Goal: Information Seeking & Learning: Learn about a topic

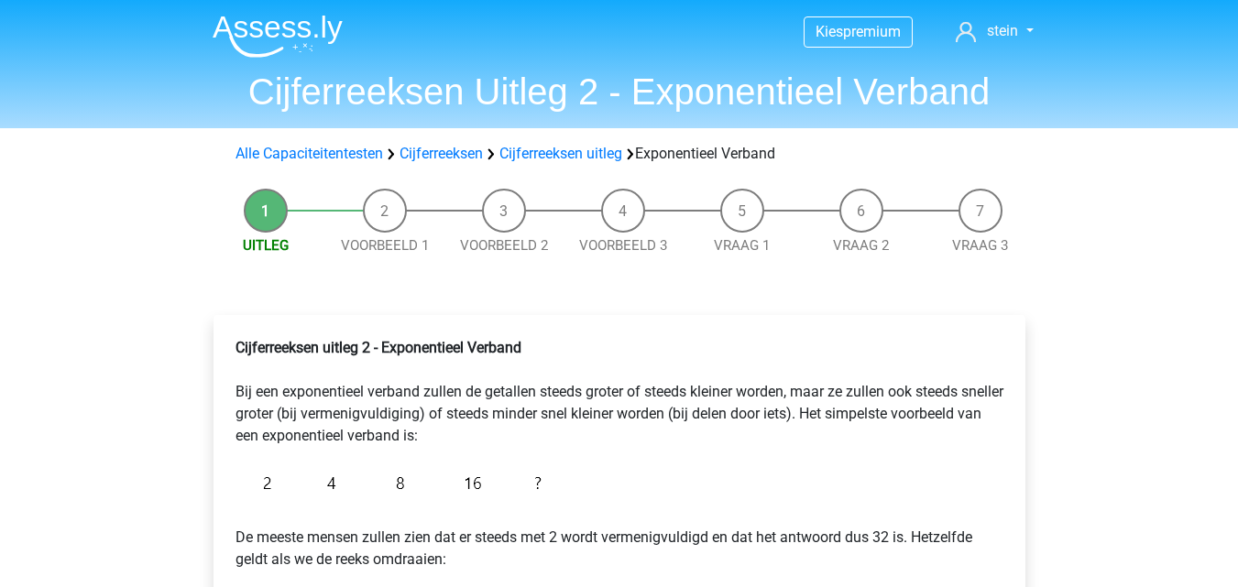
scroll to position [324, 0]
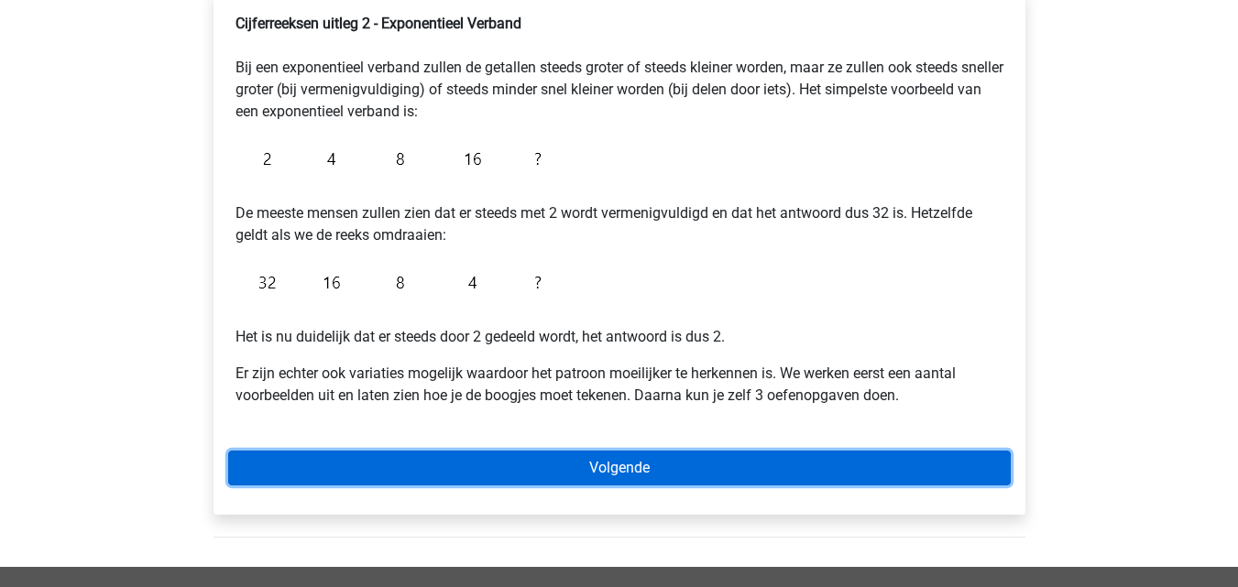
click at [594, 465] on link "Volgende" at bounding box center [619, 468] width 783 height 35
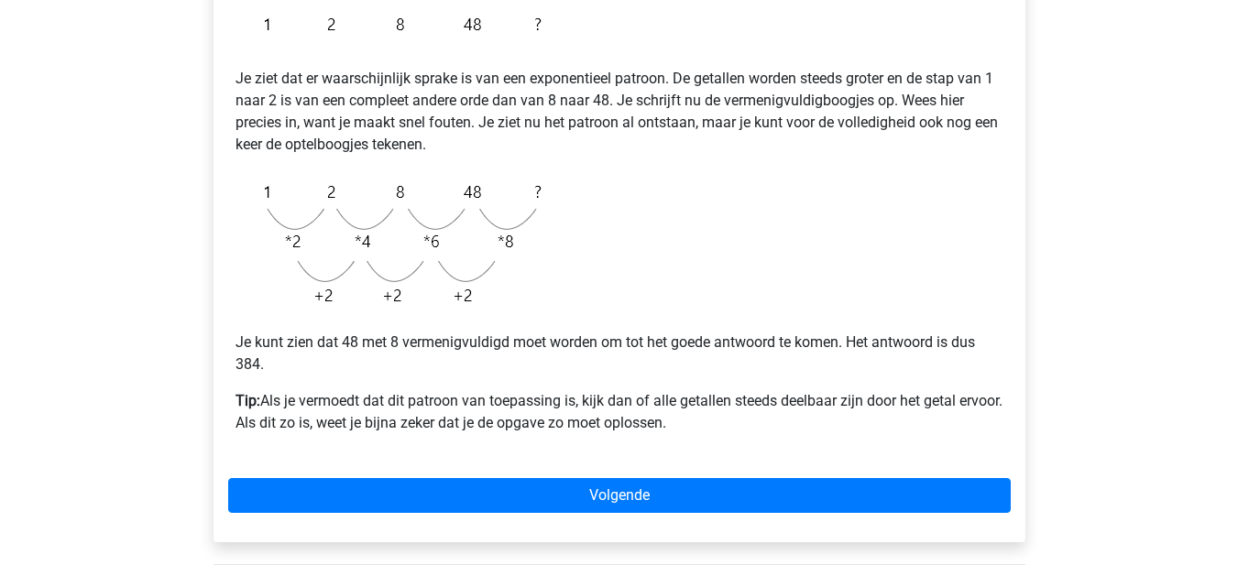
scroll to position [372, 0]
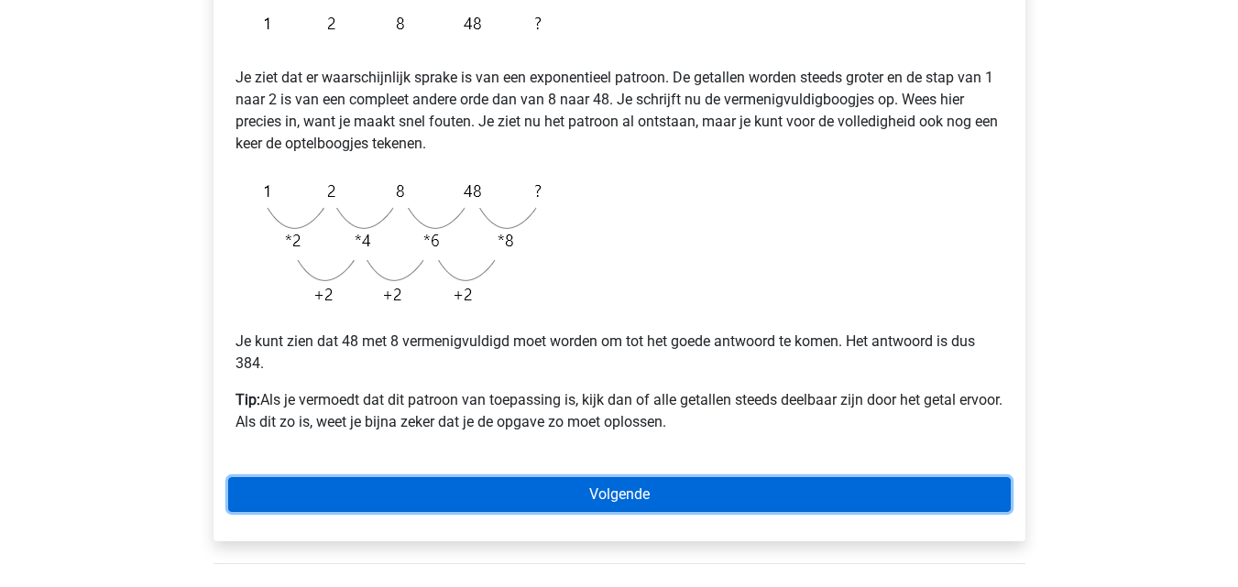
click at [580, 501] on link "Volgende" at bounding box center [619, 494] width 783 height 35
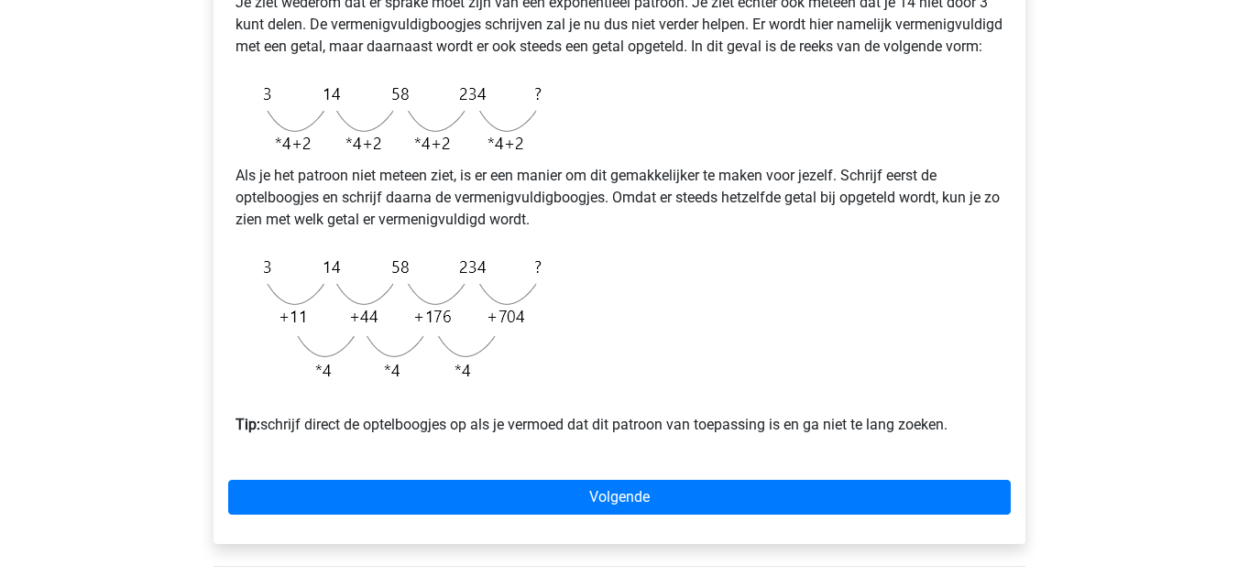
scroll to position [448, 0]
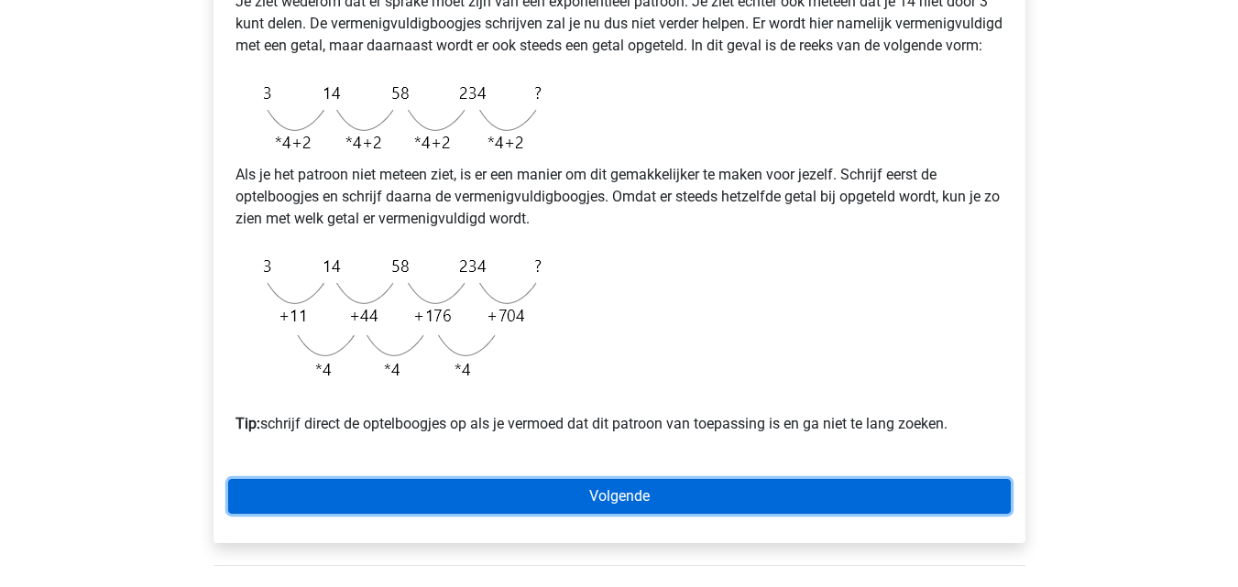
click at [564, 503] on link "Volgende" at bounding box center [619, 496] width 783 height 35
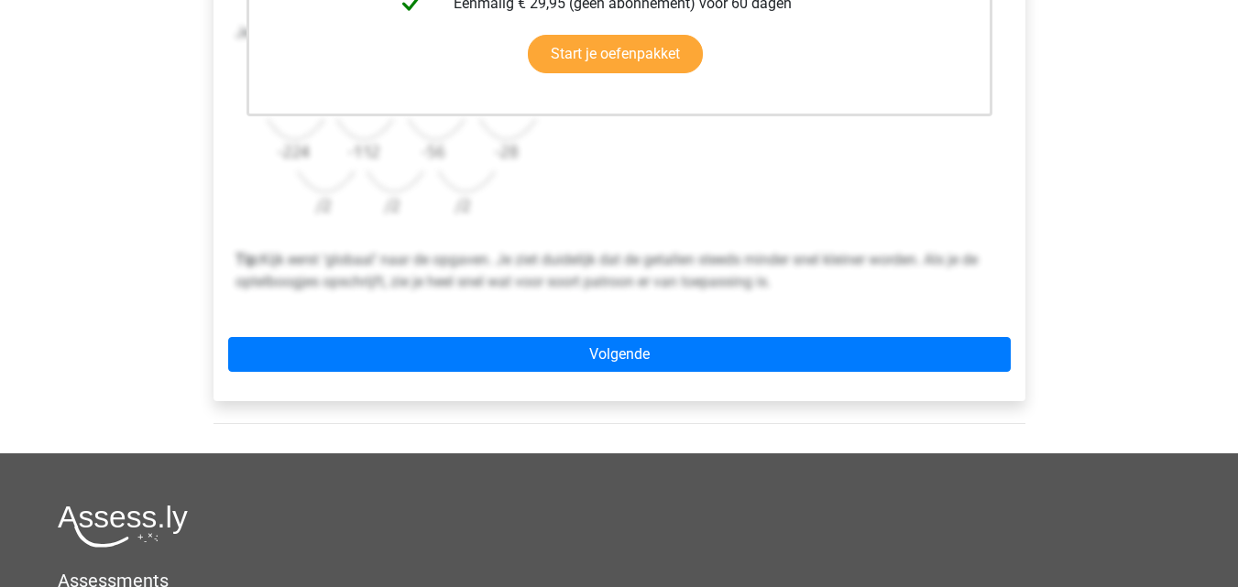
scroll to position [619, 0]
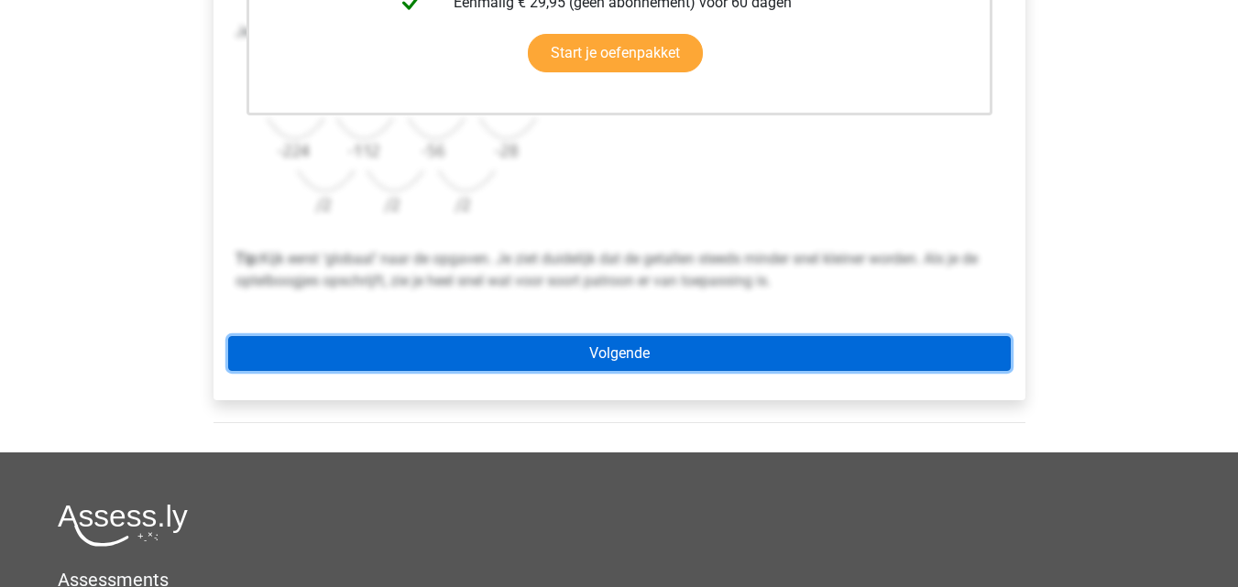
click at [685, 356] on link "Volgende" at bounding box center [619, 353] width 783 height 35
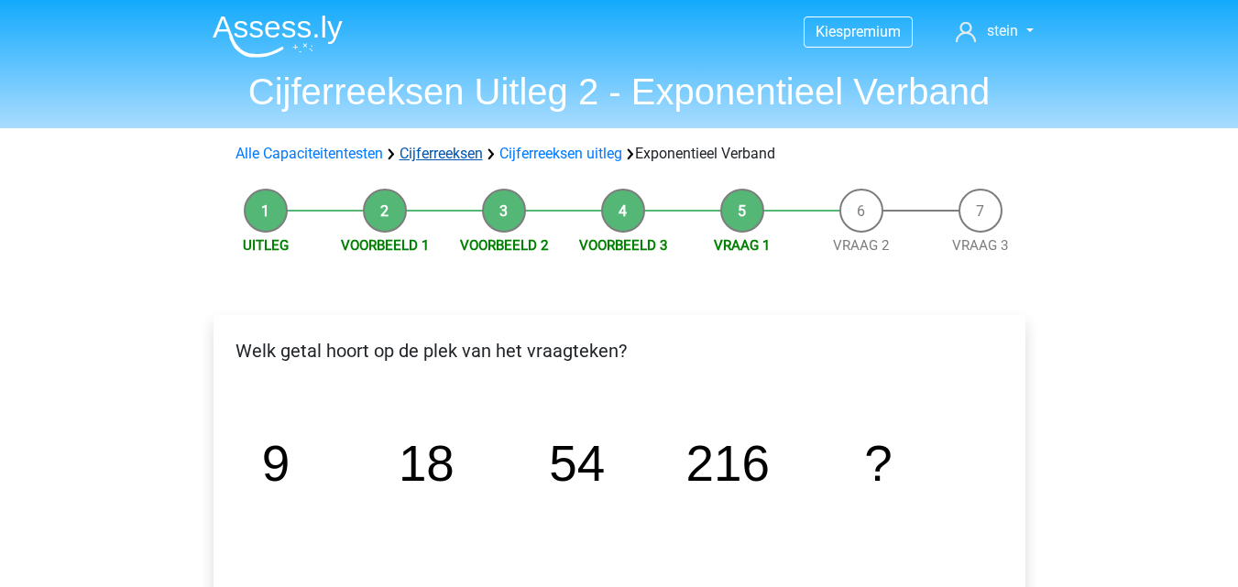
click at [463, 153] on link "Cijferreeksen" at bounding box center [441, 153] width 83 height 17
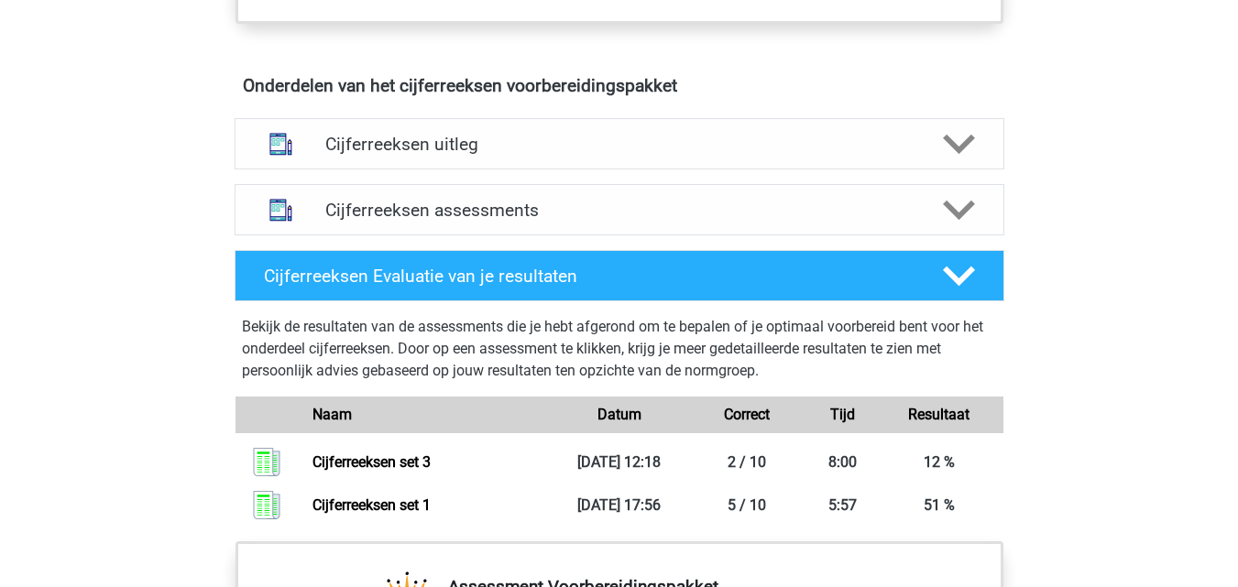
scroll to position [1048, 0]
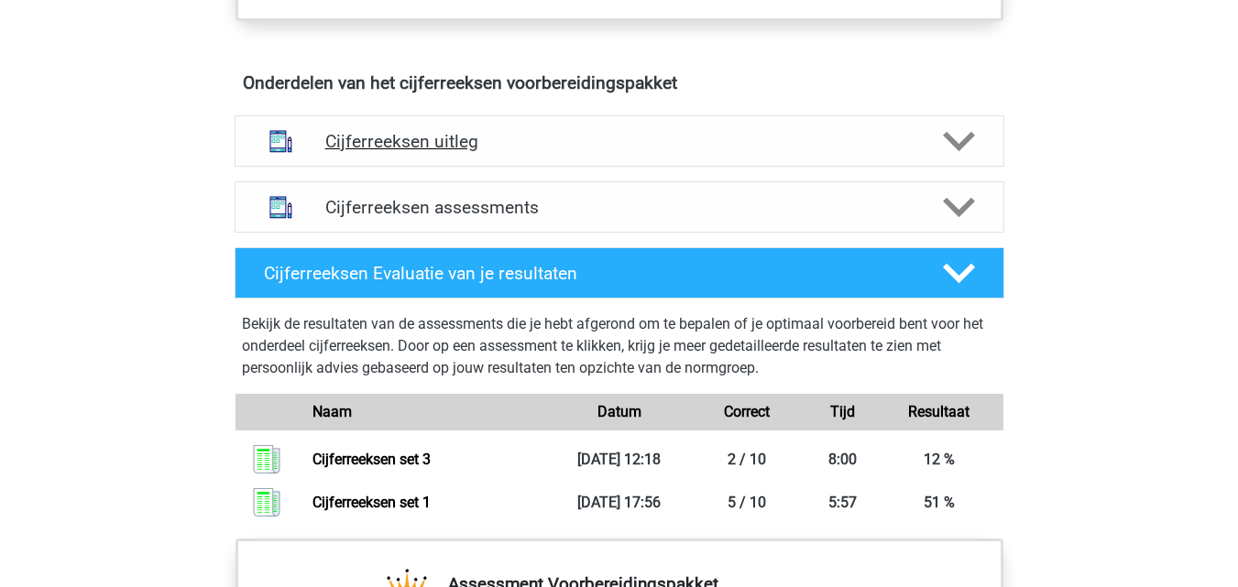
click at [441, 167] on div "Cijferreeksen uitleg" at bounding box center [620, 140] width 770 height 51
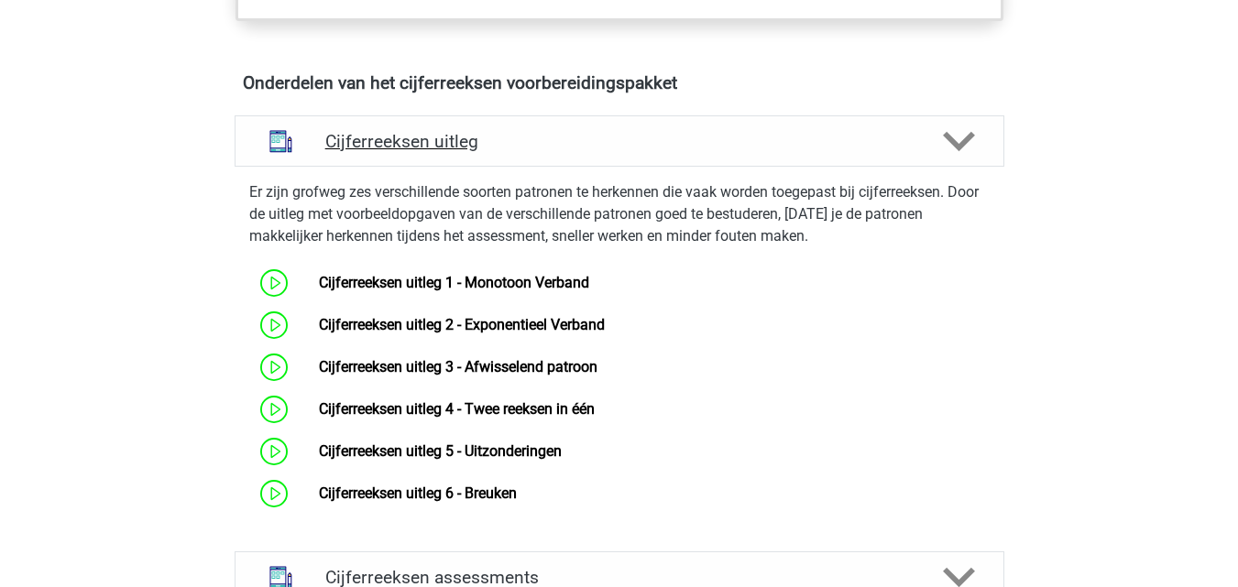
scroll to position [1188, 0]
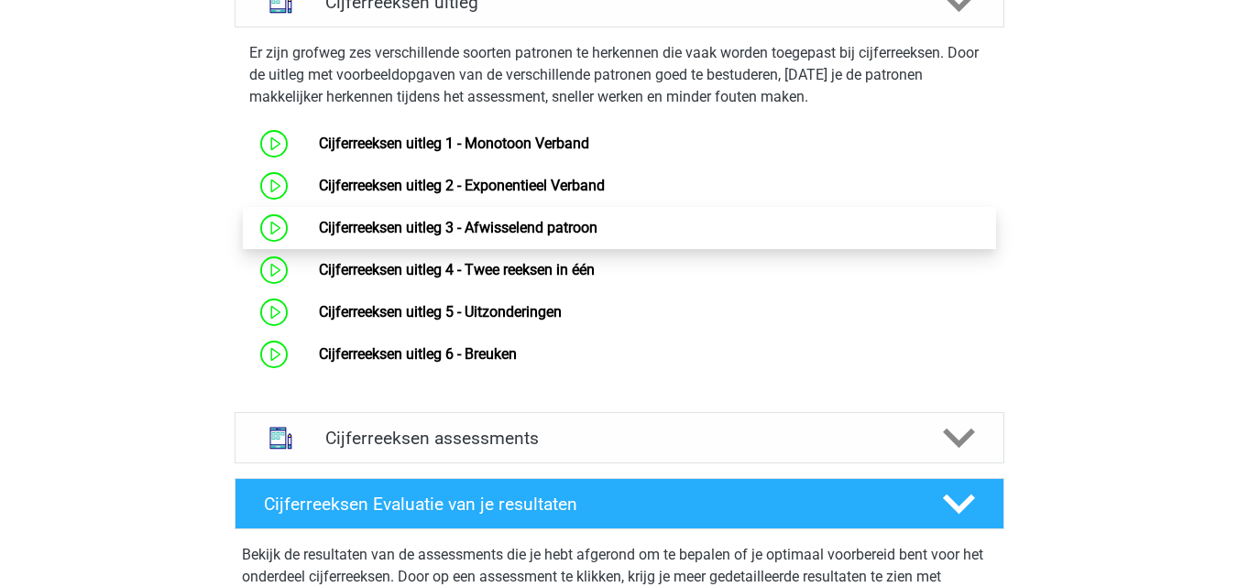
click at [496, 236] on link "Cijferreeksen uitleg 3 - Afwisselend patroon" at bounding box center [458, 227] width 279 height 17
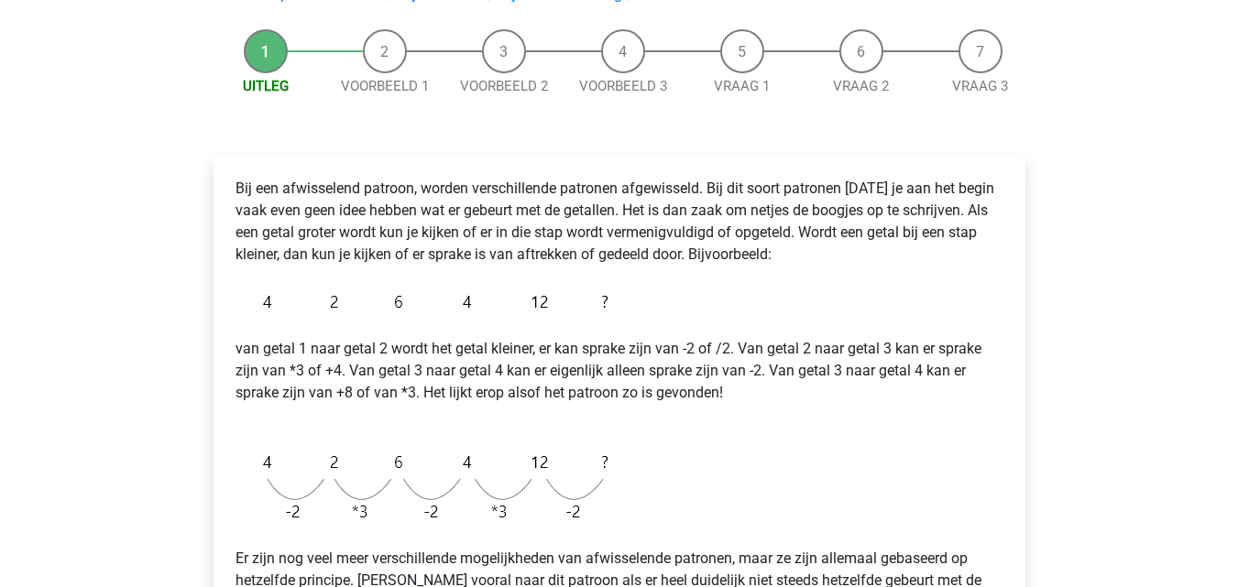
scroll to position [360, 0]
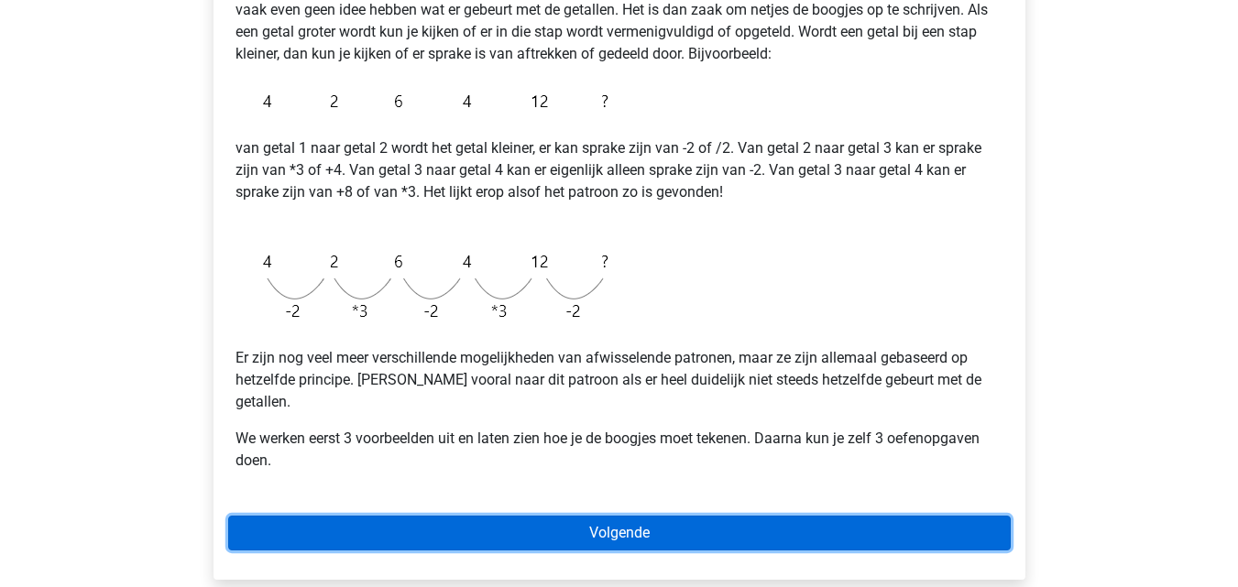
click at [575, 516] on link "Volgende" at bounding box center [619, 533] width 783 height 35
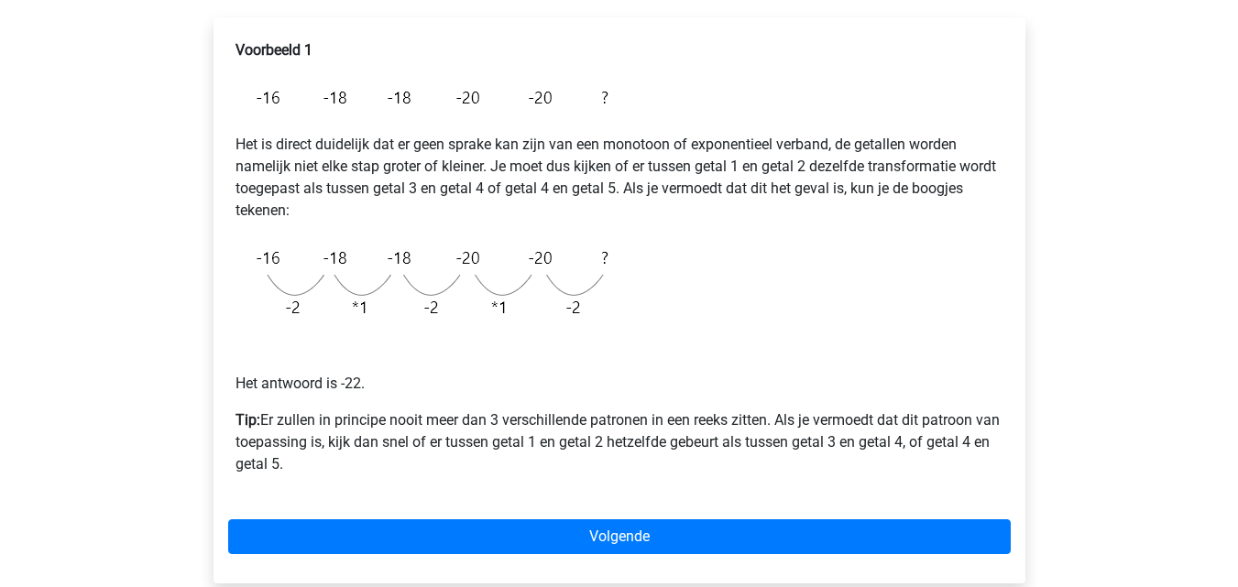
scroll to position [301, 0]
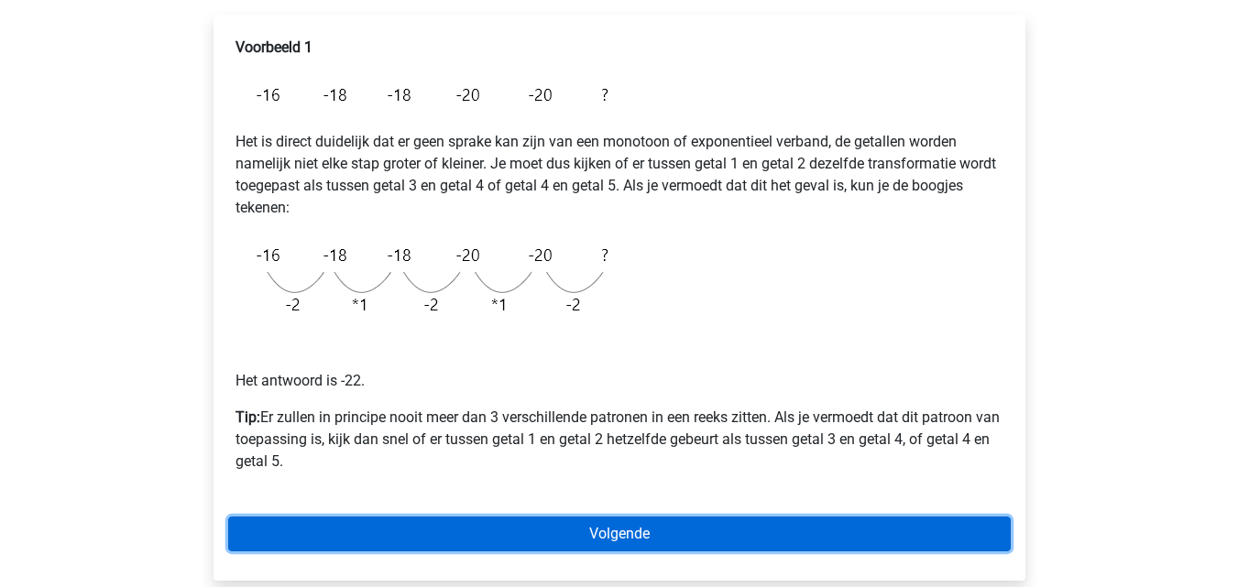
click at [908, 519] on link "Volgende" at bounding box center [619, 534] width 783 height 35
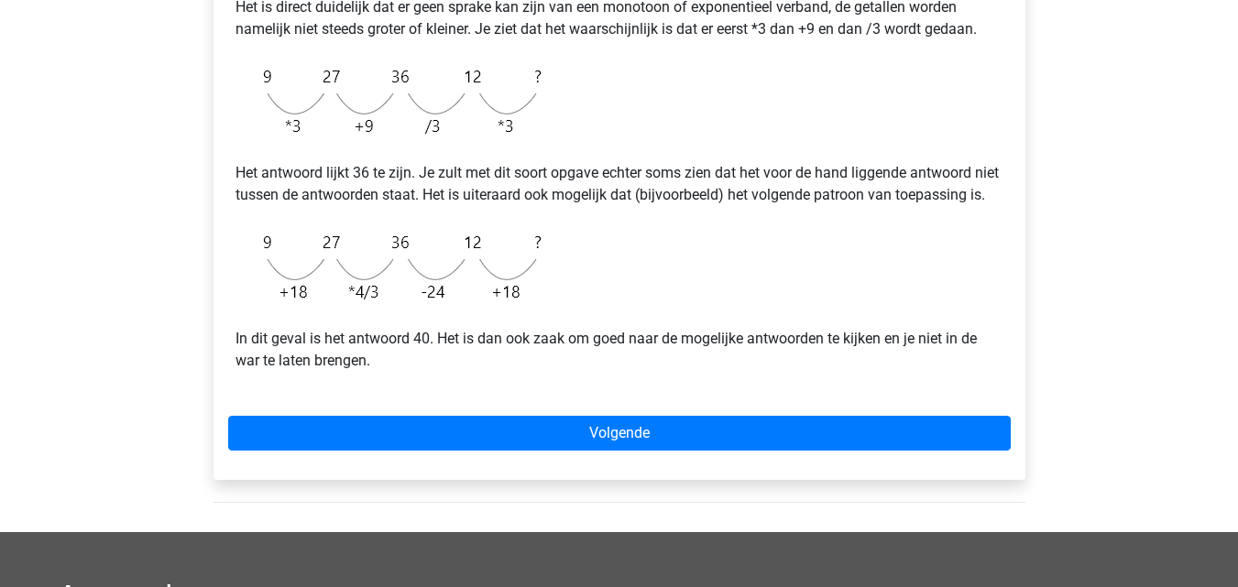
scroll to position [474, 0]
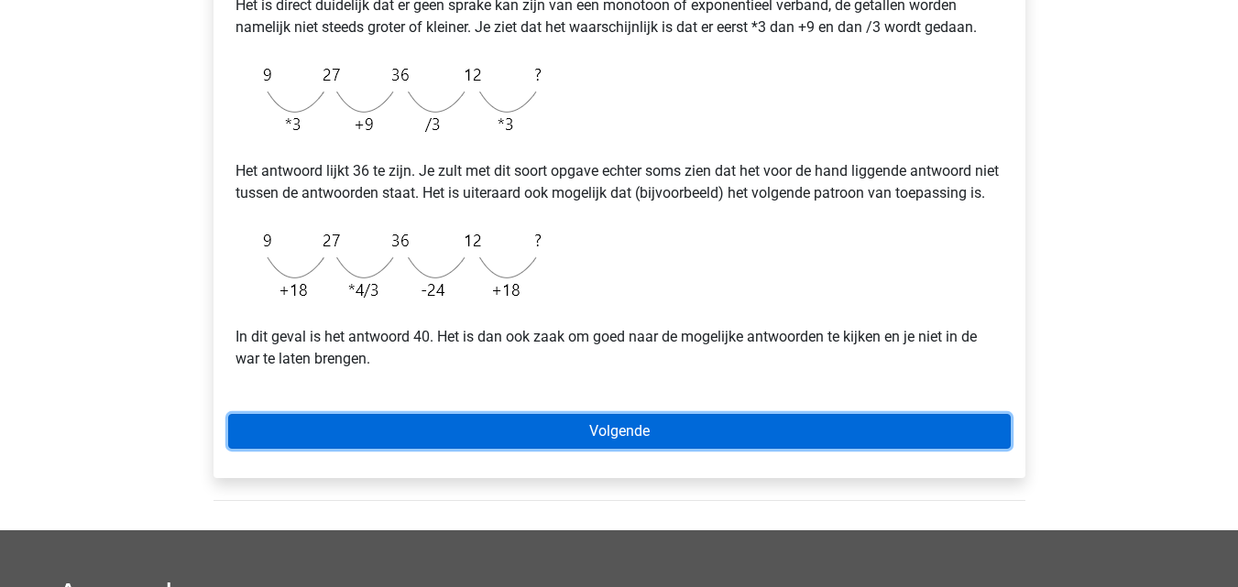
click at [741, 449] on link "Volgende" at bounding box center [619, 431] width 783 height 35
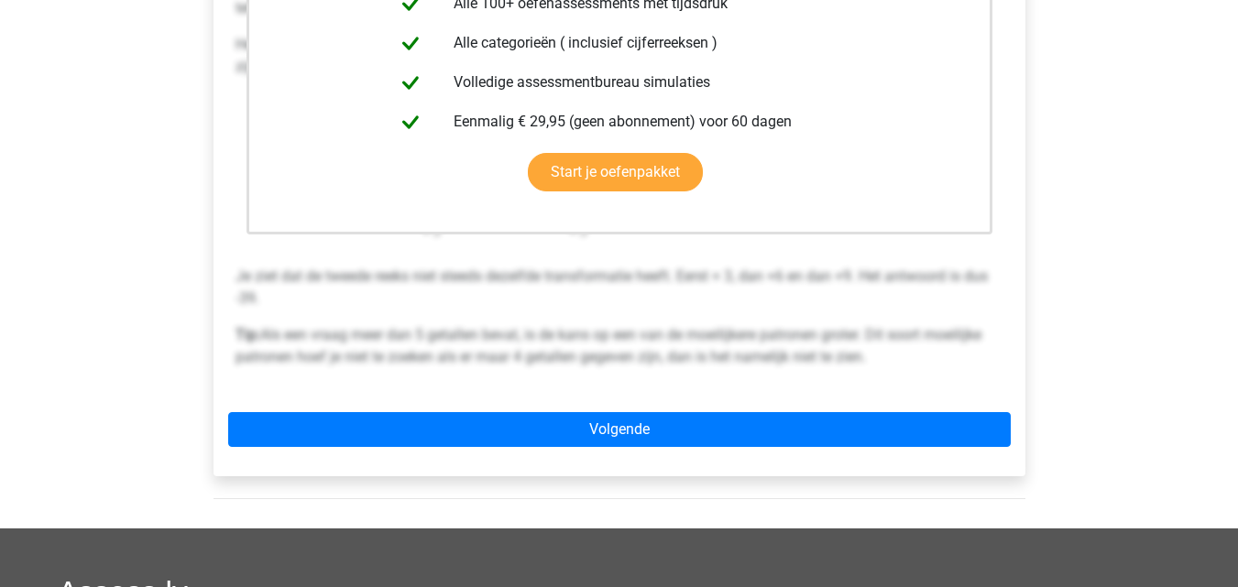
scroll to position [502, 0]
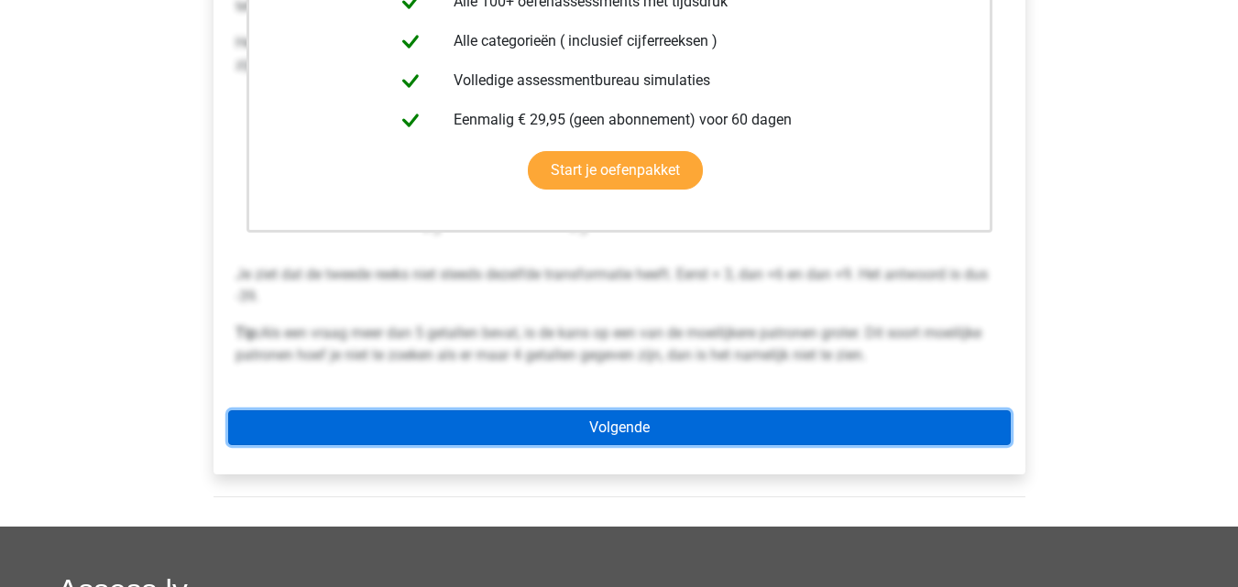
click at [643, 421] on link "Volgende" at bounding box center [619, 427] width 783 height 35
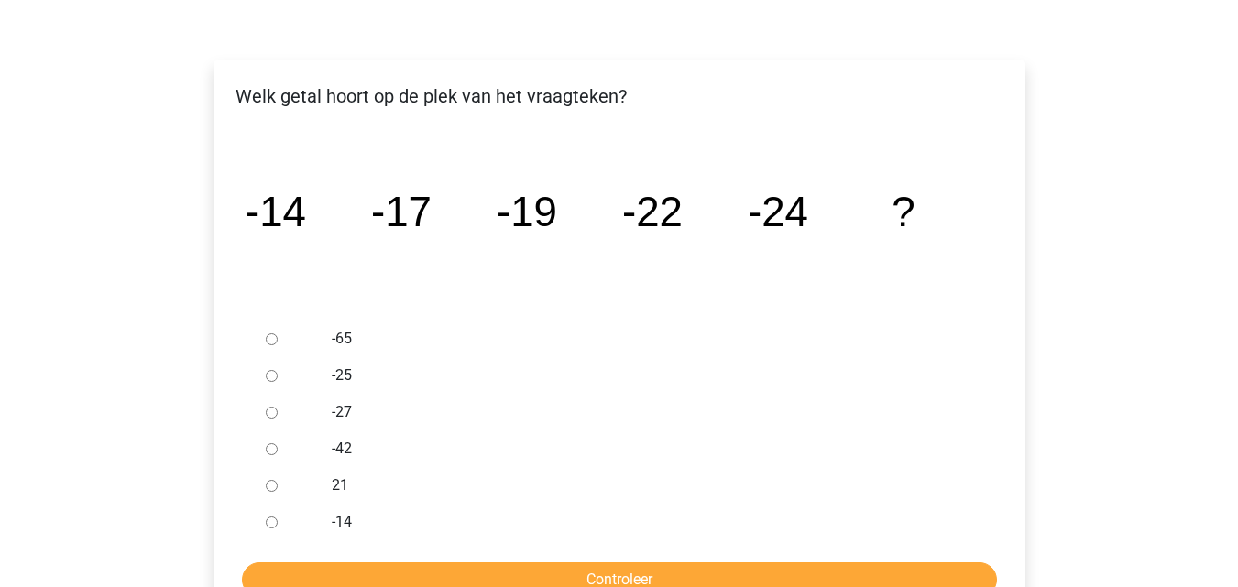
scroll to position [257, 0]
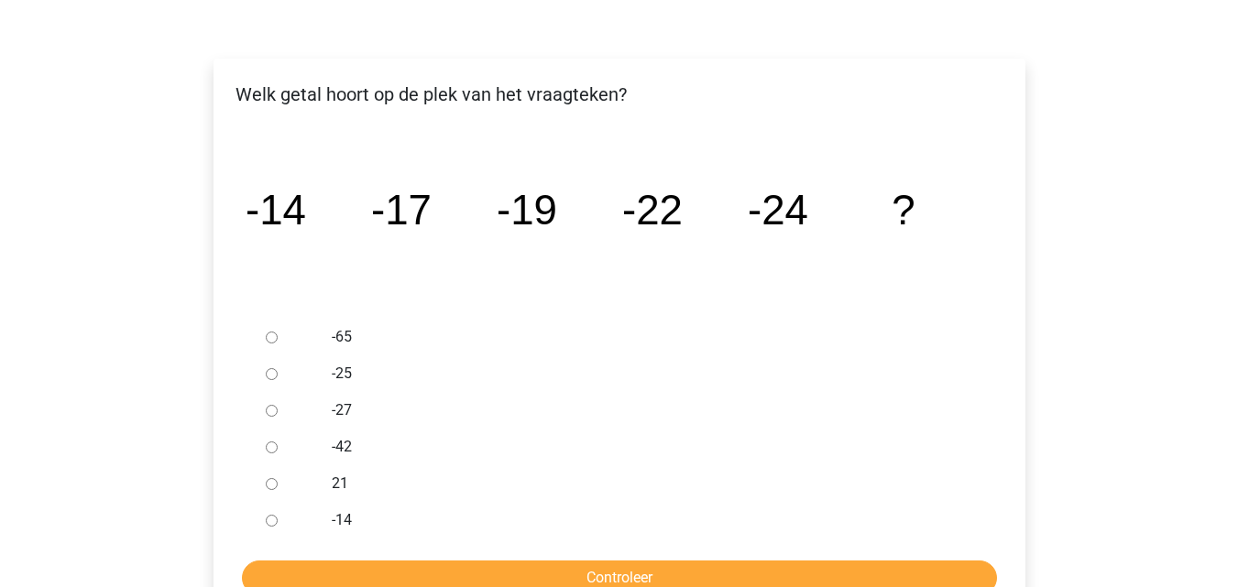
click at [268, 412] on input "-27" at bounding box center [272, 411] width 12 height 12
radio input "true"
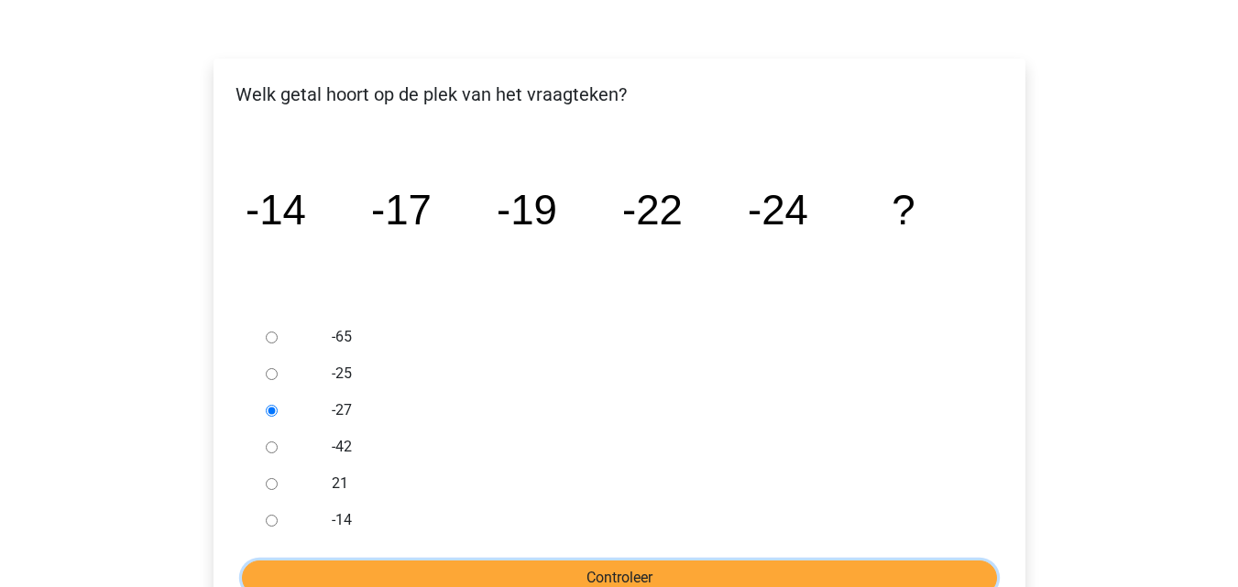
click at [419, 575] on input "Controleer" at bounding box center [619, 578] width 755 height 35
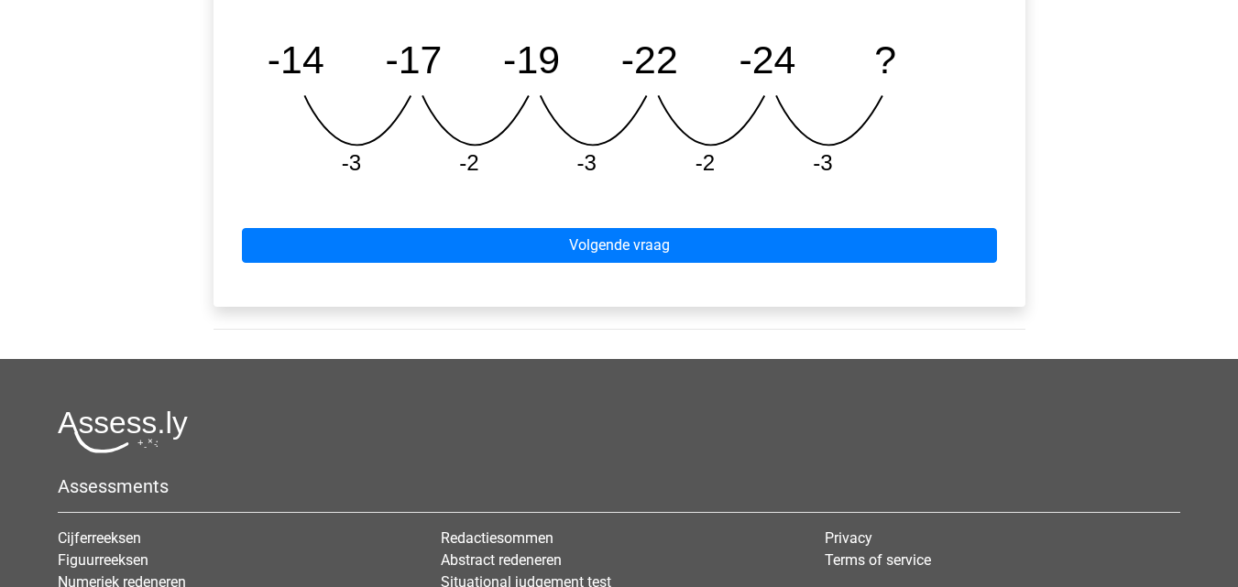
scroll to position [953, 0]
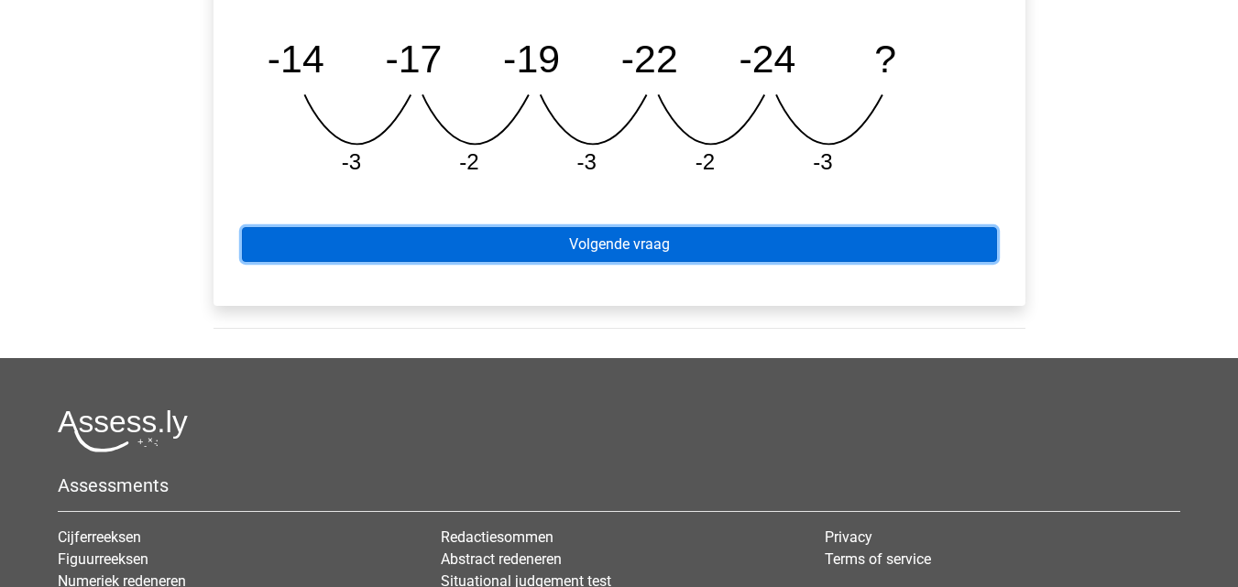
click at [525, 239] on link "Volgende vraag" at bounding box center [619, 244] width 755 height 35
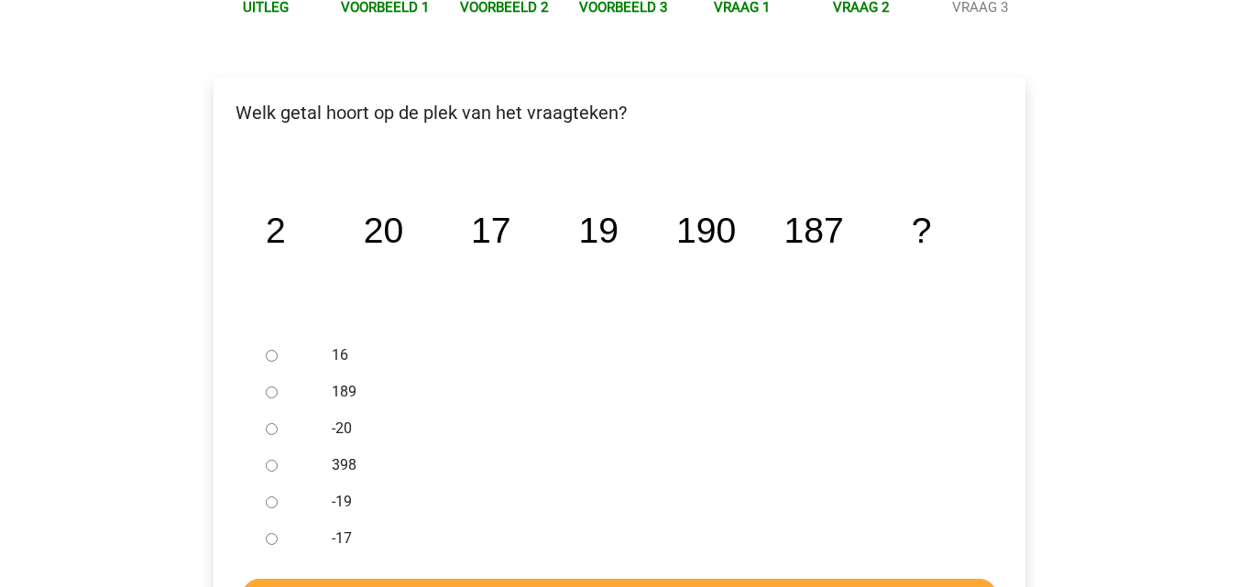
scroll to position [240, 0]
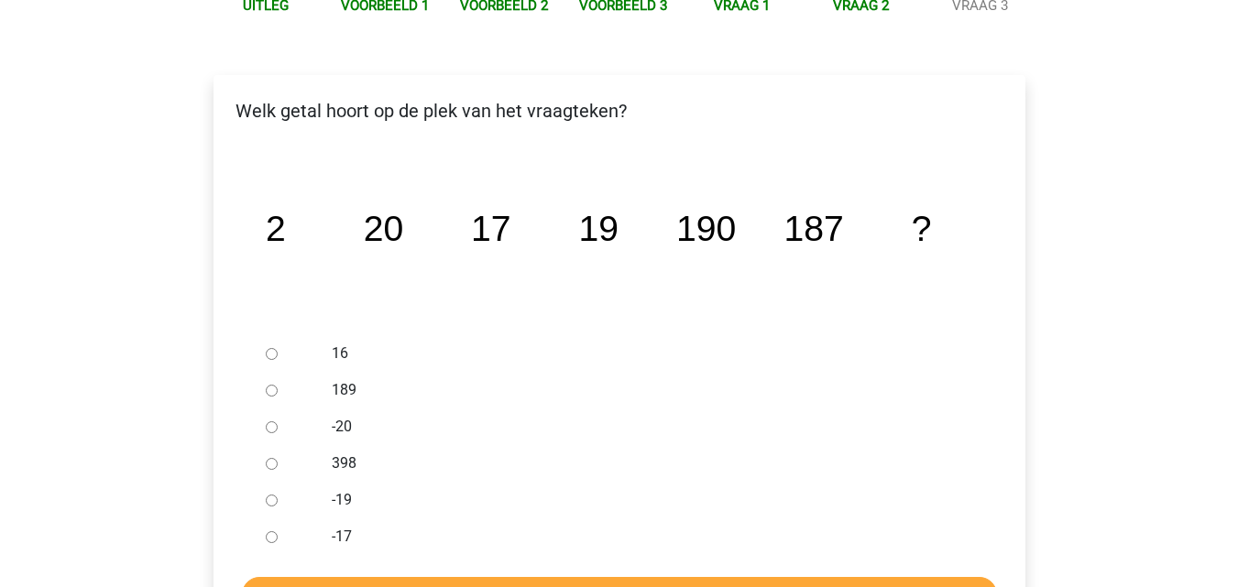
click at [270, 387] on input "189" at bounding box center [272, 391] width 12 height 12
radio input "true"
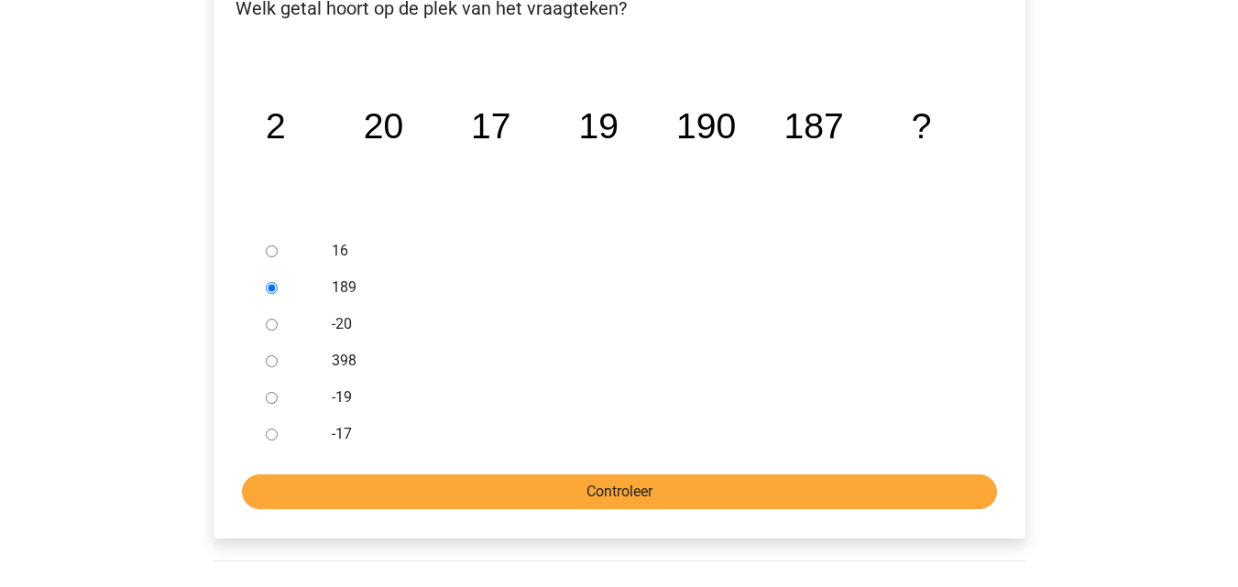
scroll to position [344, 0]
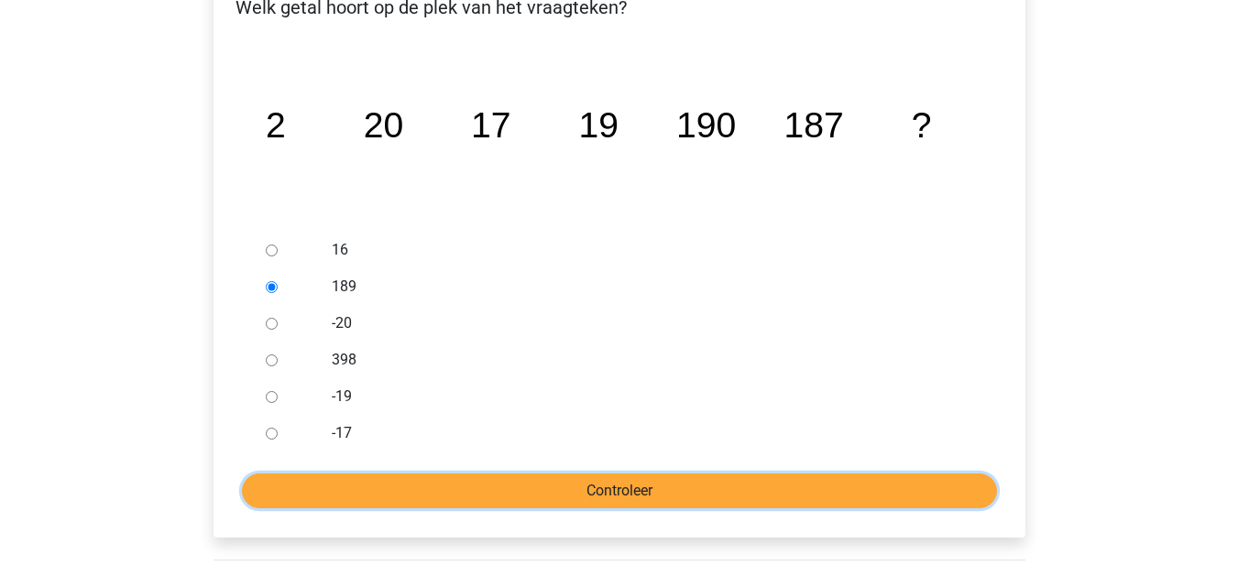
click at [433, 500] on input "Controleer" at bounding box center [619, 491] width 755 height 35
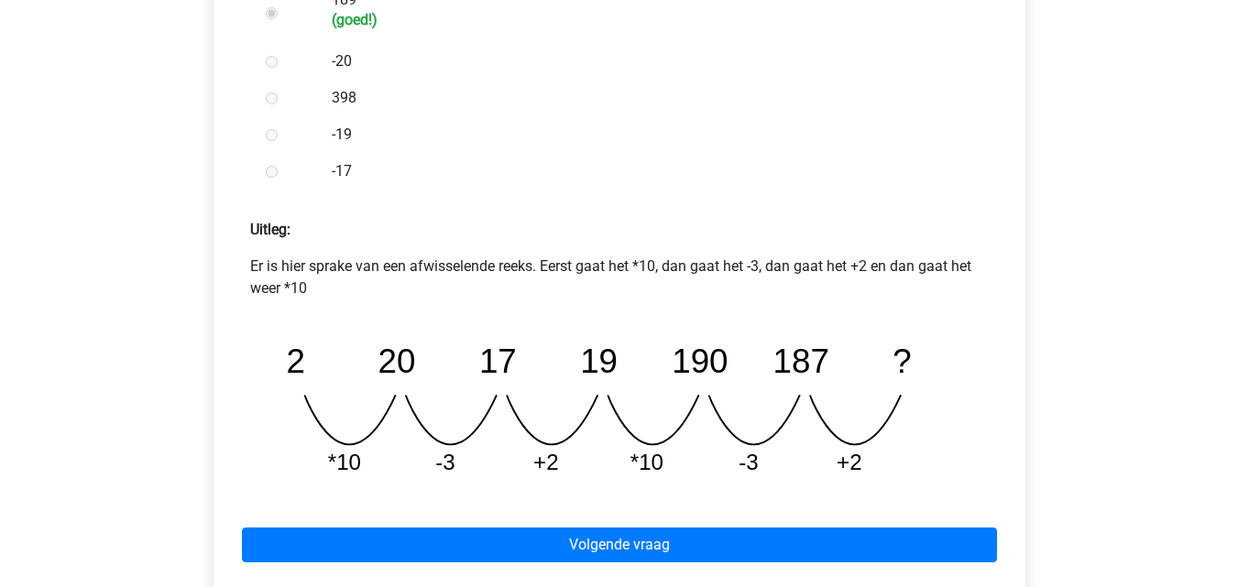
scroll to position [634, 0]
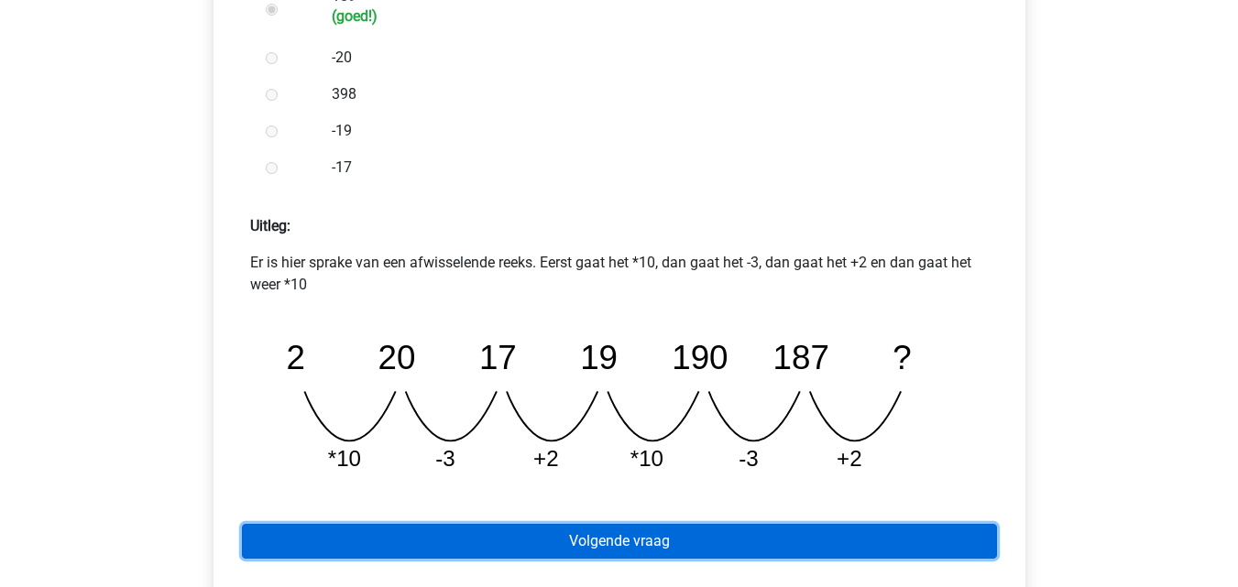
click at [476, 550] on link "Volgende vraag" at bounding box center [619, 541] width 755 height 35
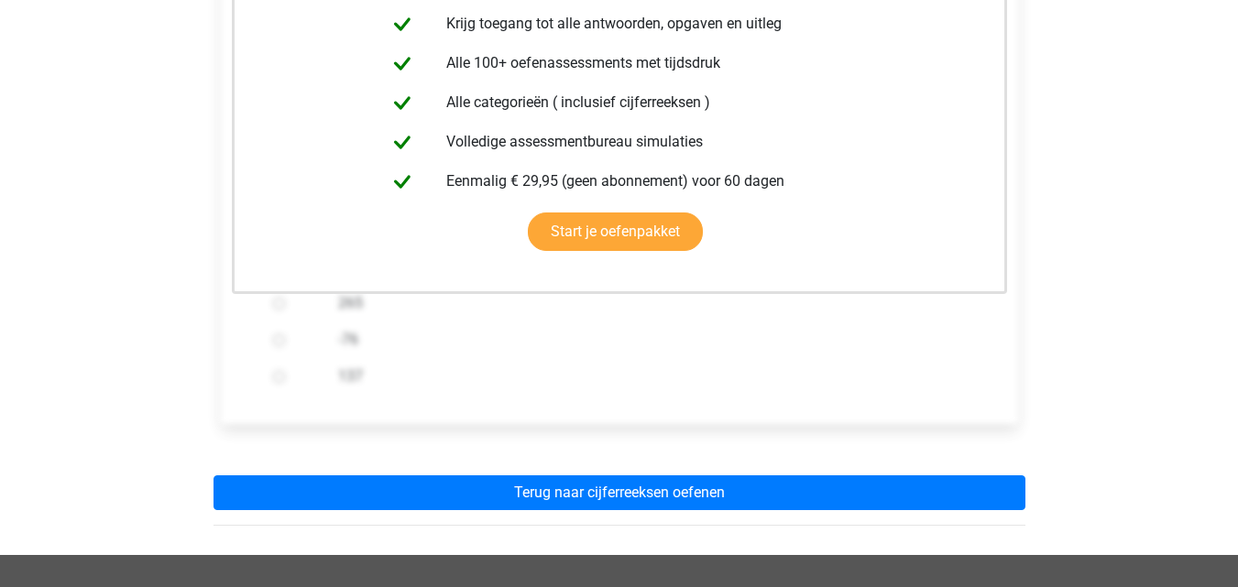
scroll to position [405, 0]
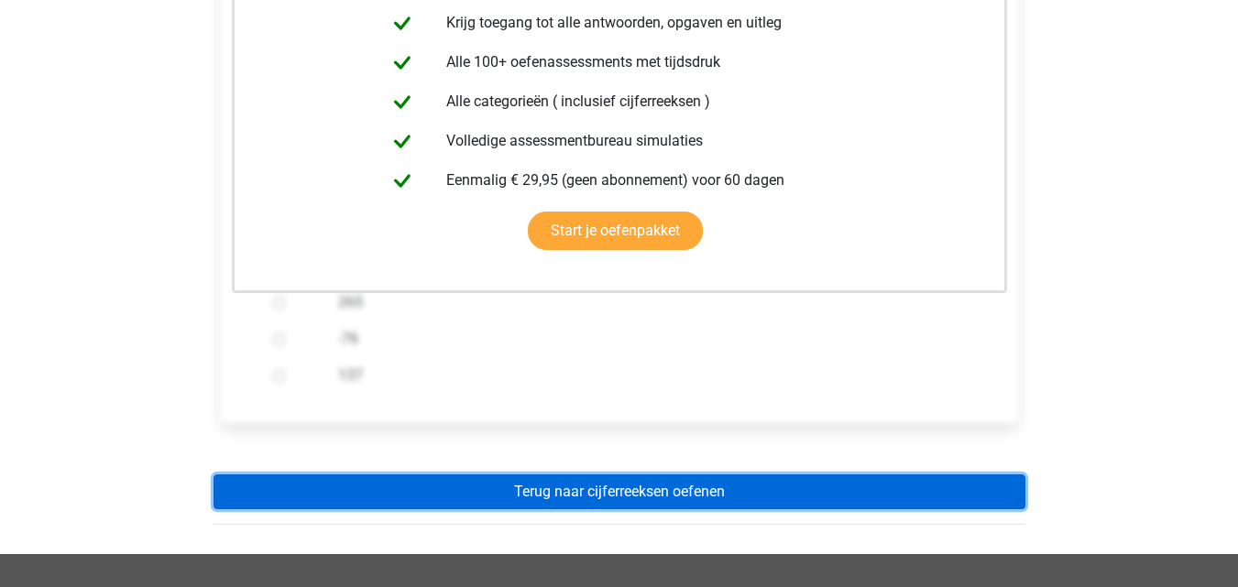
click at [527, 487] on link "Terug naar cijferreeksen oefenen" at bounding box center [619, 492] width 812 height 35
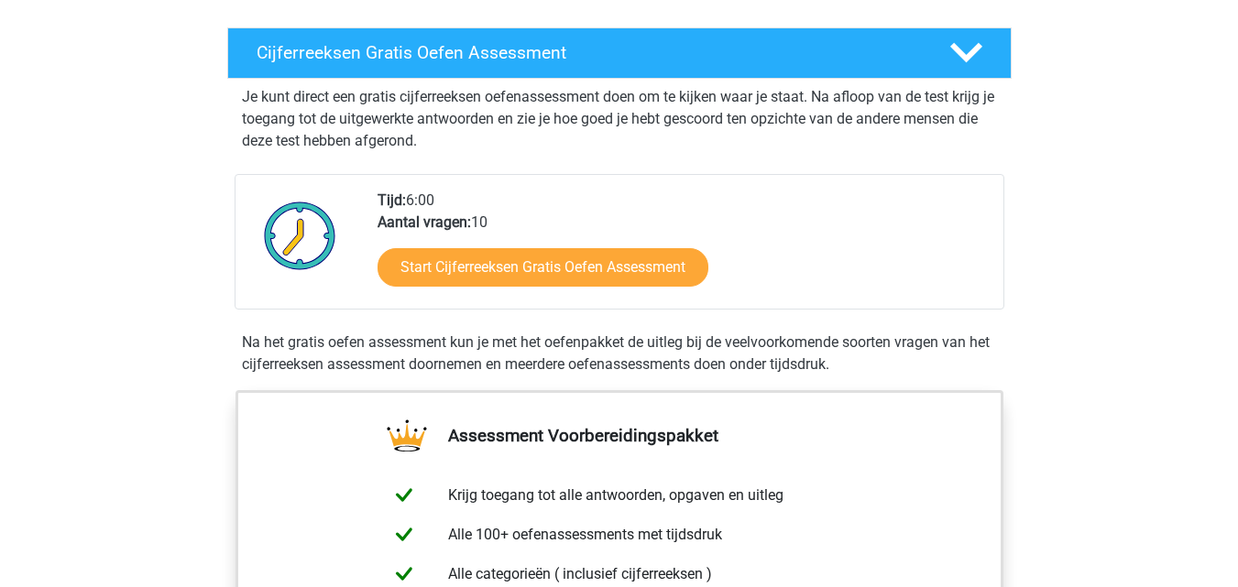
scroll to position [294, 0]
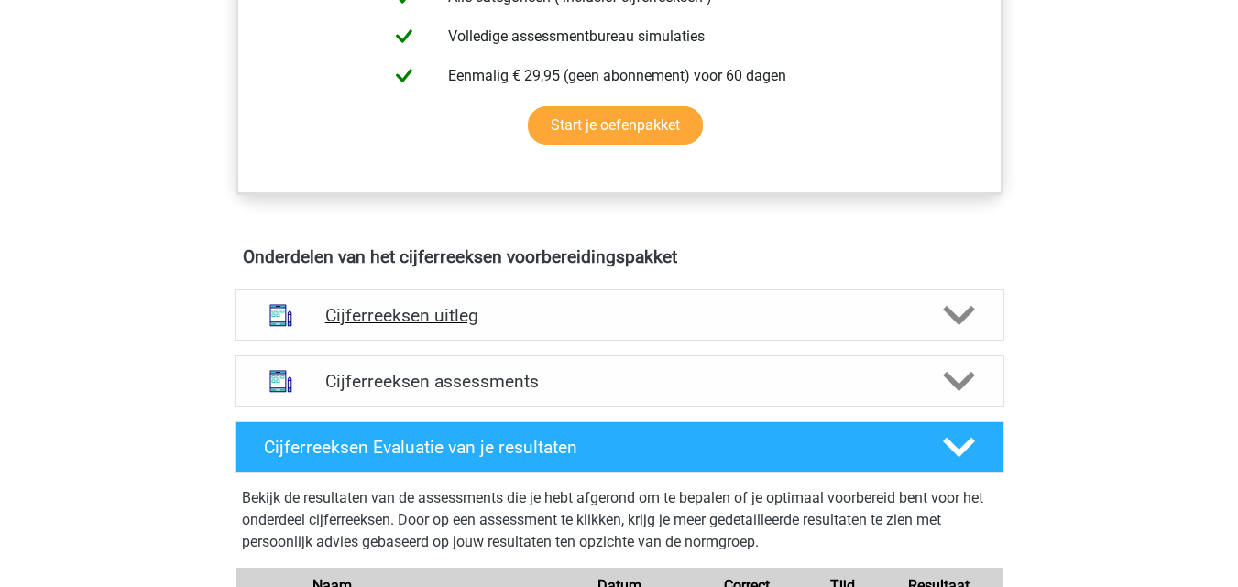
click at [557, 326] on h4 "Cijferreeksen uitleg" at bounding box center [619, 315] width 588 height 21
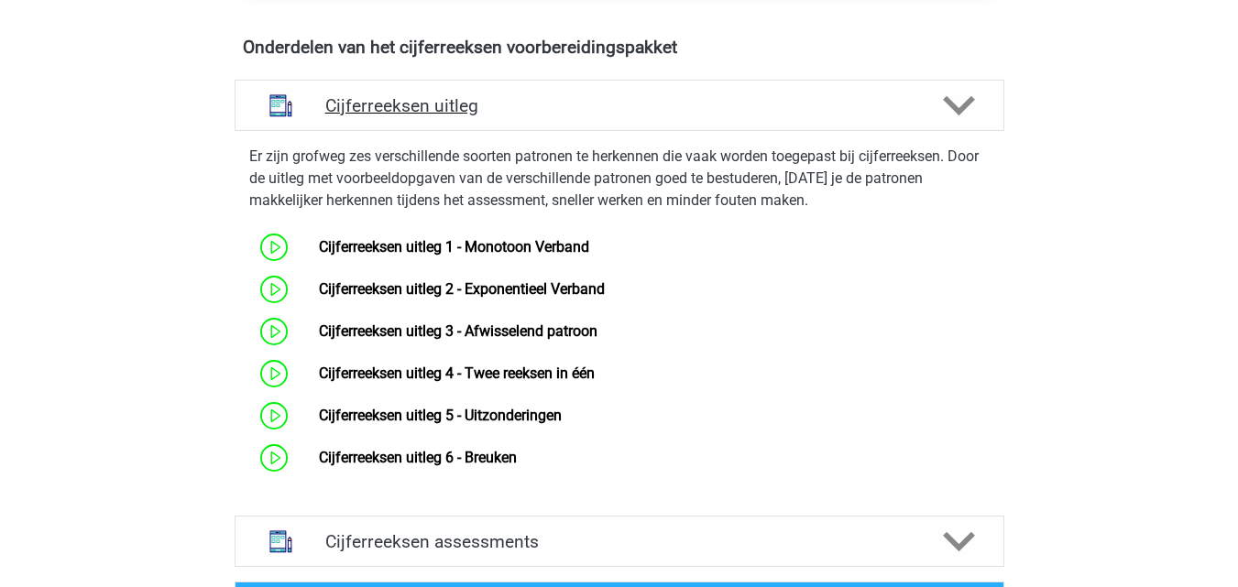
scroll to position [1086, 0]
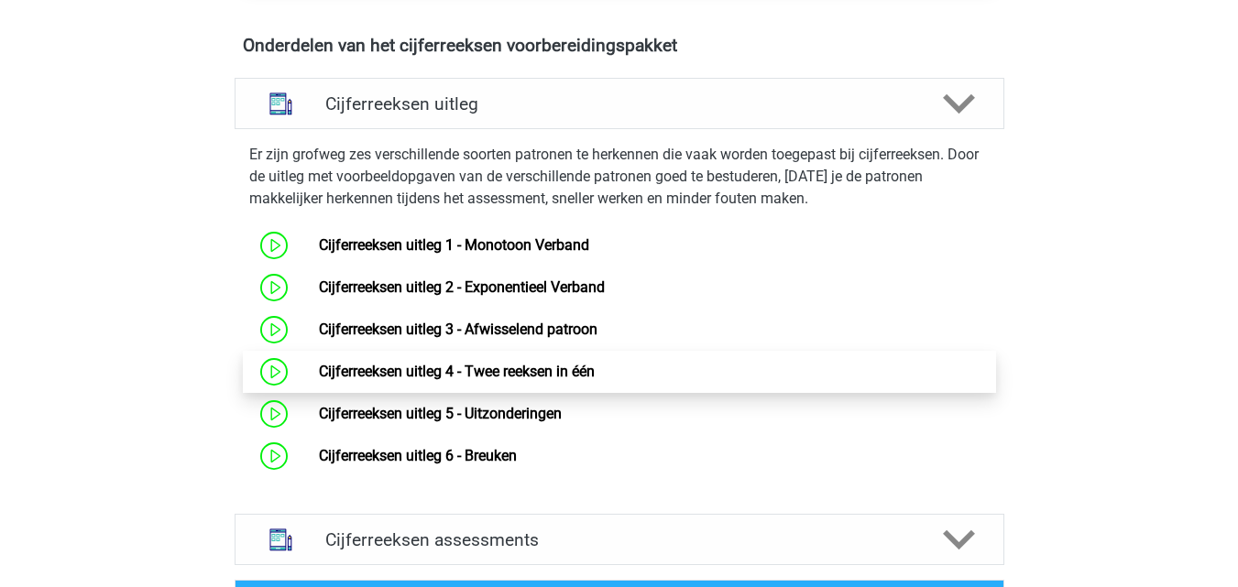
click at [563, 380] on link "Cijferreeksen uitleg 4 - Twee reeksen in één" at bounding box center [457, 371] width 276 height 17
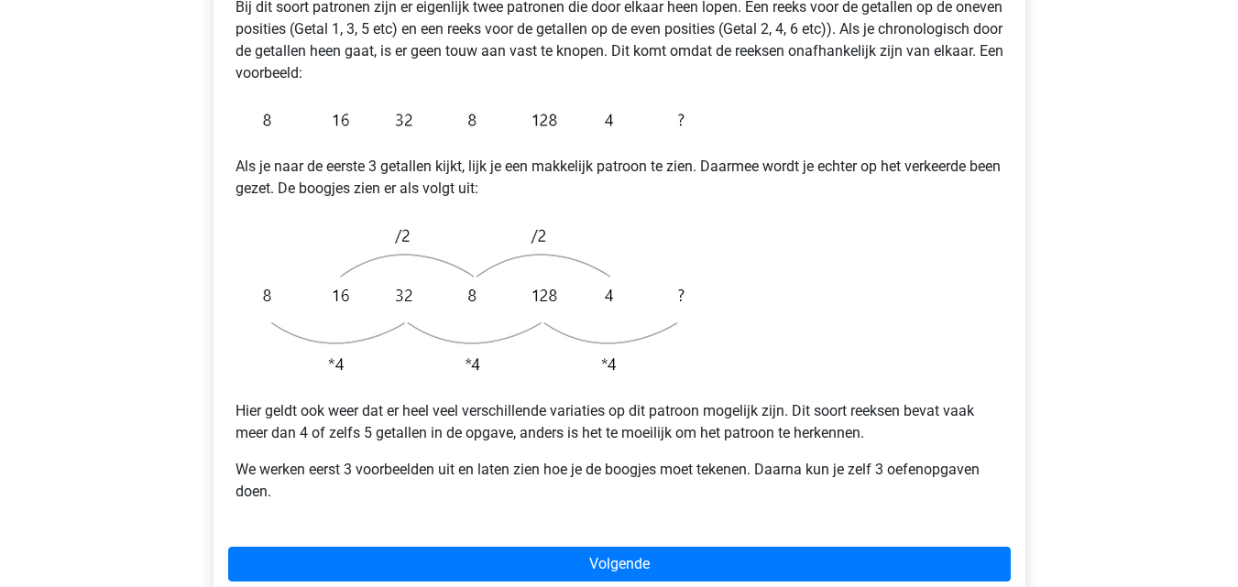
scroll to position [400, 0]
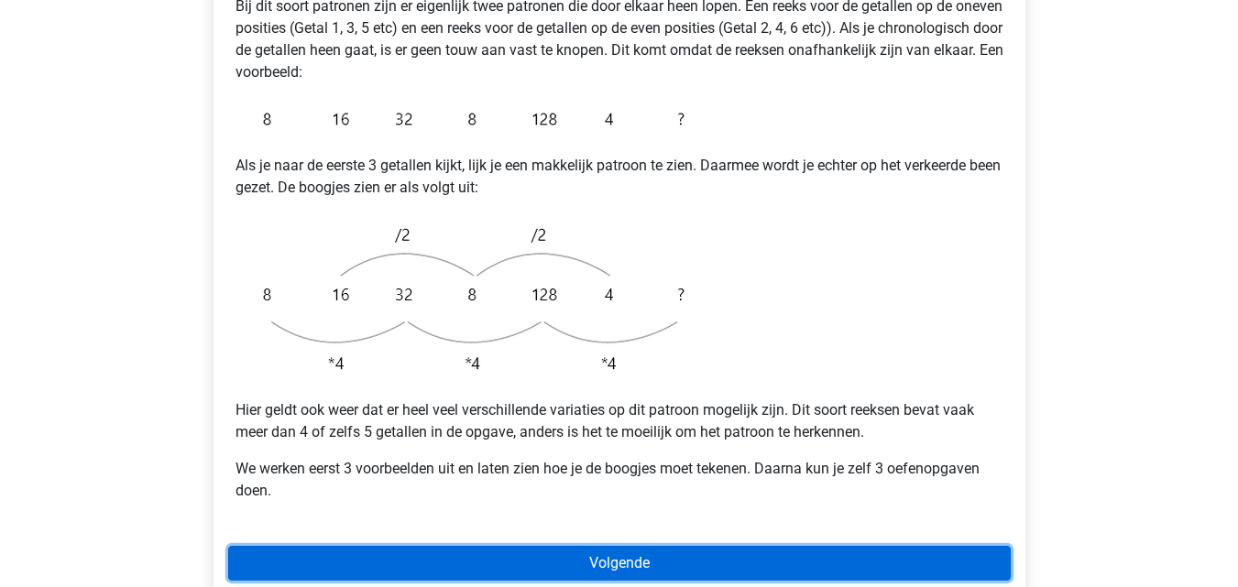
click at [644, 546] on link "Volgende" at bounding box center [619, 563] width 783 height 35
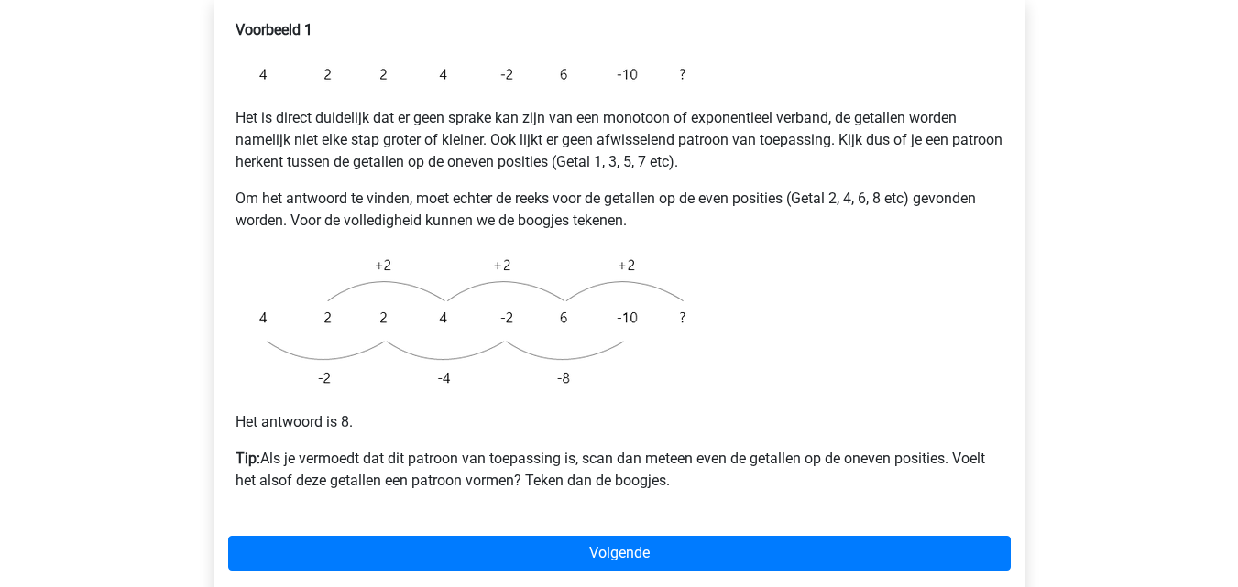
scroll to position [363, 0]
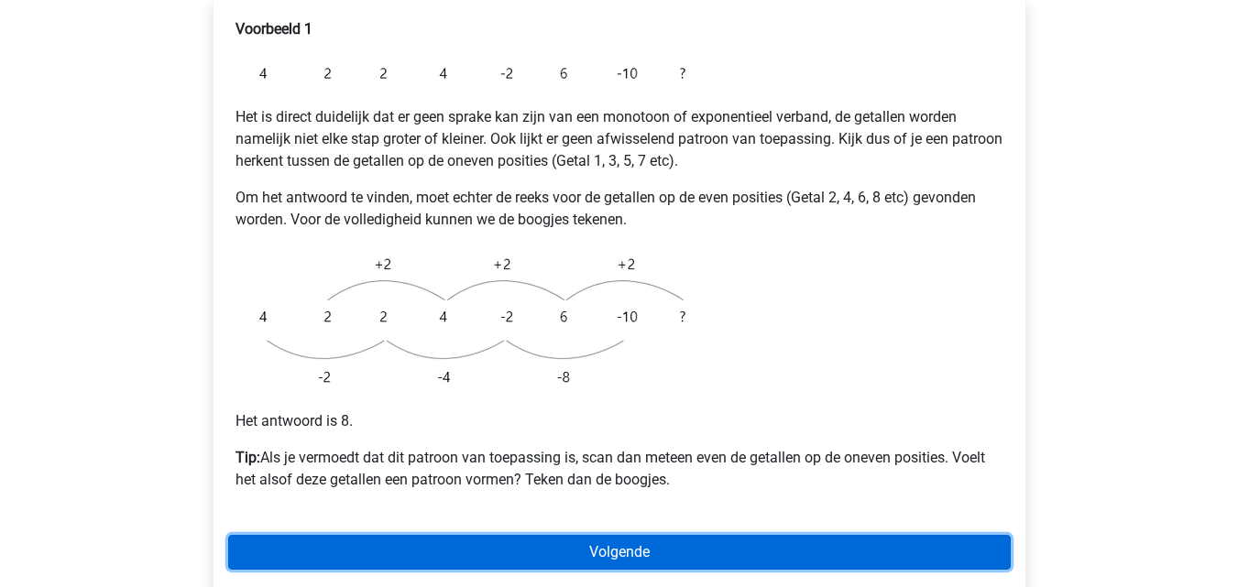
click at [608, 535] on link "Volgende" at bounding box center [619, 552] width 783 height 35
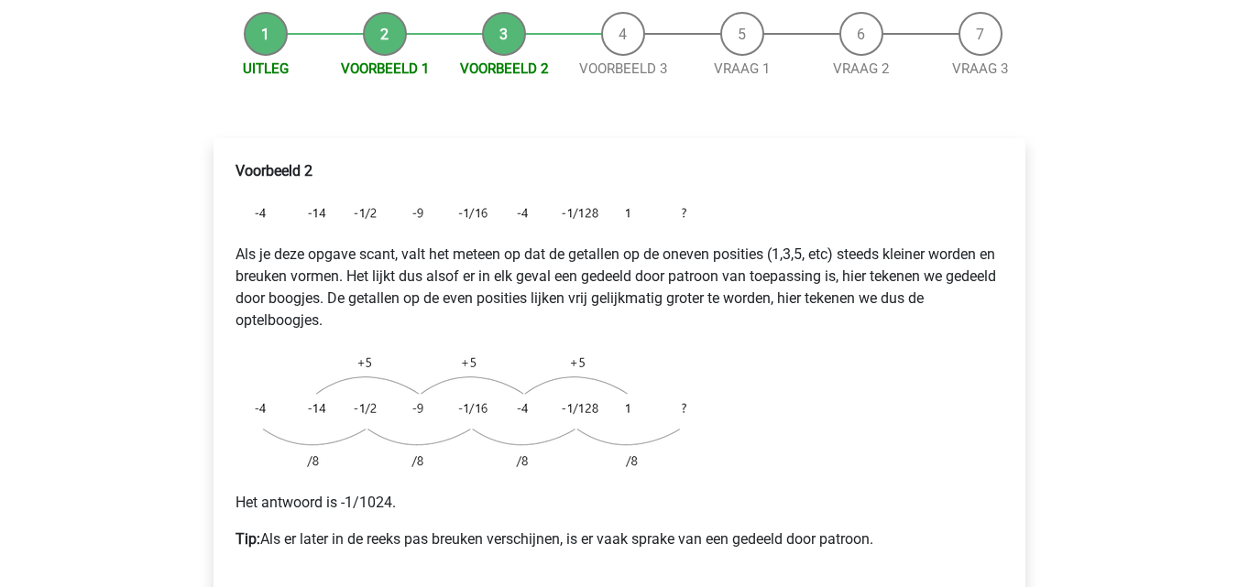
scroll to position [246, 0]
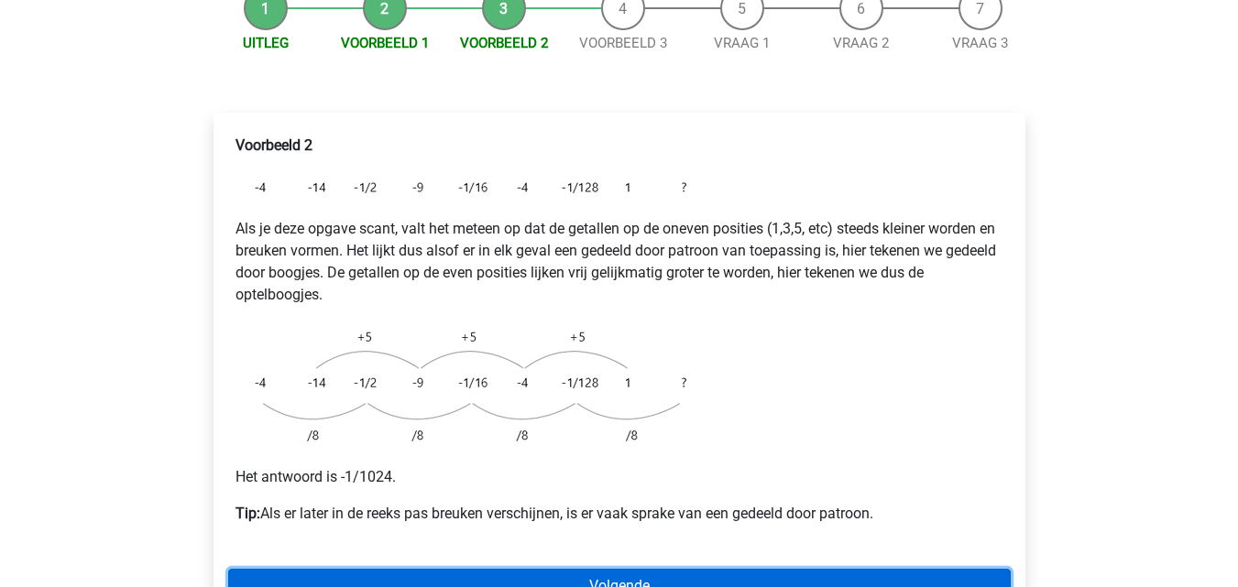
click at [651, 569] on link "Volgende" at bounding box center [619, 586] width 783 height 35
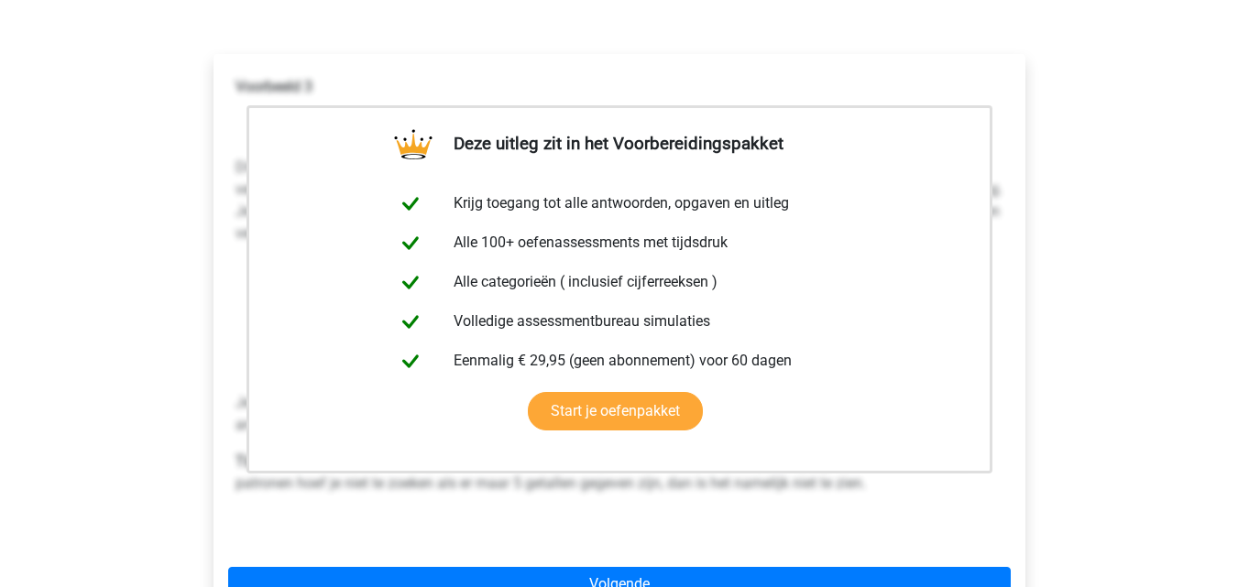
scroll to position [492, 0]
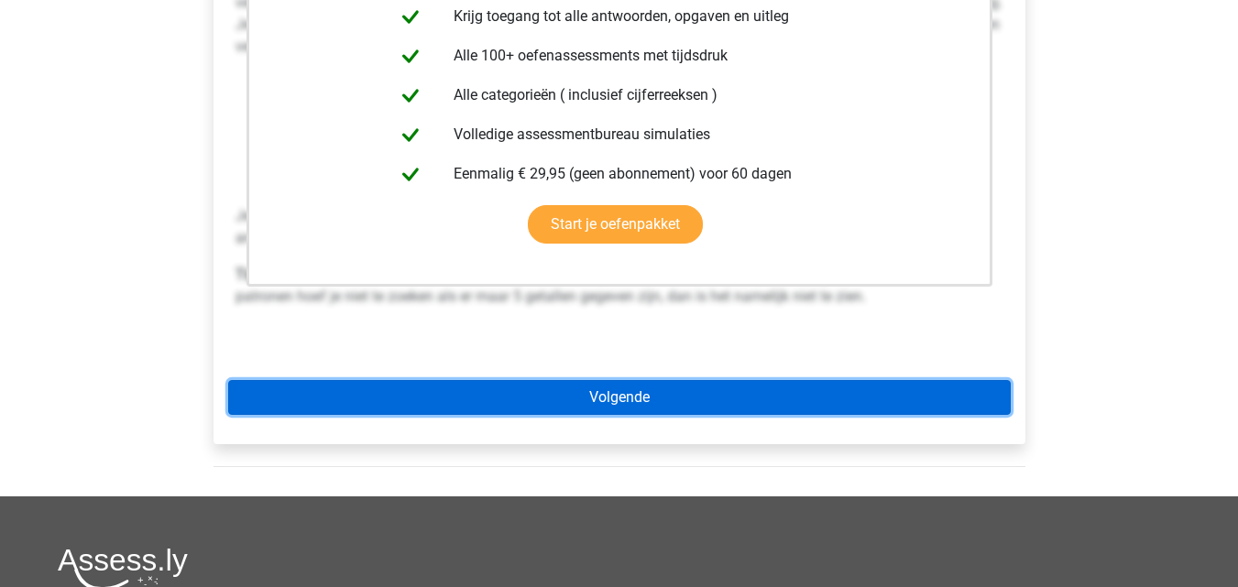
click at [629, 380] on link "Volgende" at bounding box center [619, 397] width 783 height 35
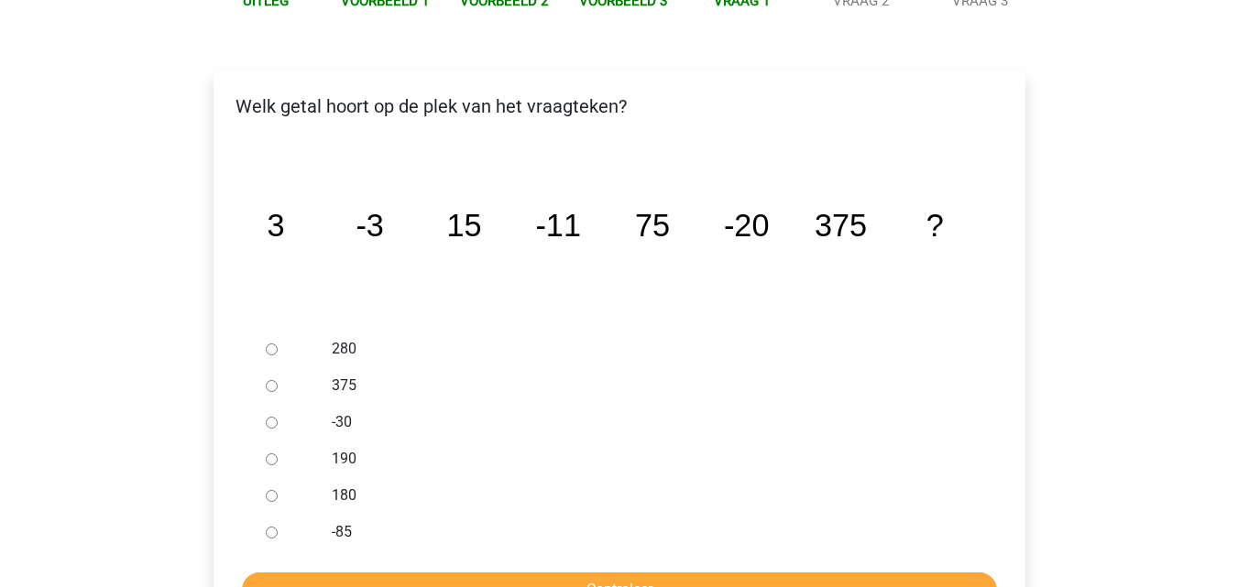
scroll to position [290, 0]
click at [273, 416] on input "-30" at bounding box center [272, 422] width 12 height 12
radio input "true"
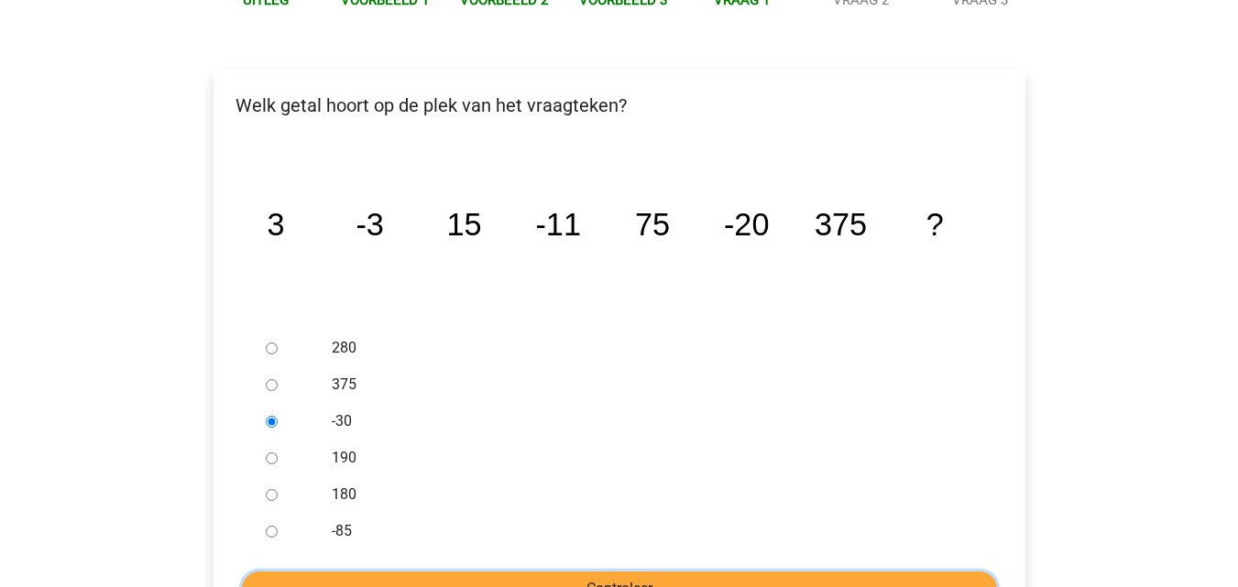
click at [373, 572] on input "Controleer" at bounding box center [619, 589] width 755 height 35
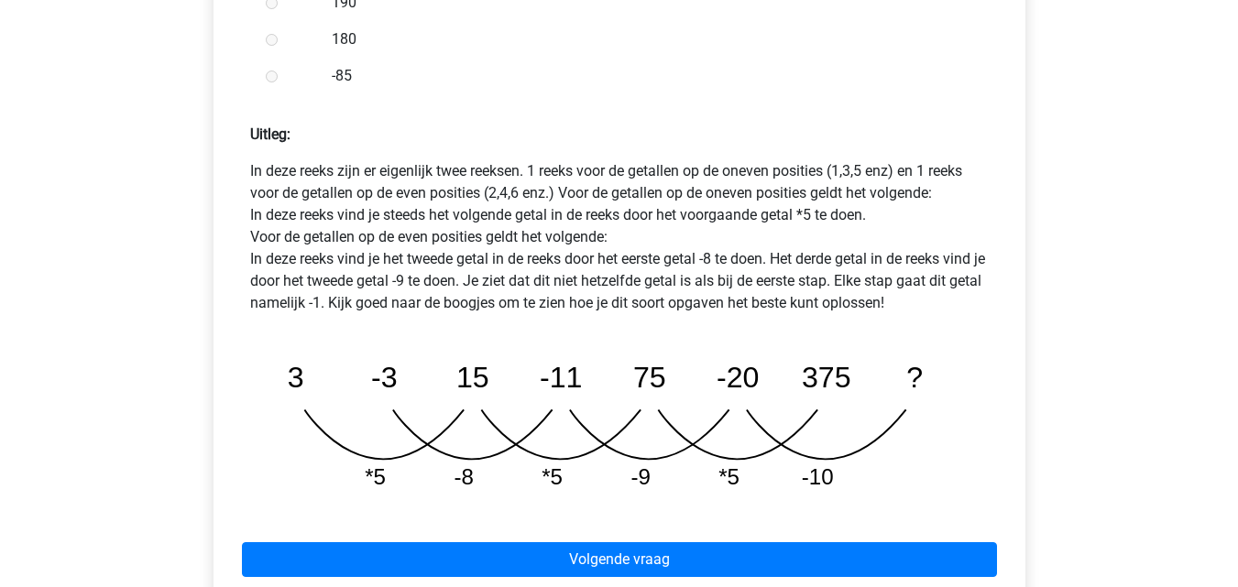
scroll to position [772, 0]
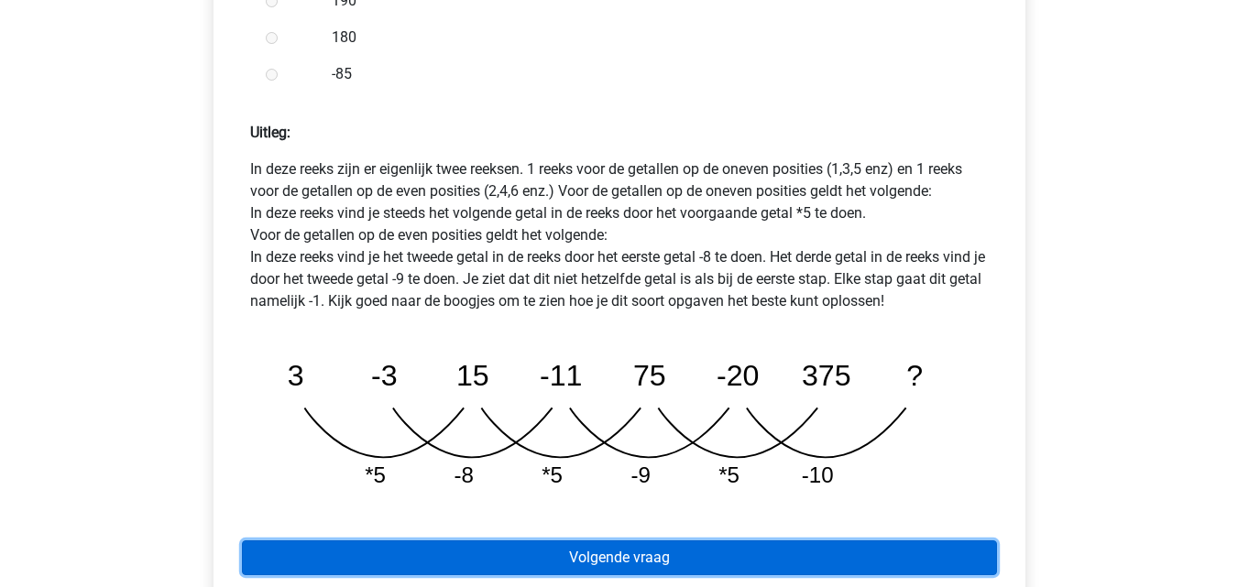
click at [542, 541] on link "Volgende vraag" at bounding box center [619, 558] width 755 height 35
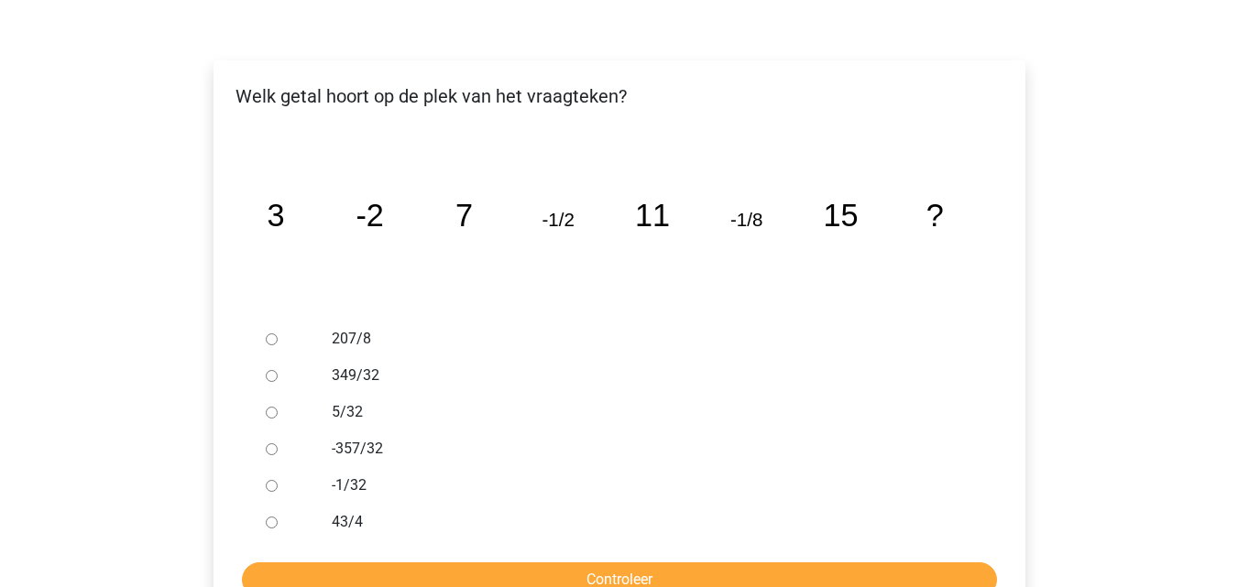
scroll to position [300, 0]
click at [272, 479] on input "-1/32" at bounding box center [272, 485] width 12 height 12
radio input "true"
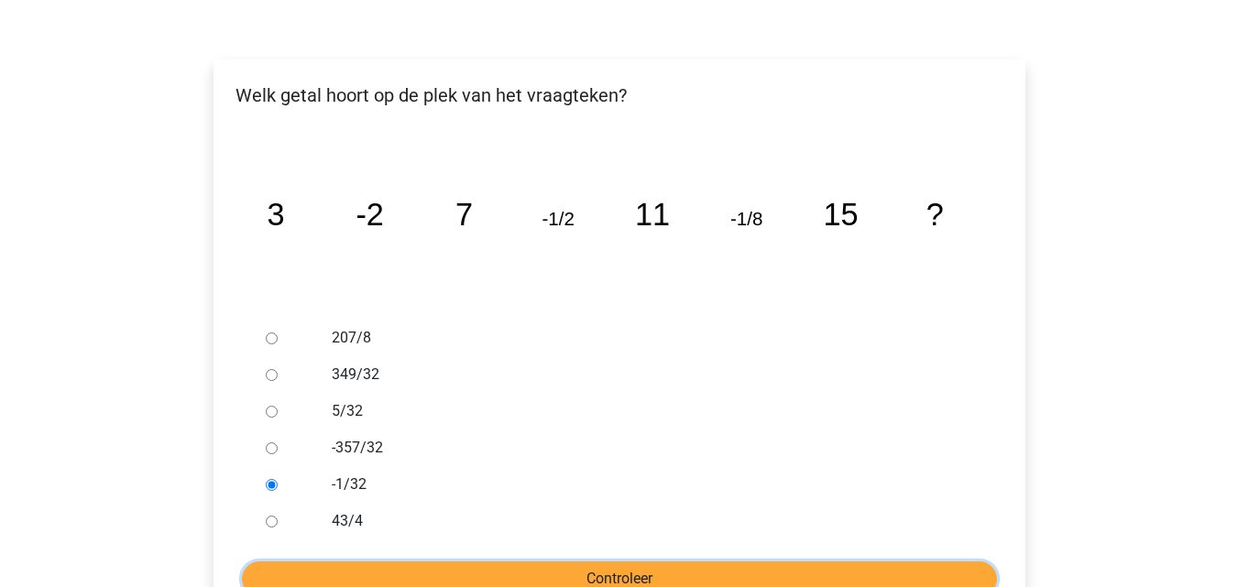
click at [326, 562] on input "Controleer" at bounding box center [619, 579] width 755 height 35
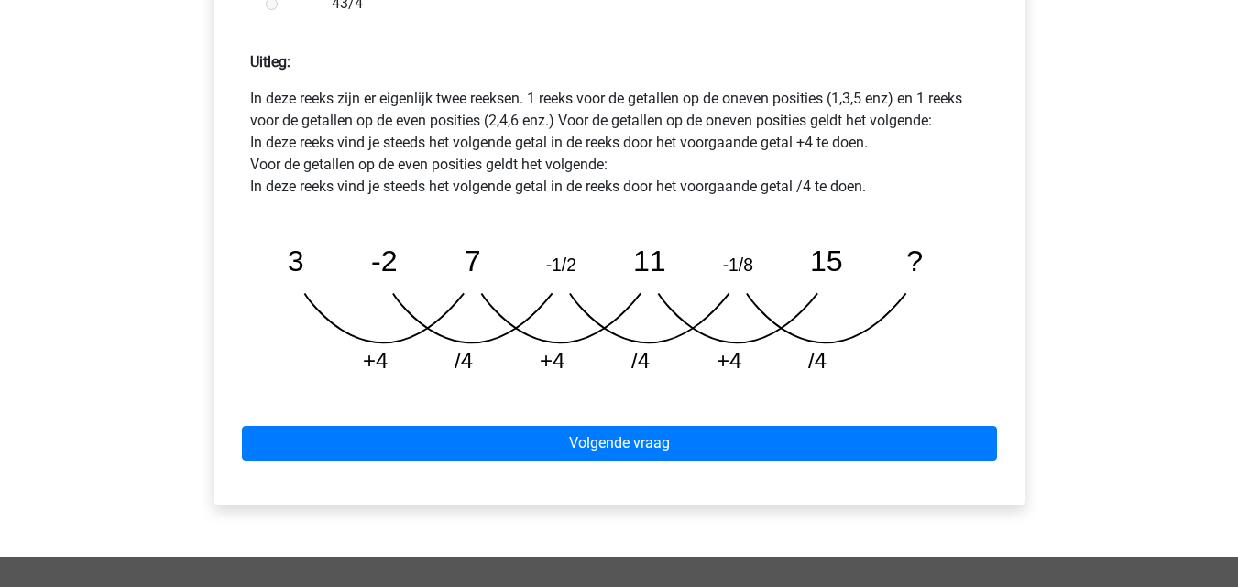
scroll to position [845, 0]
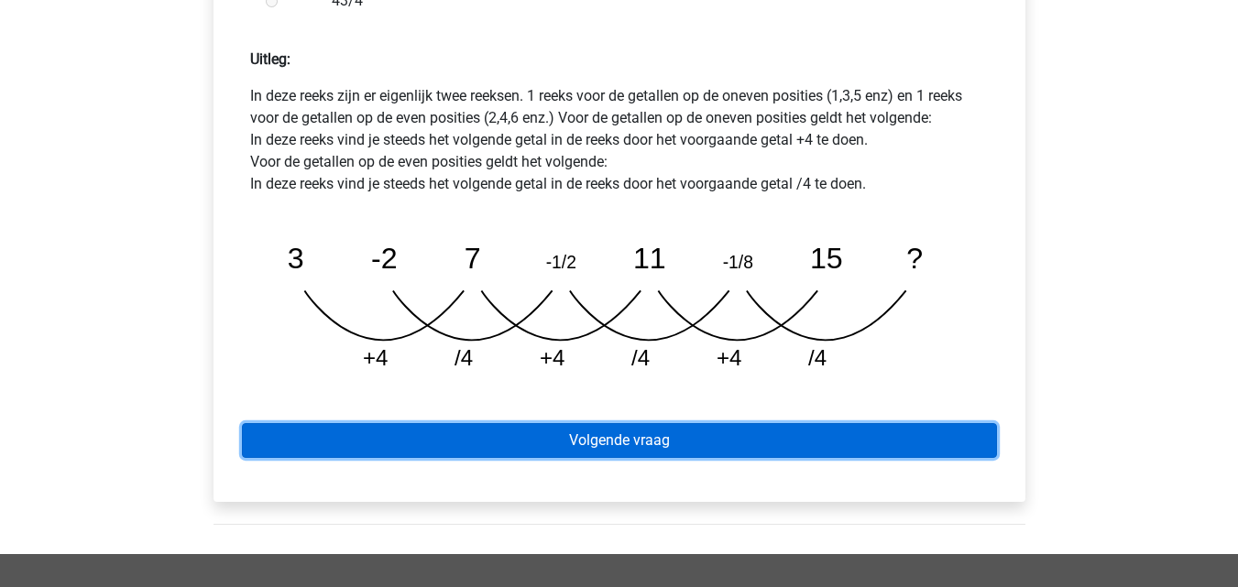
click at [462, 423] on link "Volgende vraag" at bounding box center [619, 440] width 755 height 35
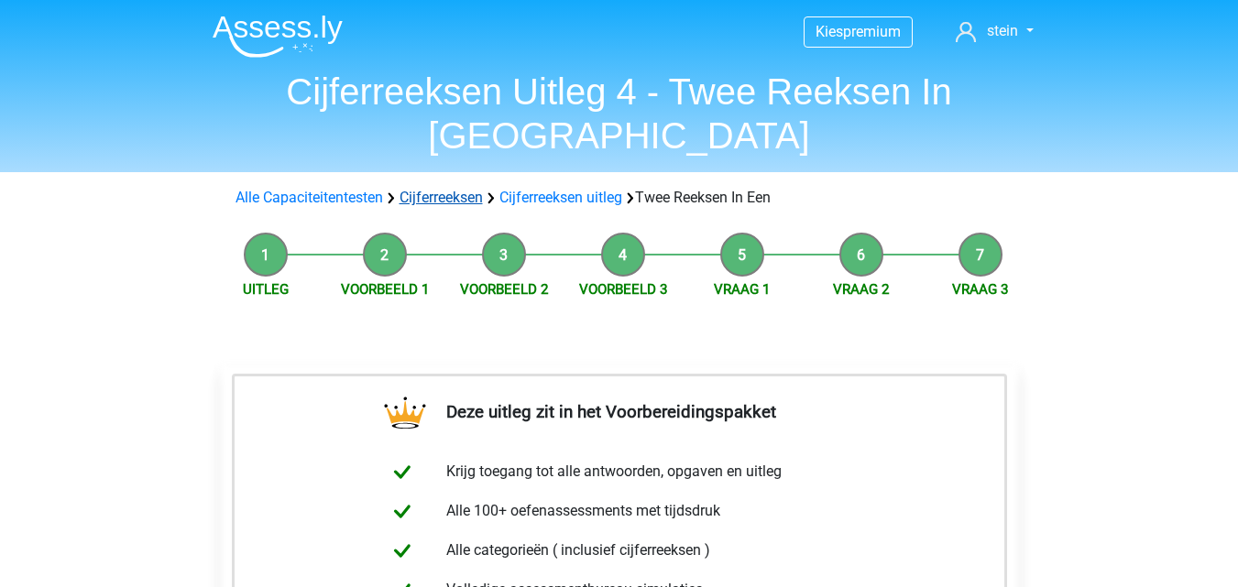
click at [462, 189] on link "Cijferreeksen" at bounding box center [441, 197] width 83 height 17
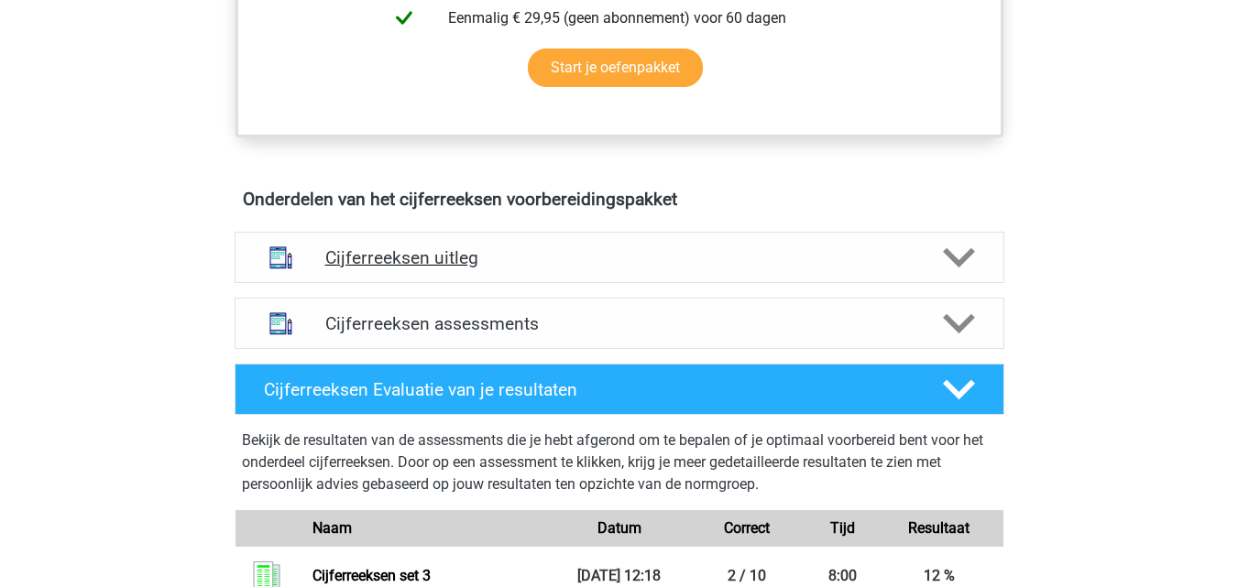
click at [551, 268] on h4 "Cijferreeksen uitleg" at bounding box center [619, 257] width 588 height 21
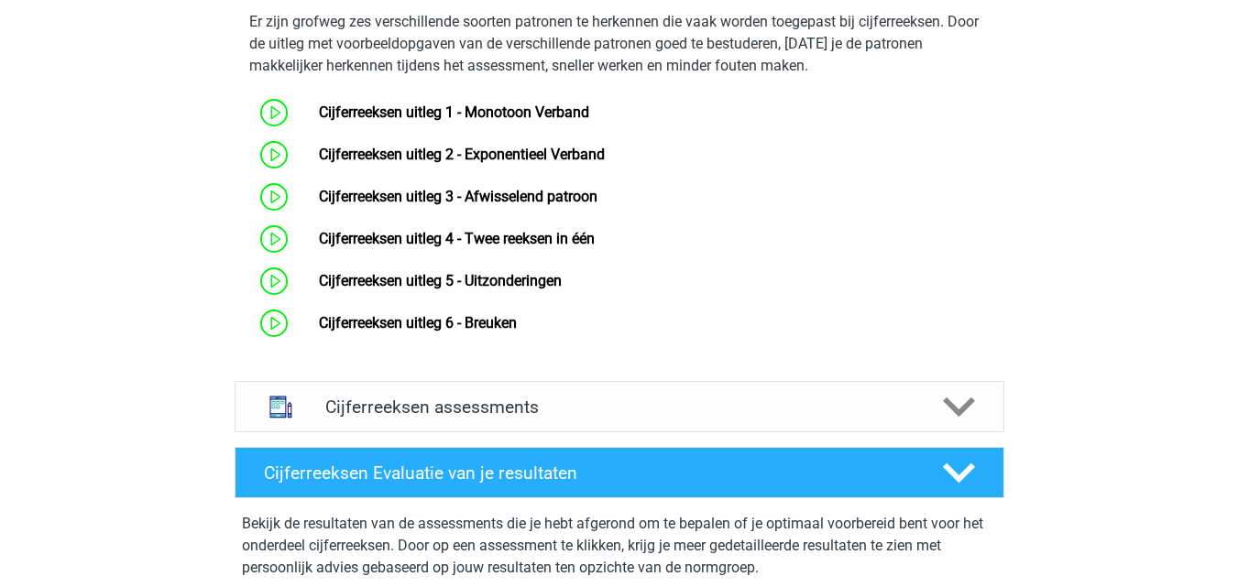
scroll to position [1252, 0]
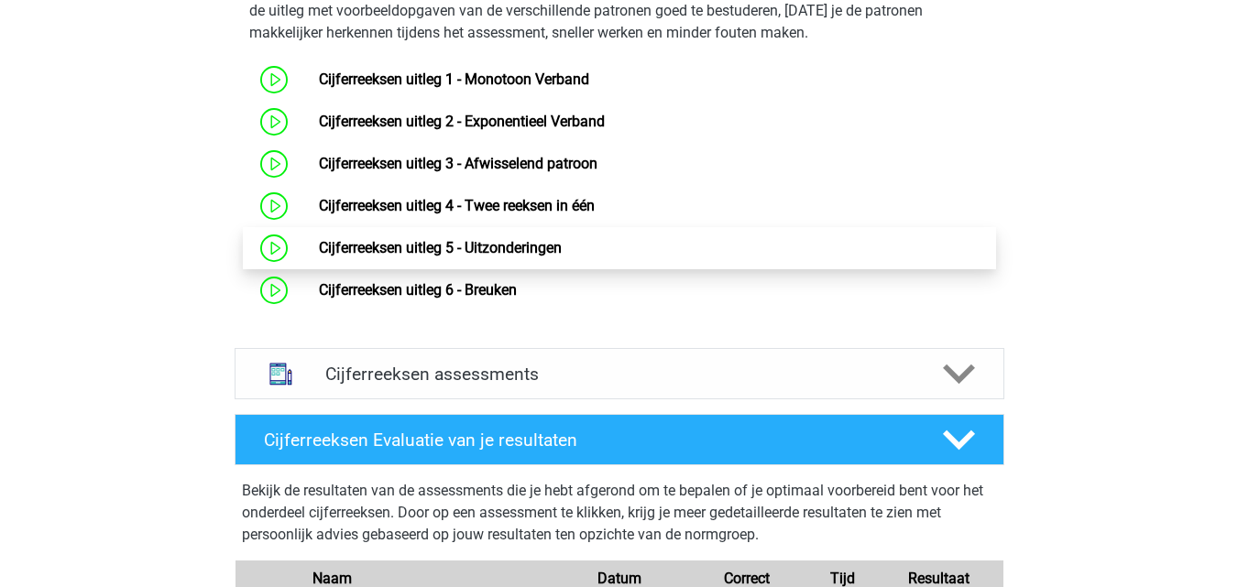
click at [545, 257] on link "Cijferreeksen uitleg 5 - Uitzonderingen" at bounding box center [440, 247] width 243 height 17
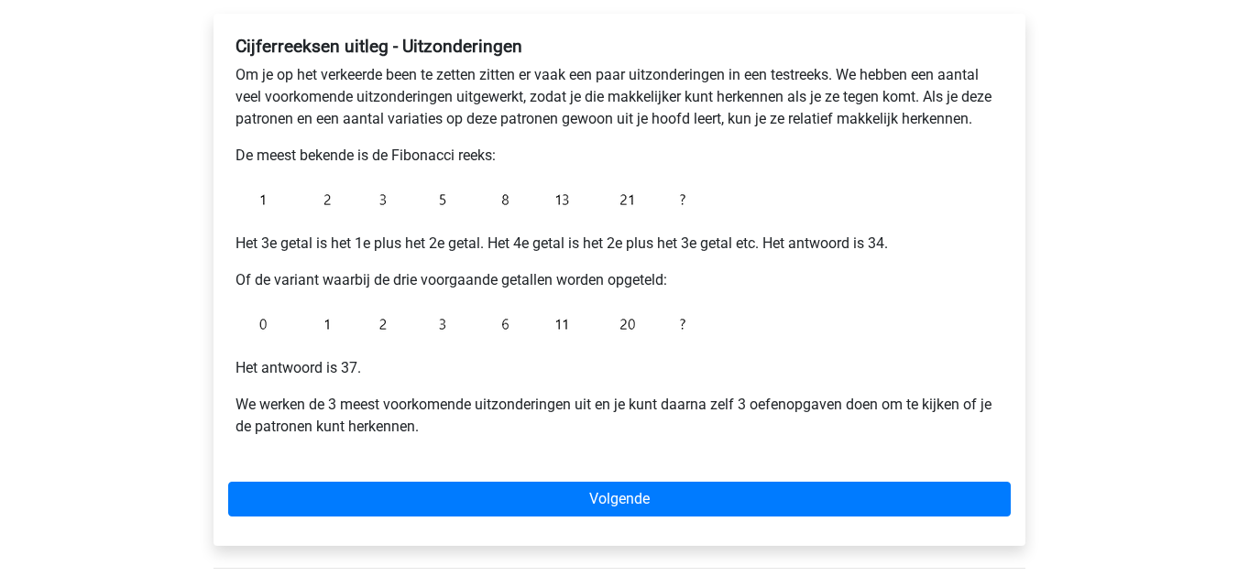
scroll to position [302, 0]
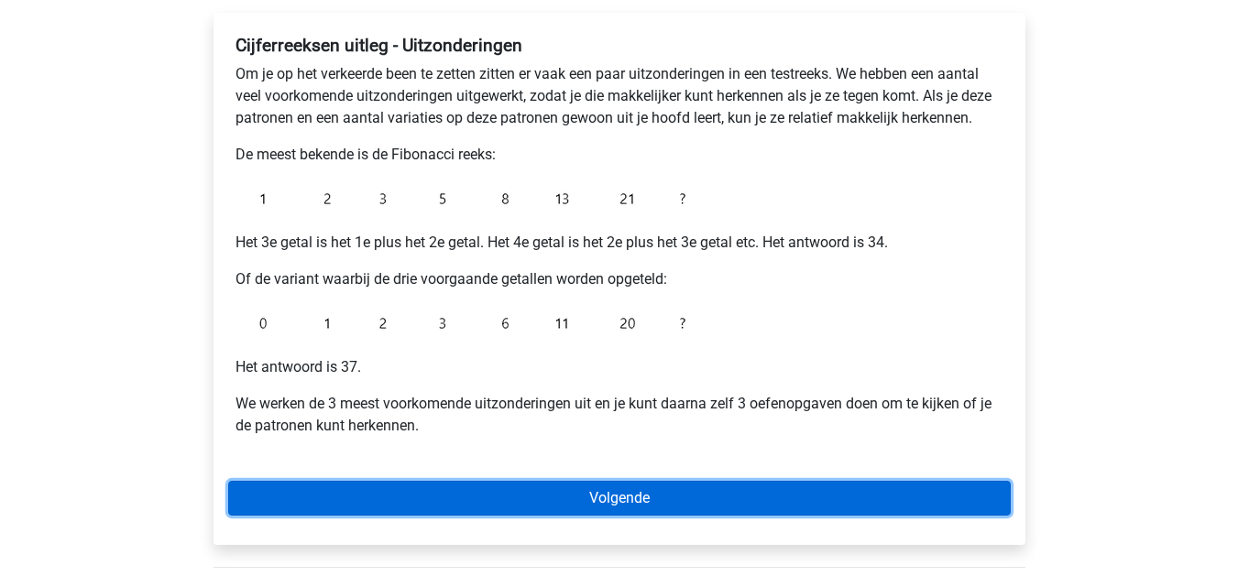
click at [692, 502] on link "Volgende" at bounding box center [619, 498] width 783 height 35
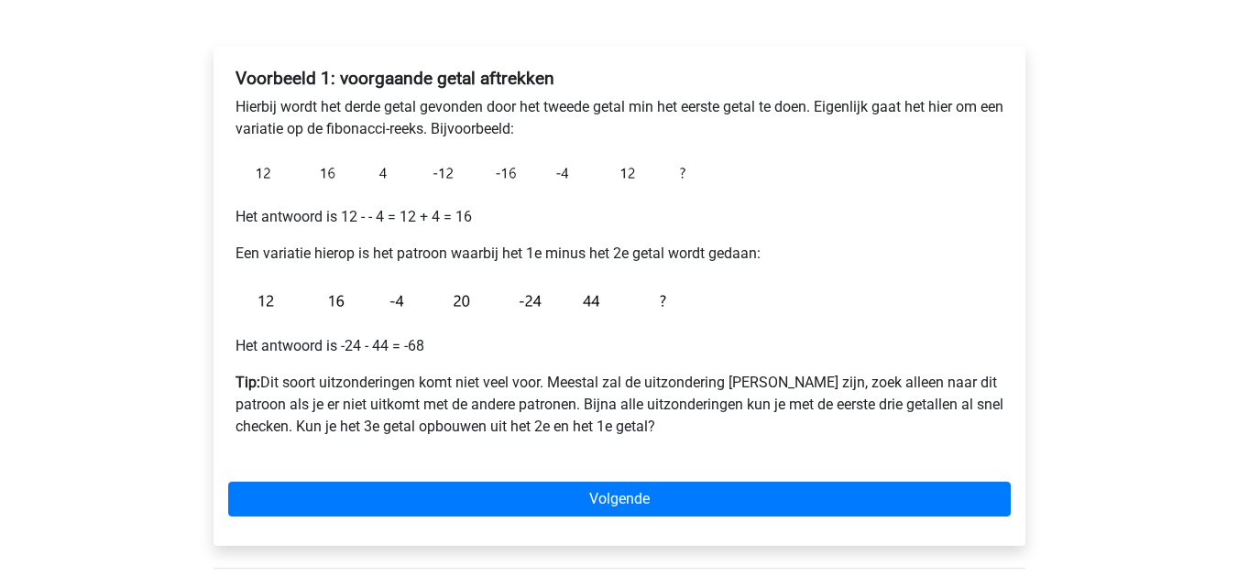
scroll to position [270, 0]
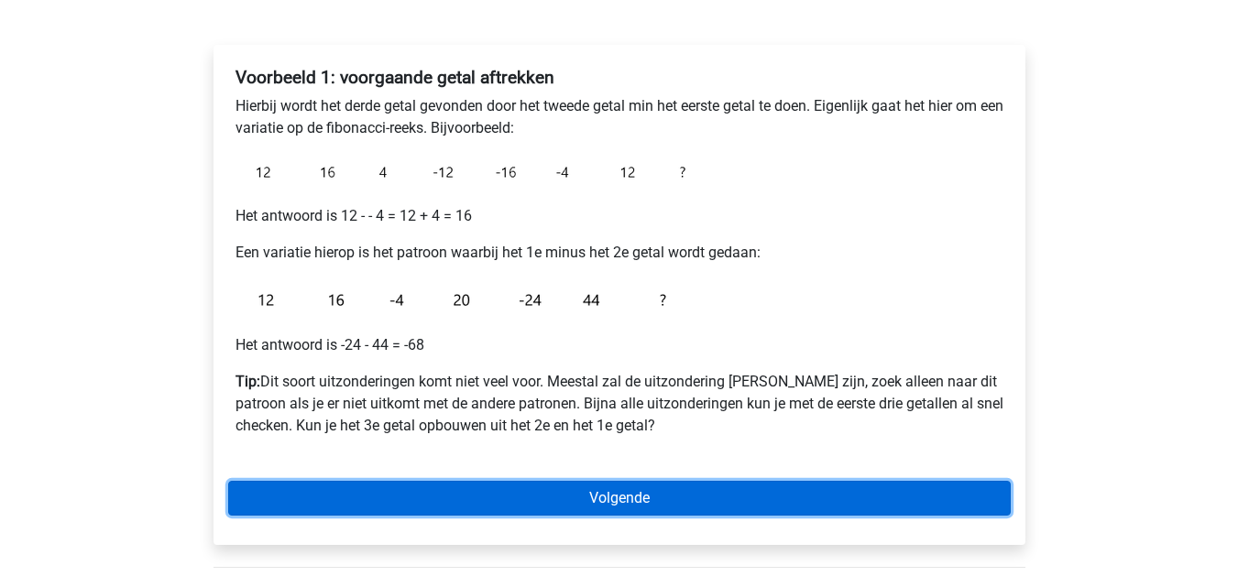
click at [874, 511] on link "Volgende" at bounding box center [619, 498] width 783 height 35
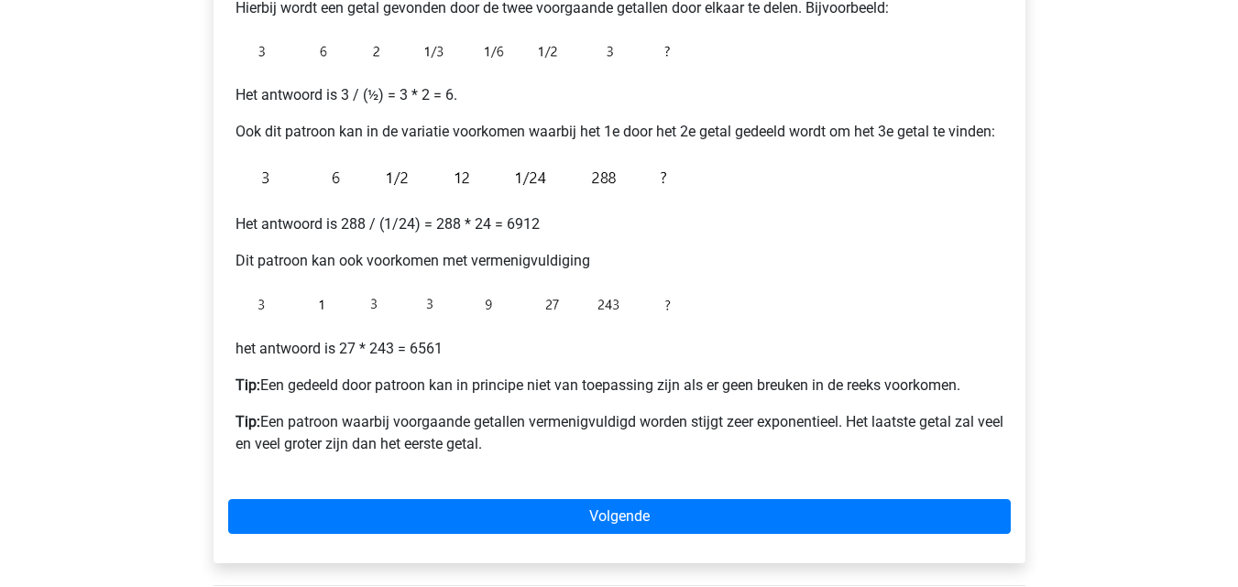
scroll to position [369, 0]
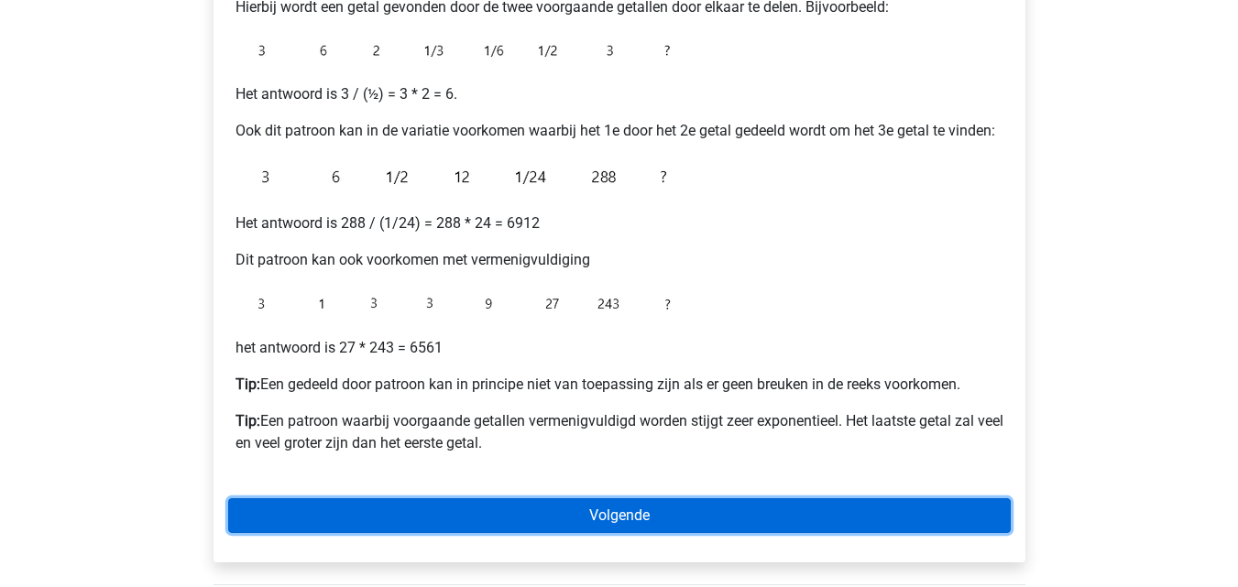
click at [715, 507] on link "Volgende" at bounding box center [619, 515] width 783 height 35
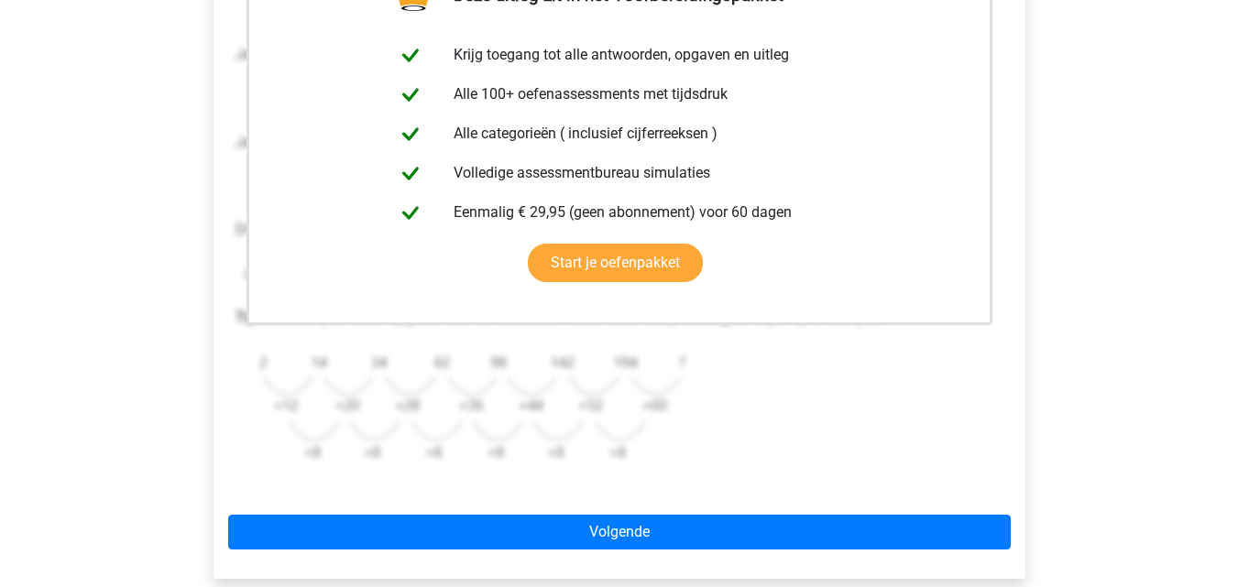
scroll to position [410, 0]
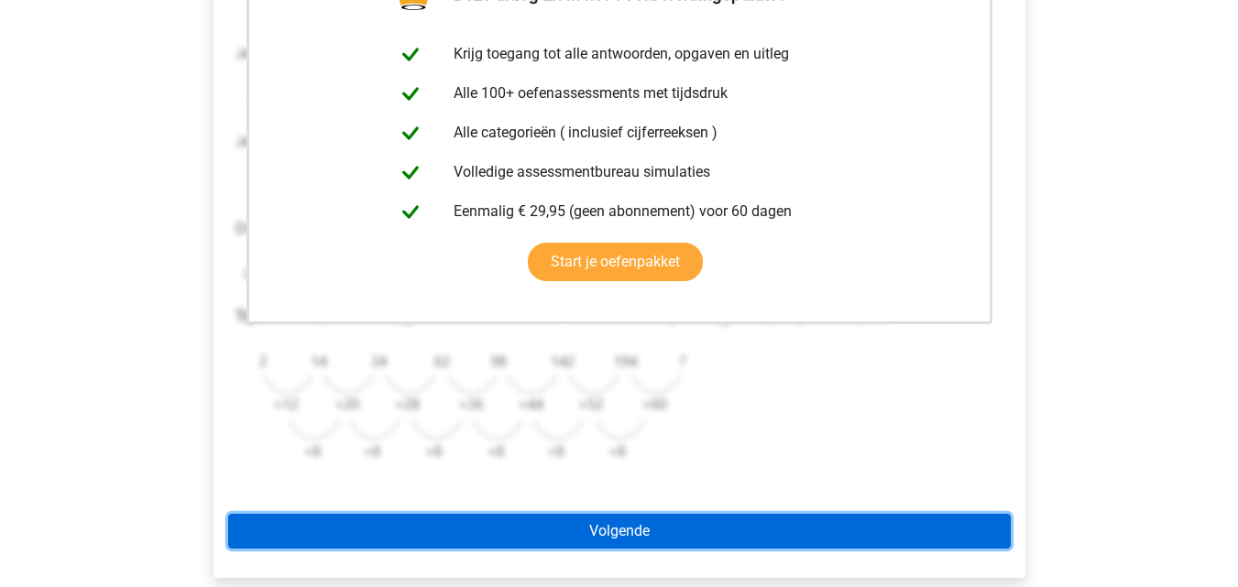
click at [591, 516] on link "Volgende" at bounding box center [619, 531] width 783 height 35
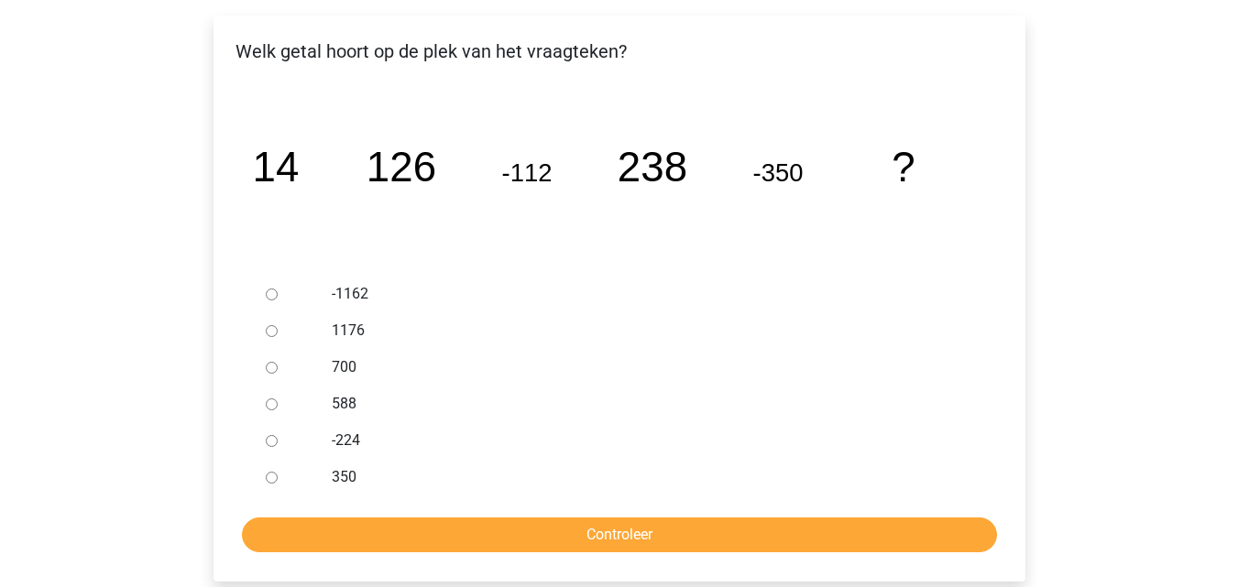
scroll to position [301, 0]
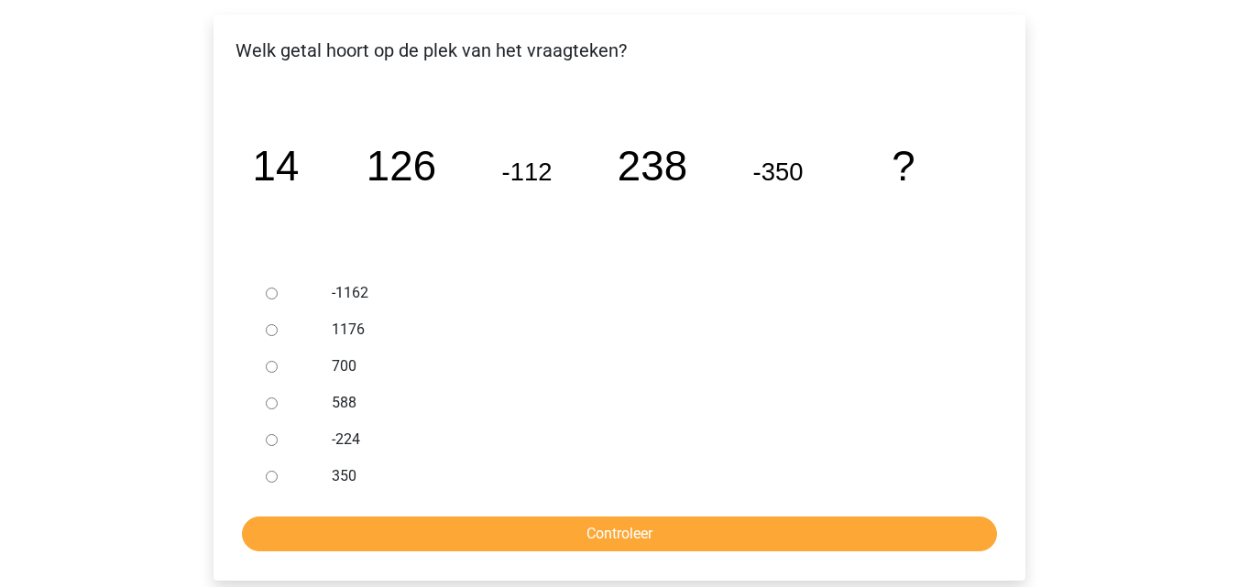
click at [280, 405] on div at bounding box center [288, 403] width 60 height 37
click at [277, 404] on input "588" at bounding box center [272, 404] width 12 height 12
radio input "true"
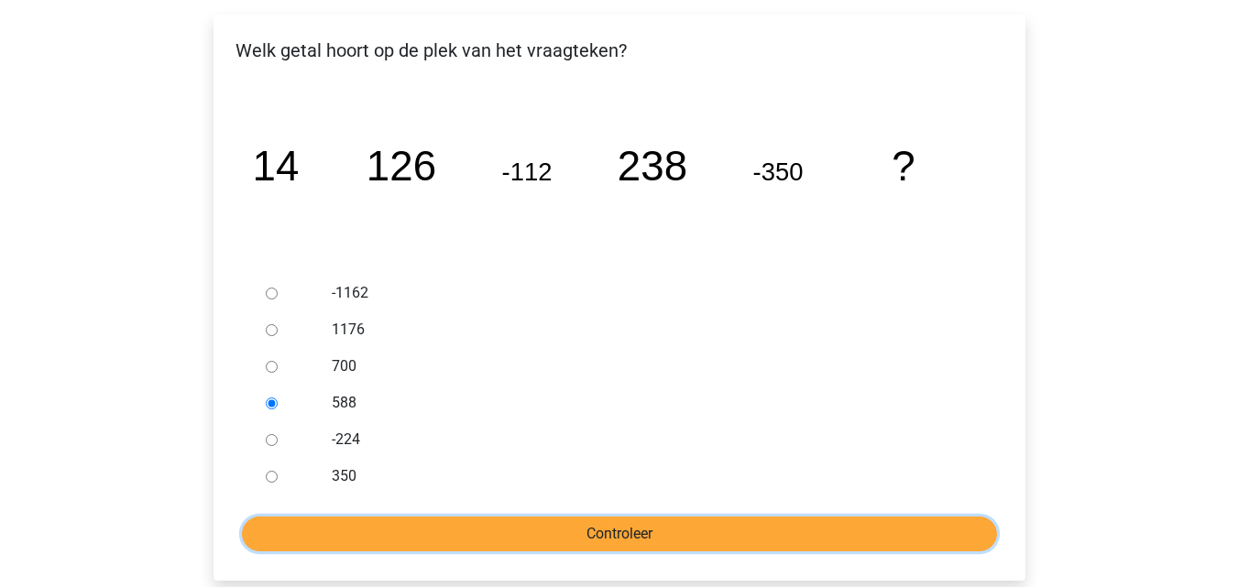
click at [362, 522] on input "Controleer" at bounding box center [619, 534] width 755 height 35
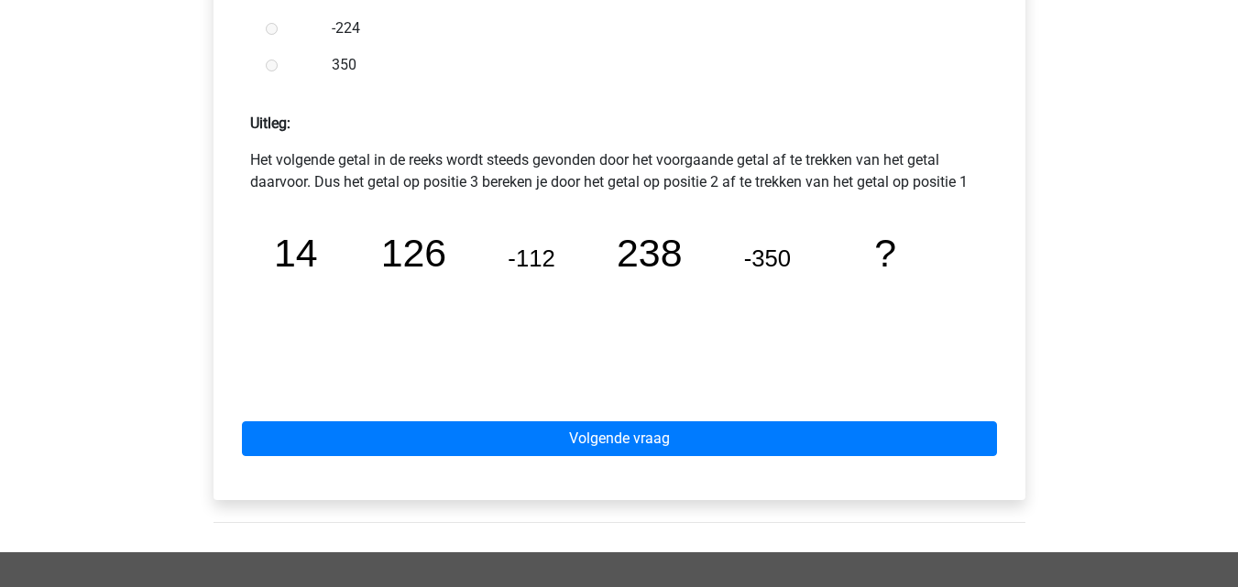
scroll to position [741, 0]
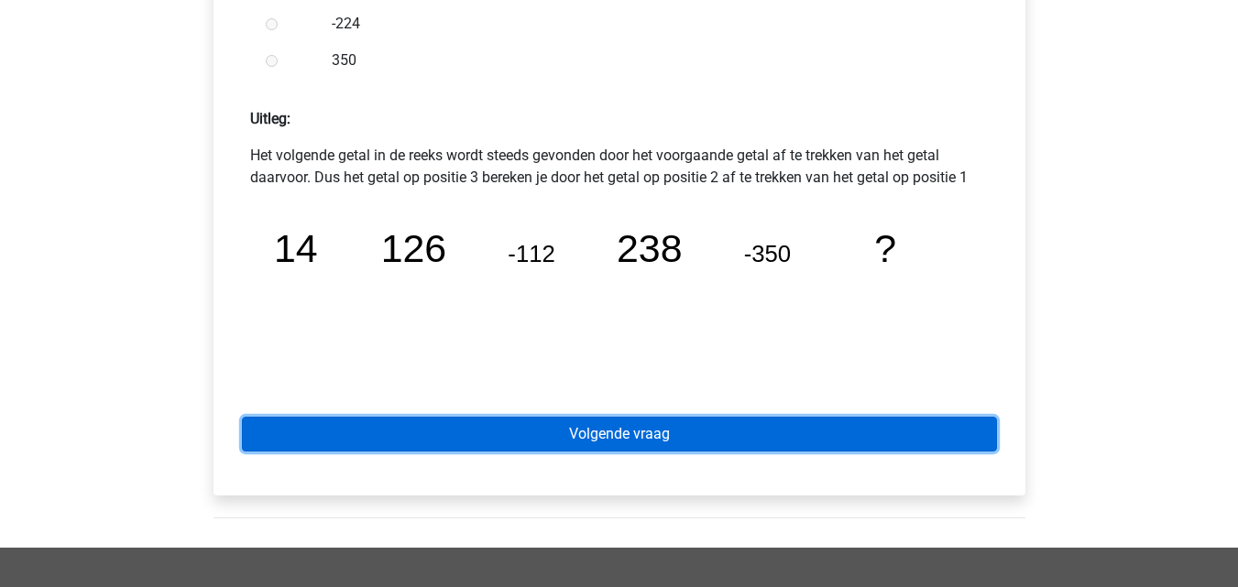
click at [453, 434] on link "Volgende vraag" at bounding box center [619, 434] width 755 height 35
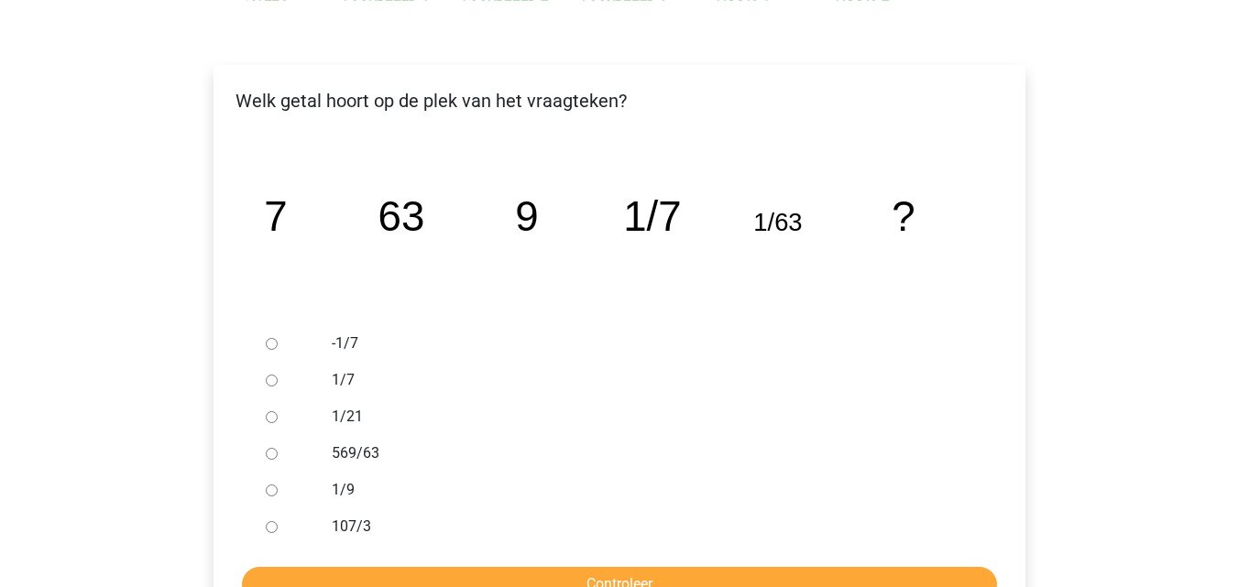
scroll to position [251, 0]
click at [271, 418] on input "1/21" at bounding box center [272, 416] width 12 height 12
radio input "true"
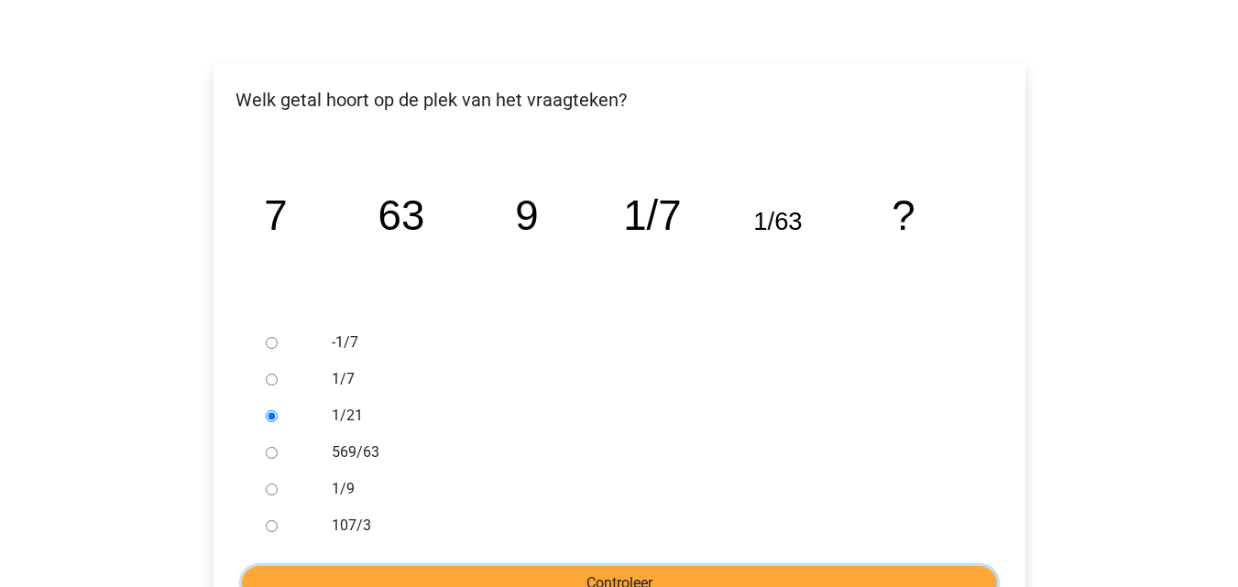
click at [392, 575] on input "Controleer" at bounding box center [619, 583] width 755 height 35
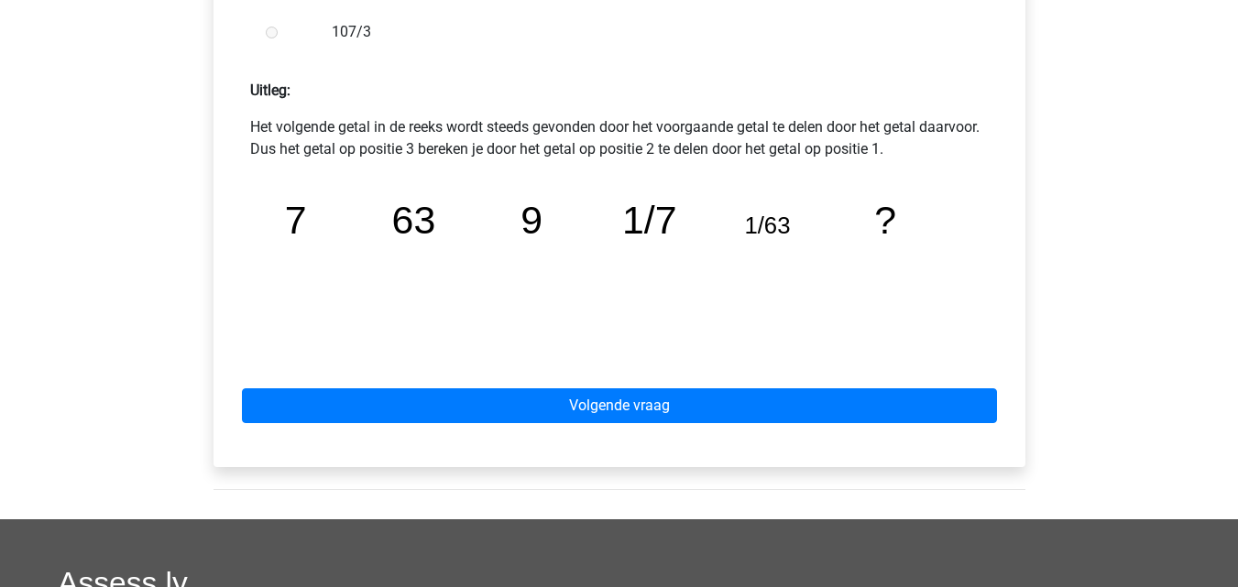
scroll to position [752, 0]
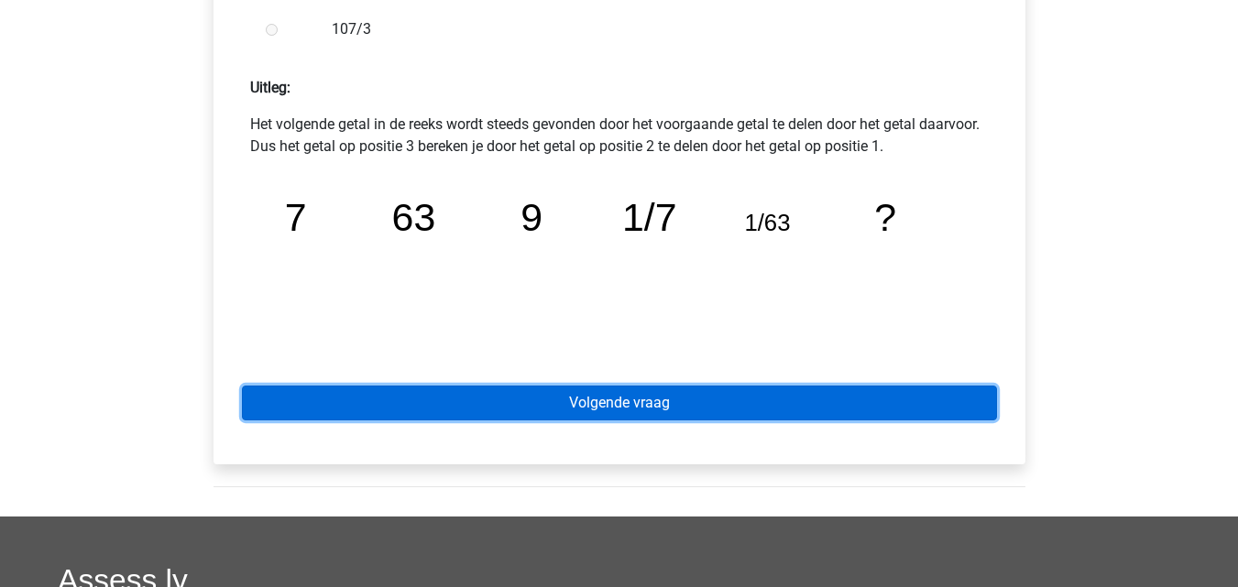
click at [494, 400] on link "Volgende vraag" at bounding box center [619, 403] width 755 height 35
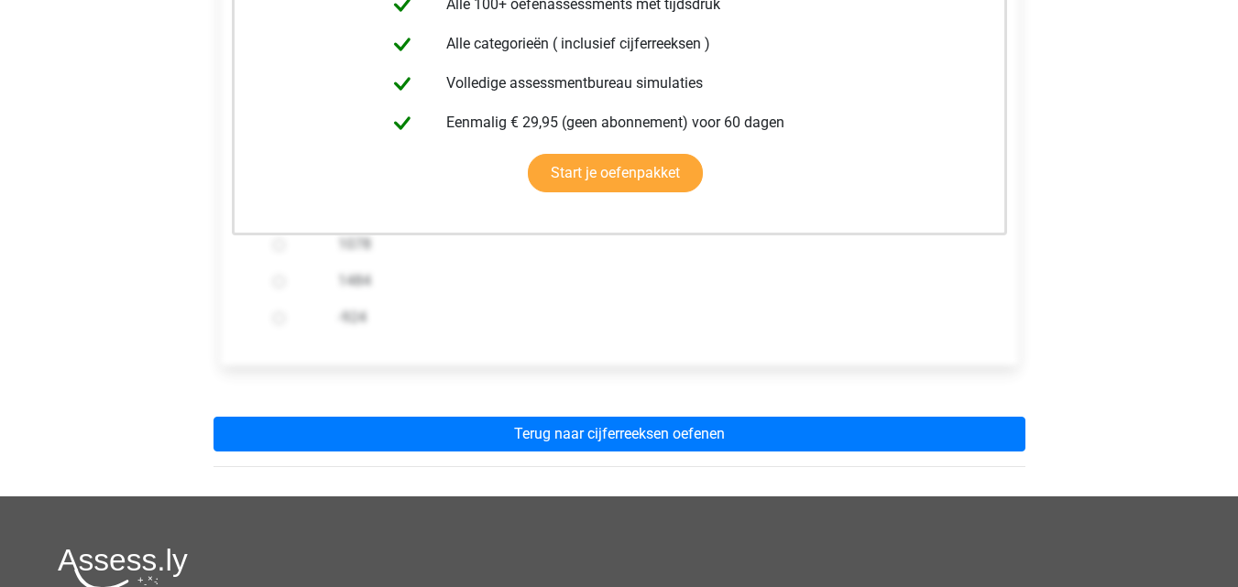
scroll to position [467, 0]
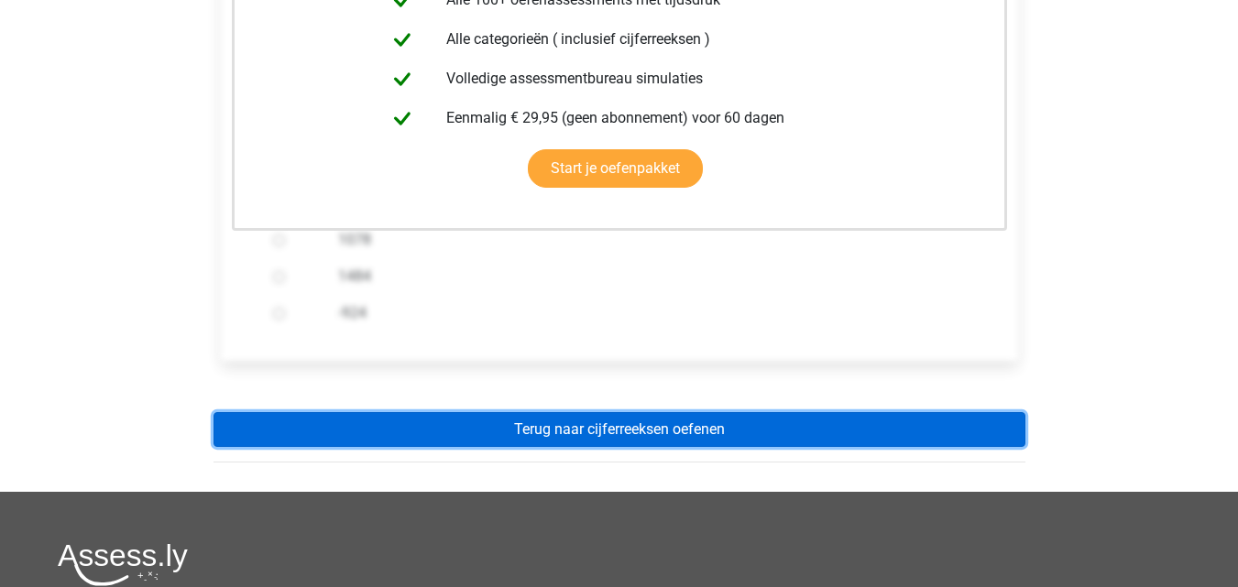
click at [535, 418] on link "Terug naar cijferreeksen oefenen" at bounding box center [619, 429] width 812 height 35
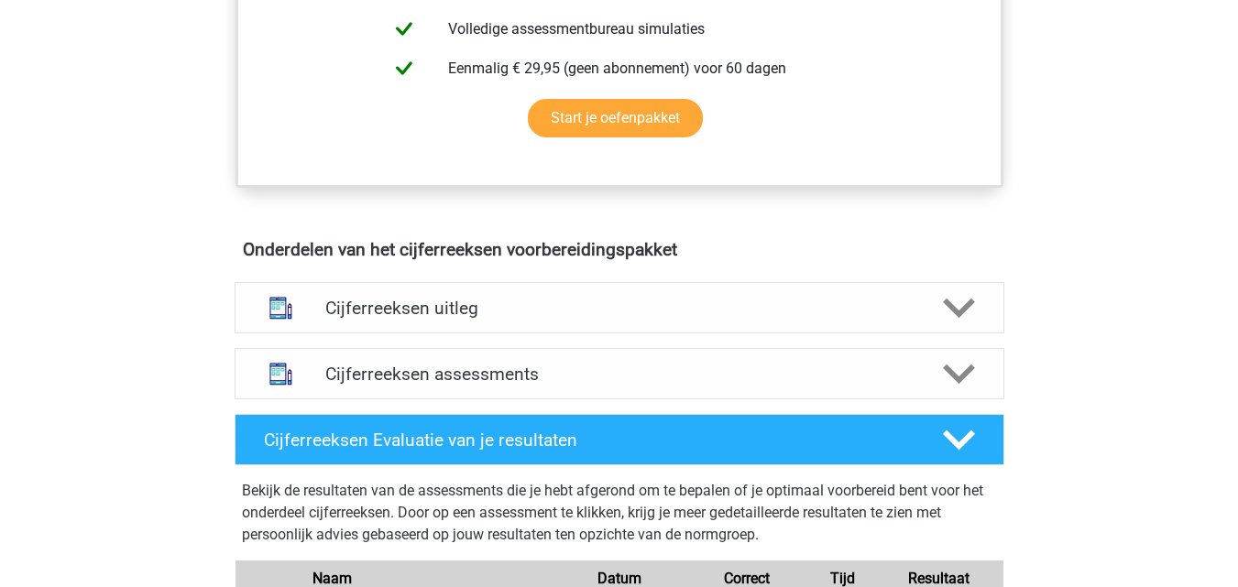
scroll to position [887, 0]
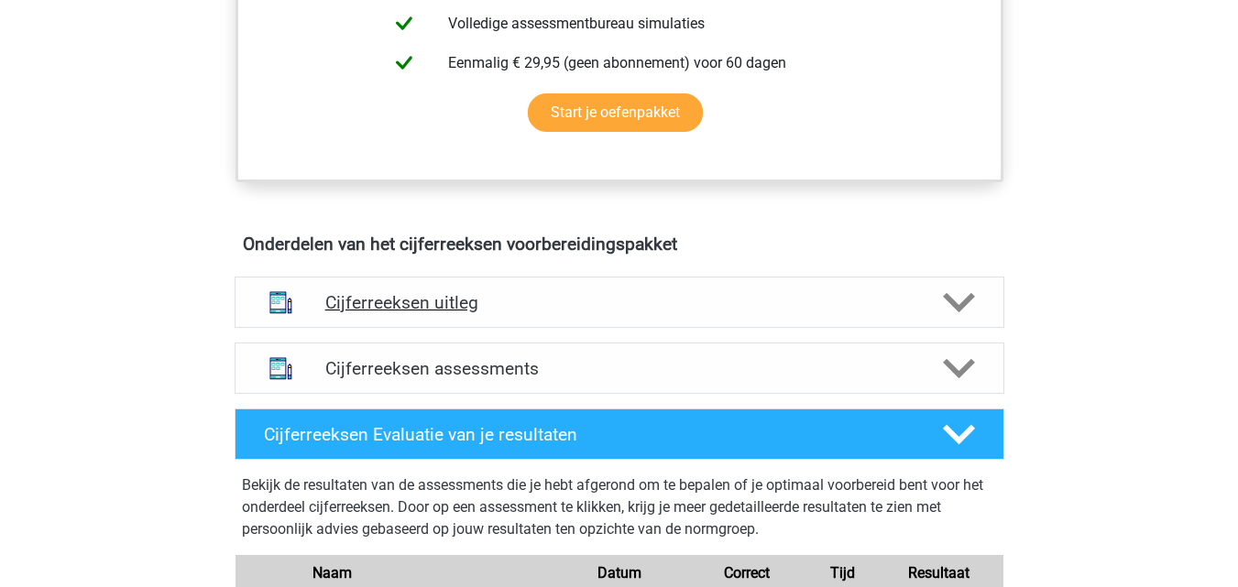
click at [495, 328] on div "Cijferreeksen uitleg" at bounding box center [620, 302] width 770 height 51
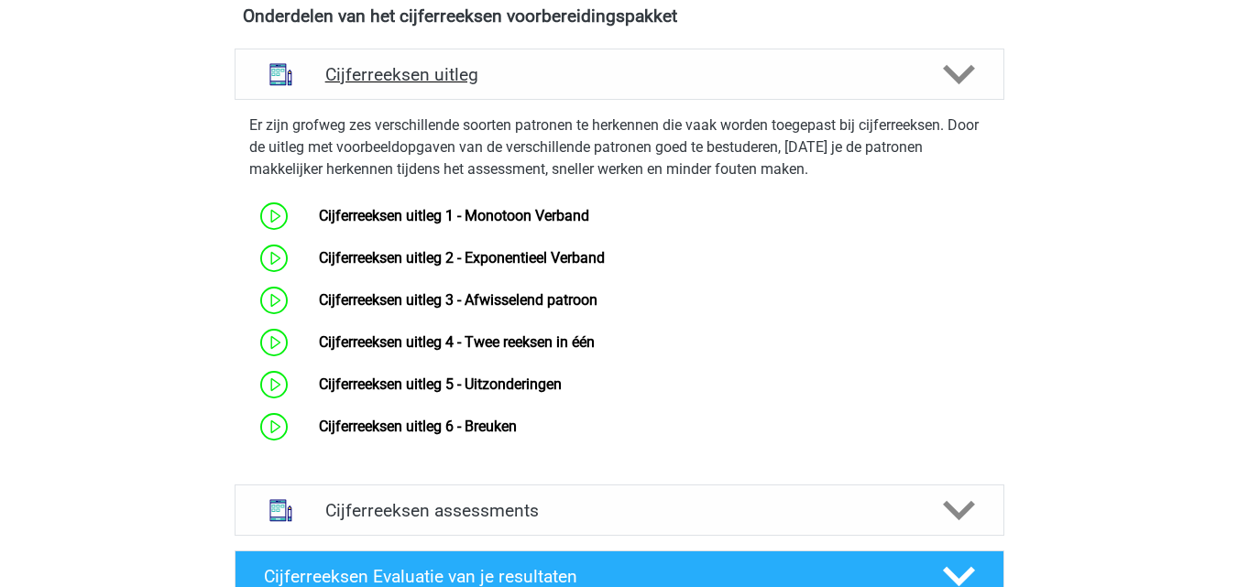
scroll to position [1116, 0]
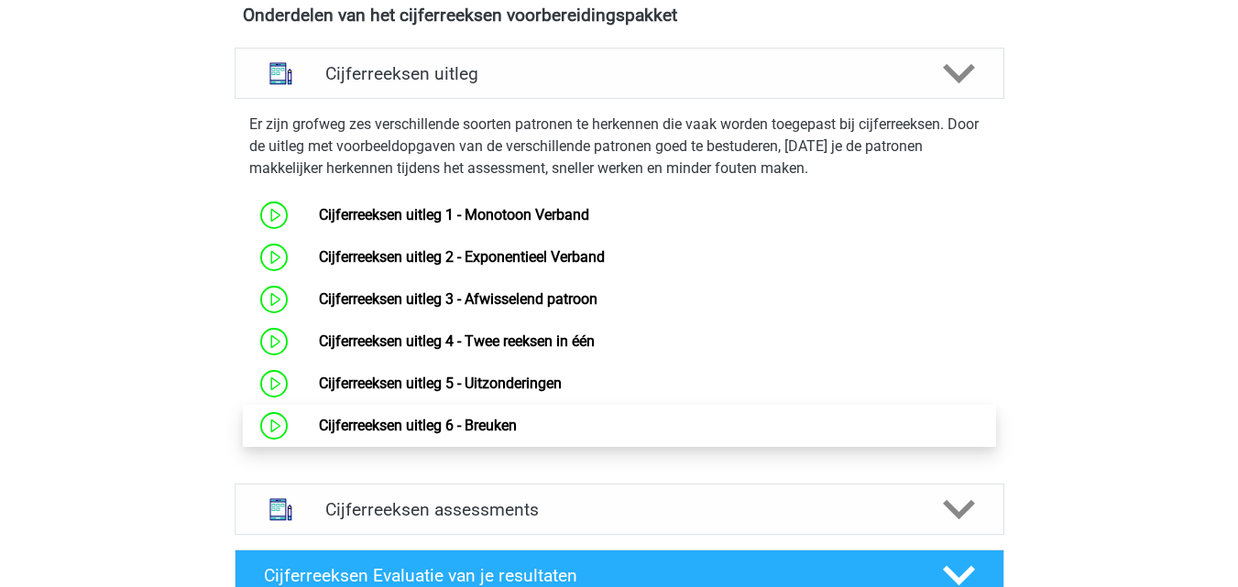
click at [501, 434] on link "Cijferreeksen uitleg 6 - Breuken" at bounding box center [418, 425] width 198 height 17
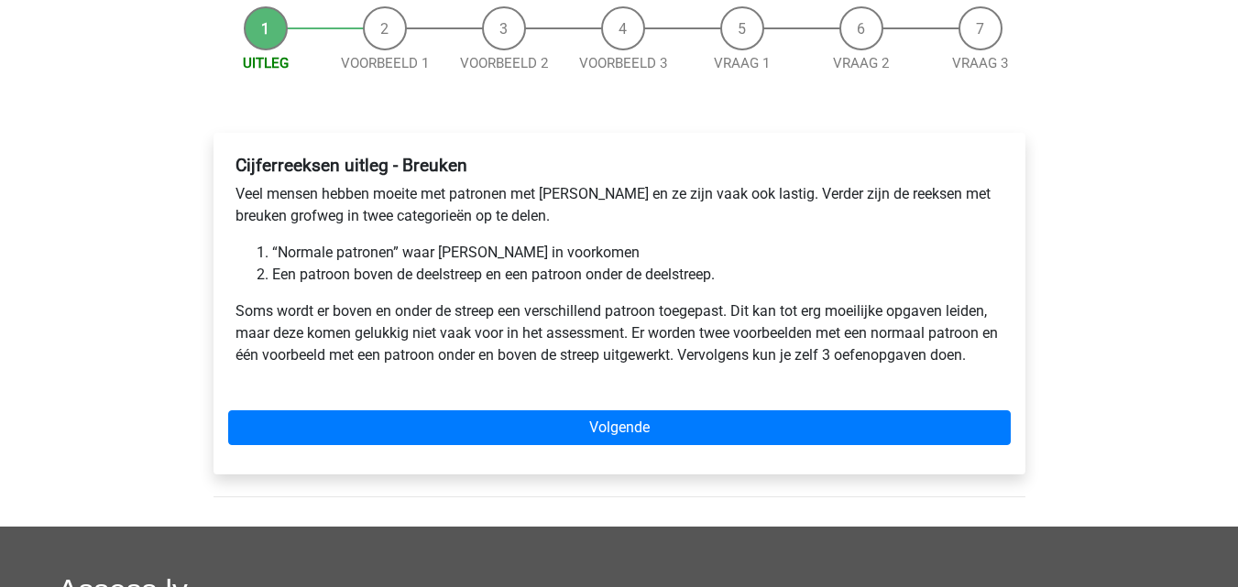
scroll to position [195, 0]
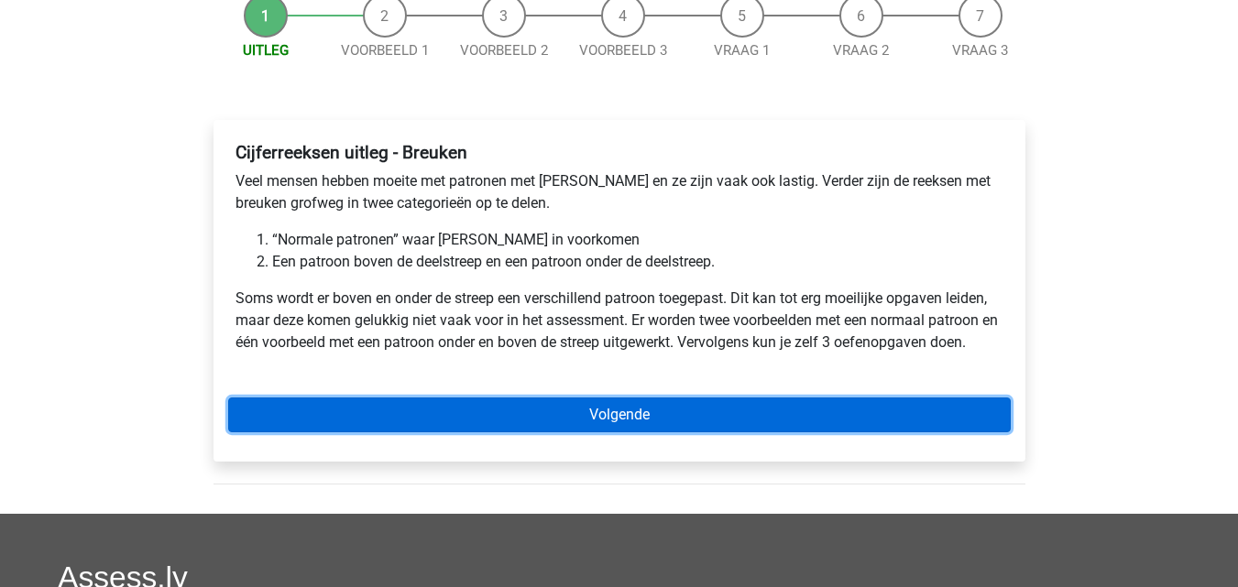
click at [586, 411] on link "Volgende" at bounding box center [619, 415] width 783 height 35
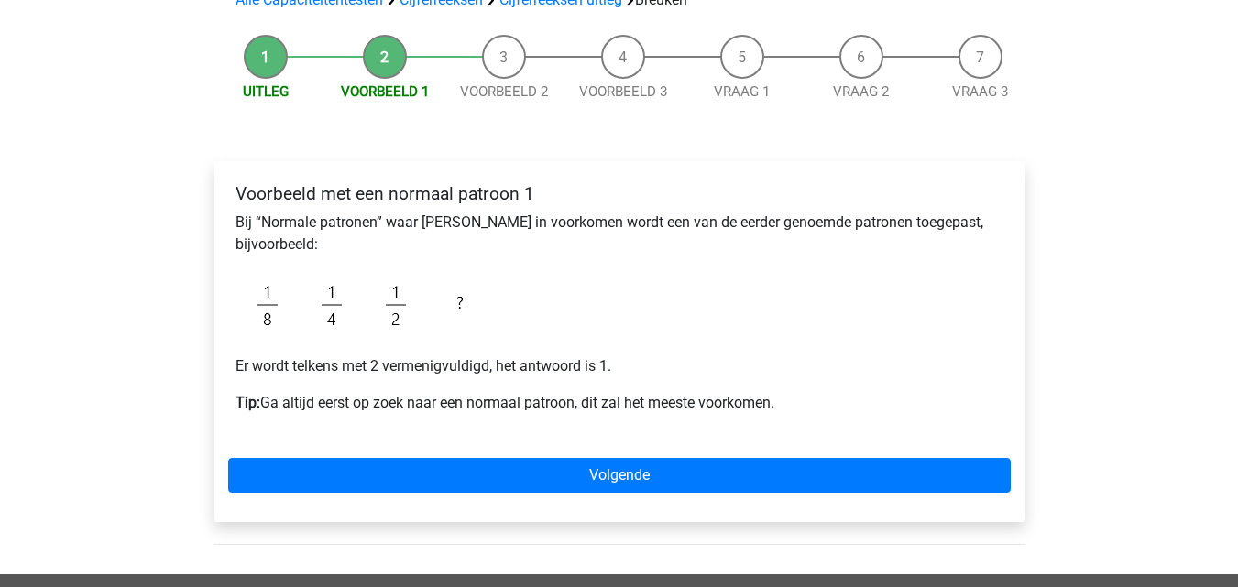
scroll to position [155, 0]
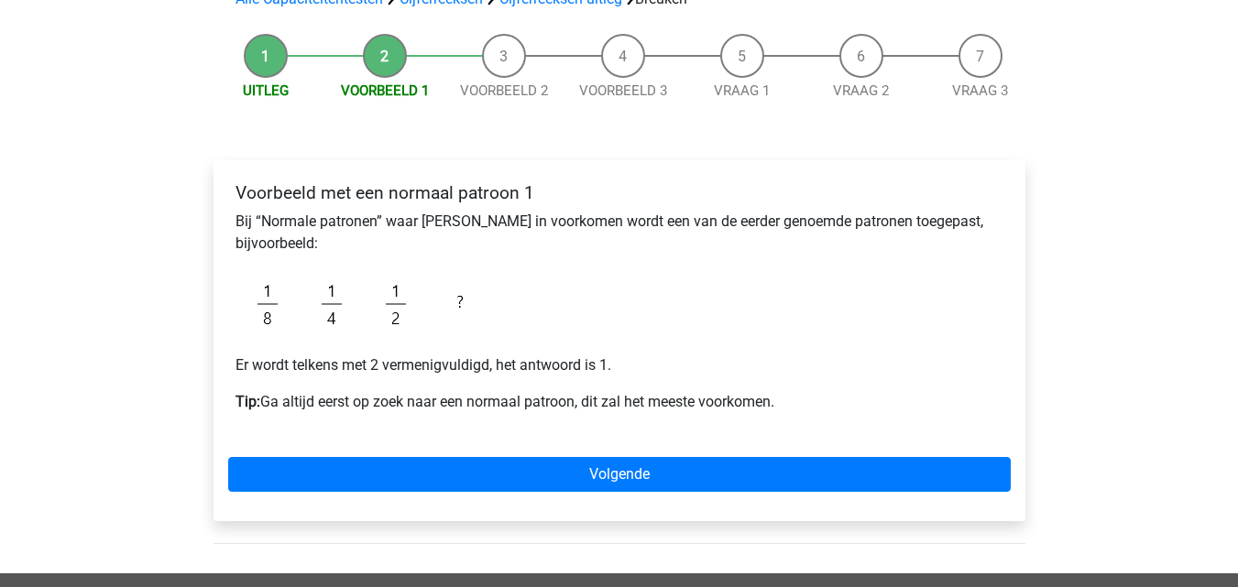
click at [832, 443] on div "Voorbeeld met een normaal patroon 1 Bij “Normale patronen” waar breuken in voor…" at bounding box center [619, 340] width 812 height 361
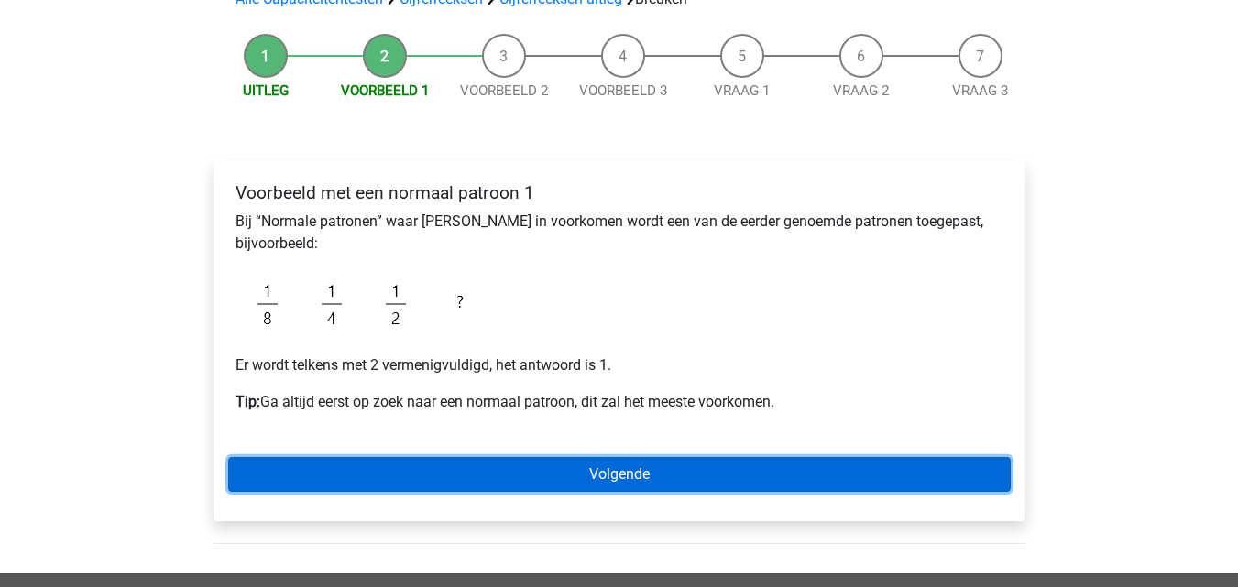
click at [810, 467] on link "Volgende" at bounding box center [619, 474] width 783 height 35
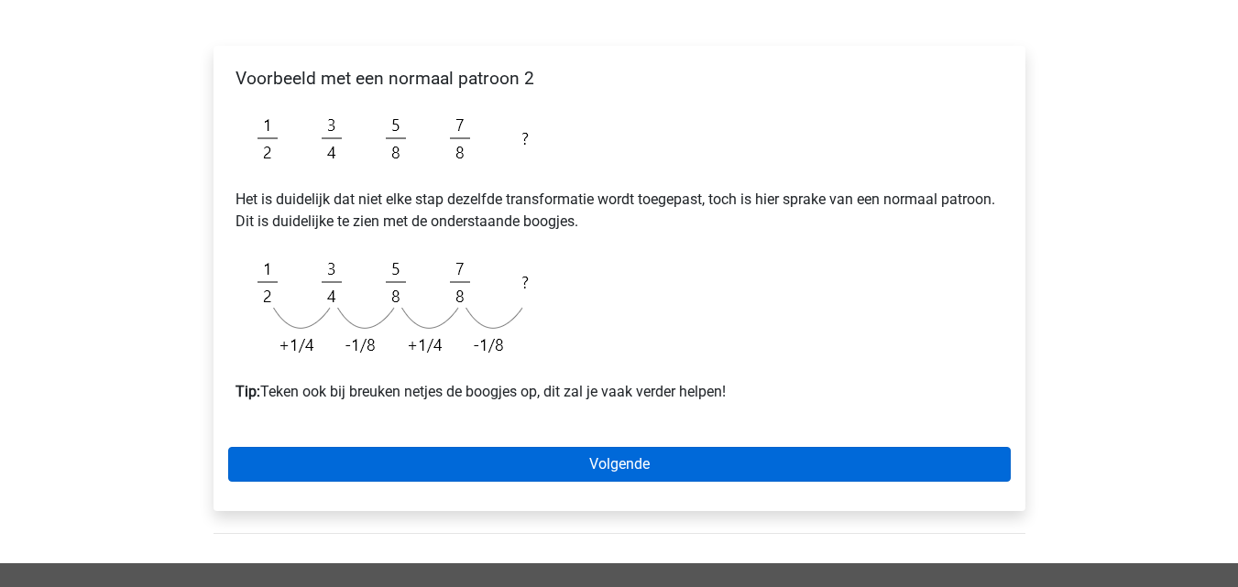
scroll to position [272, 0]
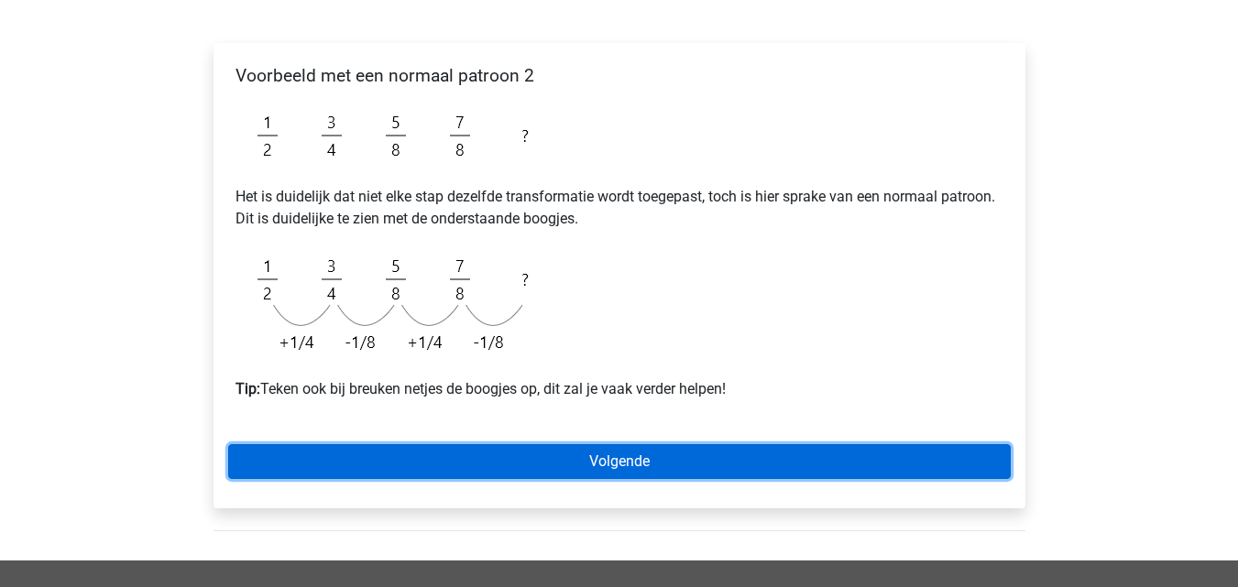
click at [728, 472] on link "Volgende" at bounding box center [619, 461] width 783 height 35
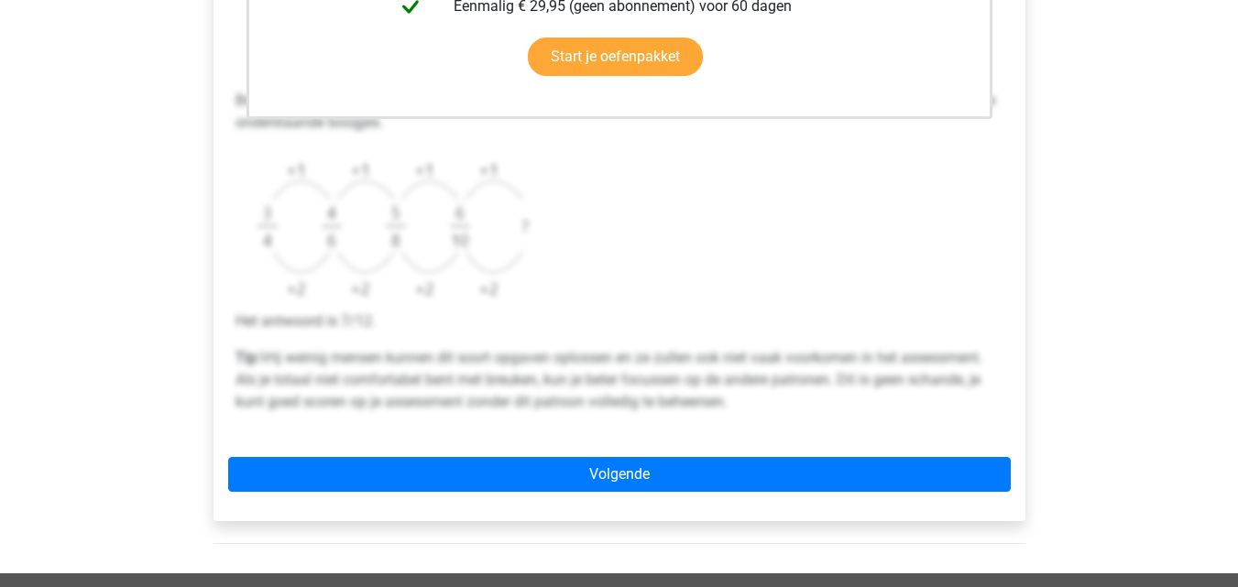
scroll to position [617, 0]
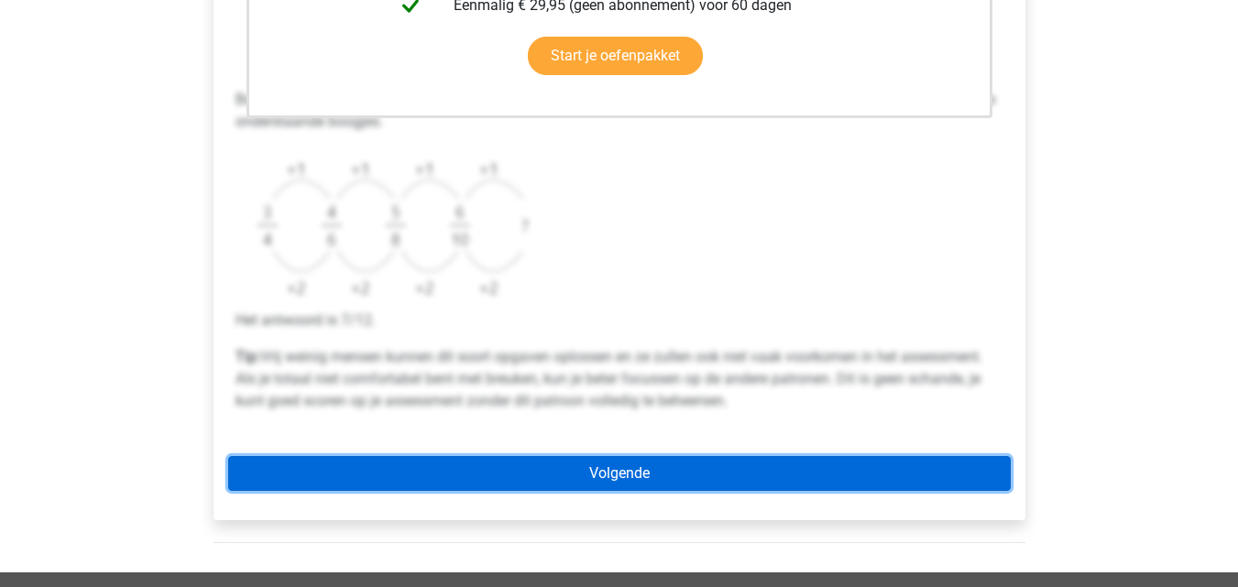
click at [542, 465] on link "Volgende" at bounding box center [619, 473] width 783 height 35
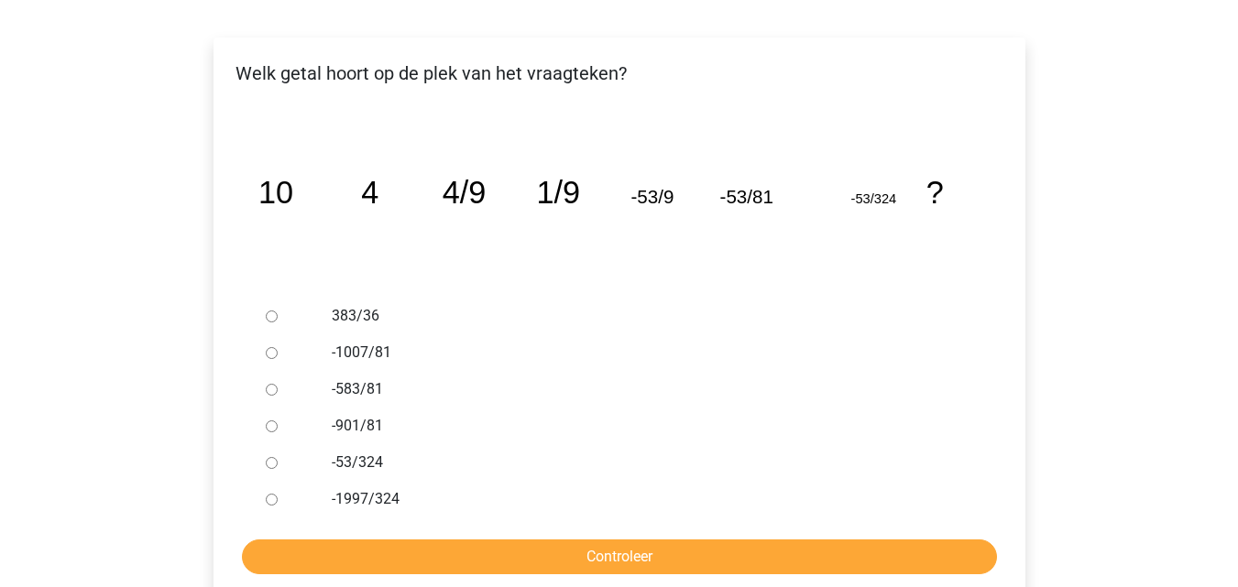
scroll to position [268, 0]
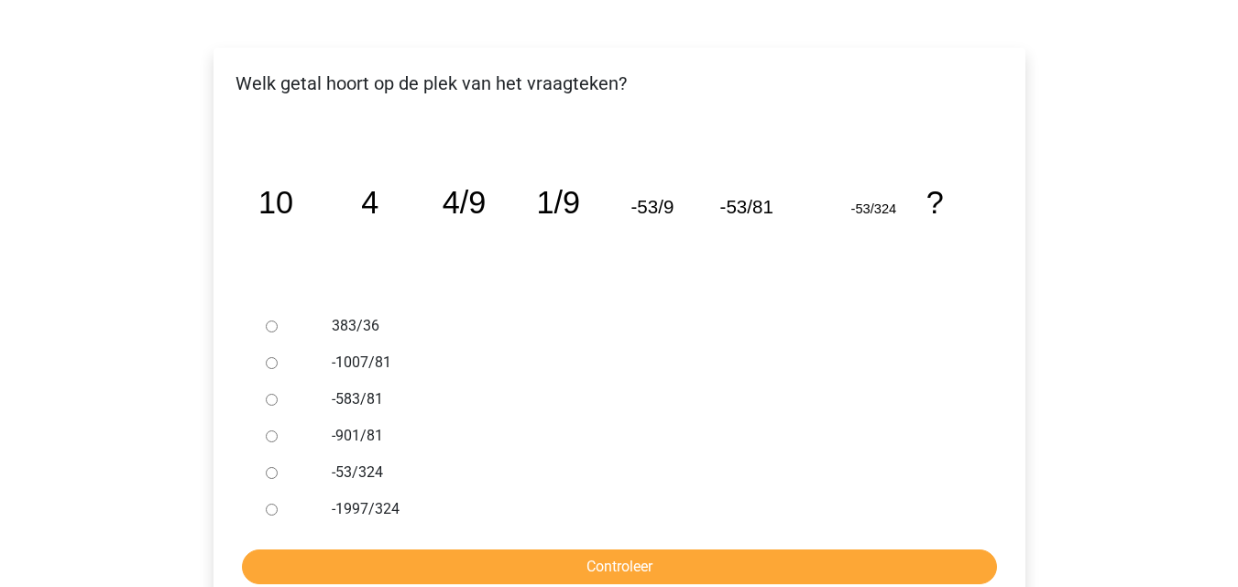
click at [275, 400] on input "-583/81" at bounding box center [272, 400] width 12 height 12
radio input "true"
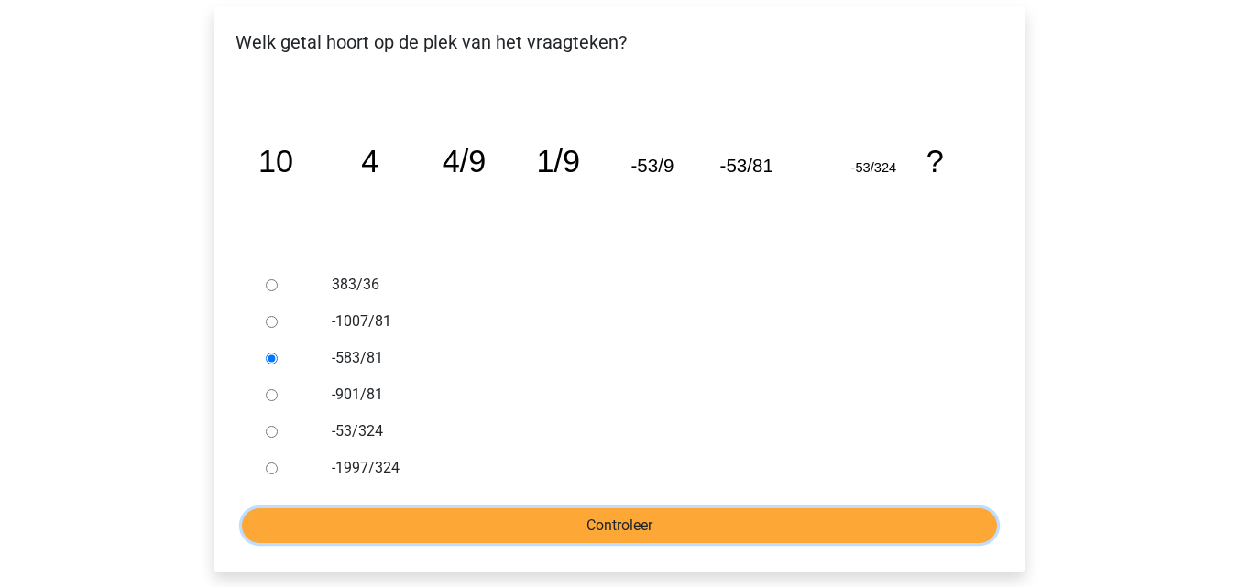
click at [390, 523] on input "Controleer" at bounding box center [619, 526] width 755 height 35
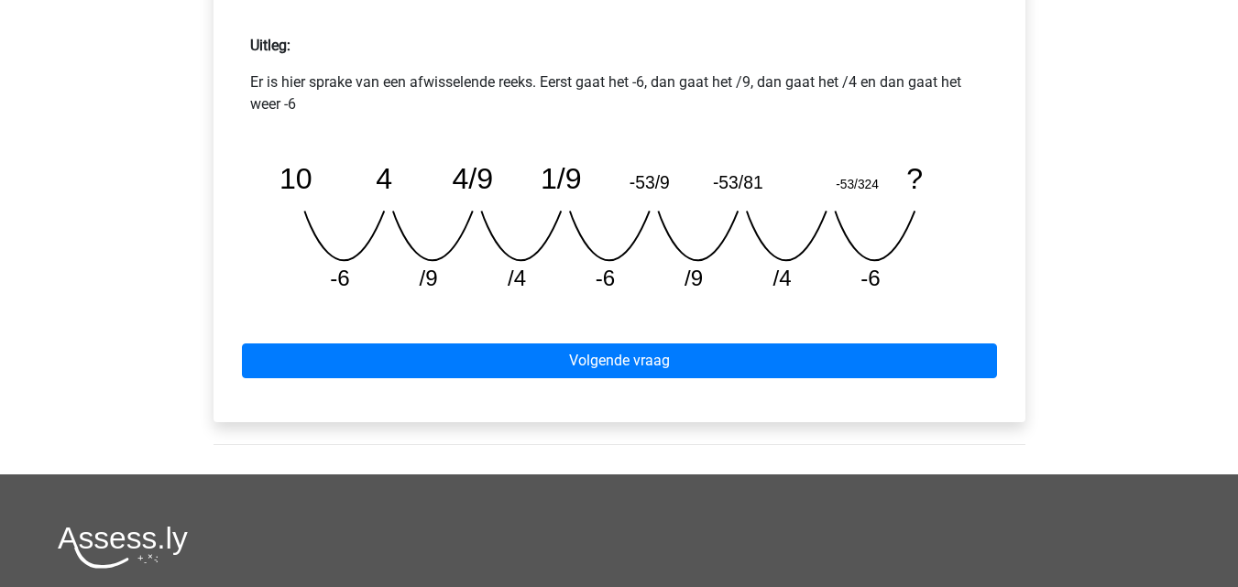
scroll to position [808, 0]
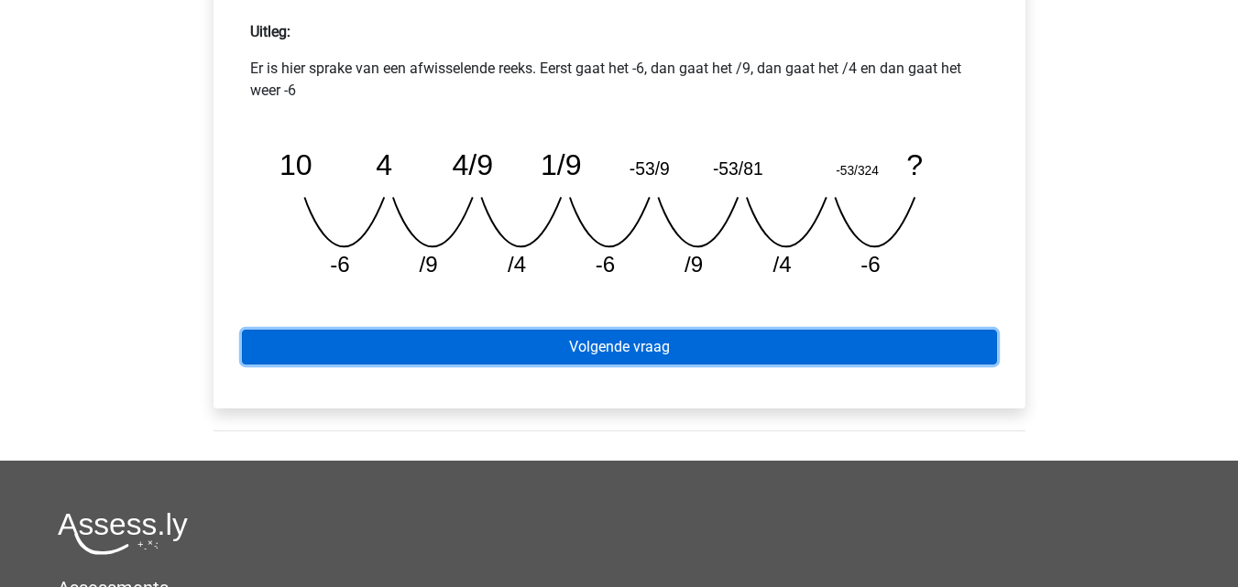
click at [701, 339] on link "Volgende vraag" at bounding box center [619, 347] width 755 height 35
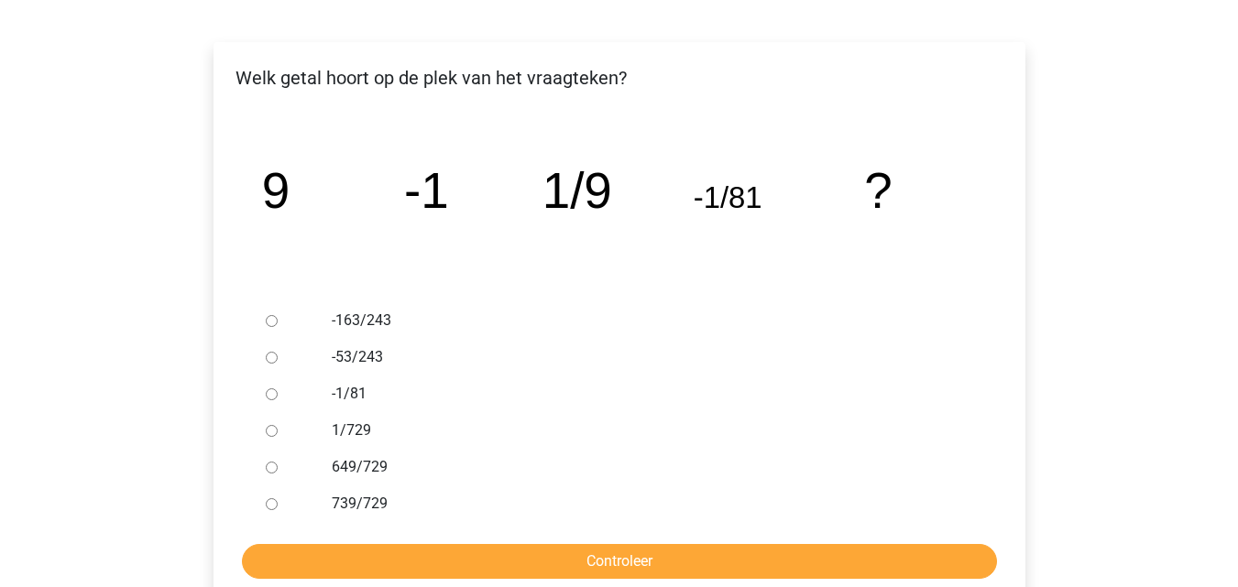
scroll to position [278, 0]
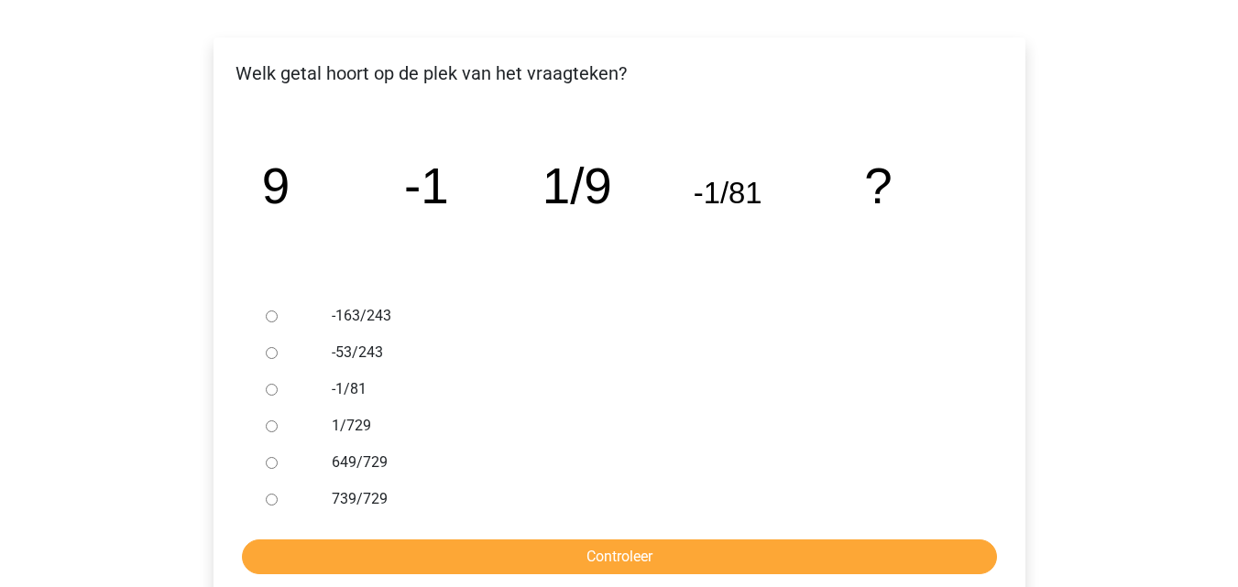
click at [274, 390] on input "-1/81" at bounding box center [272, 390] width 12 height 12
radio input "true"
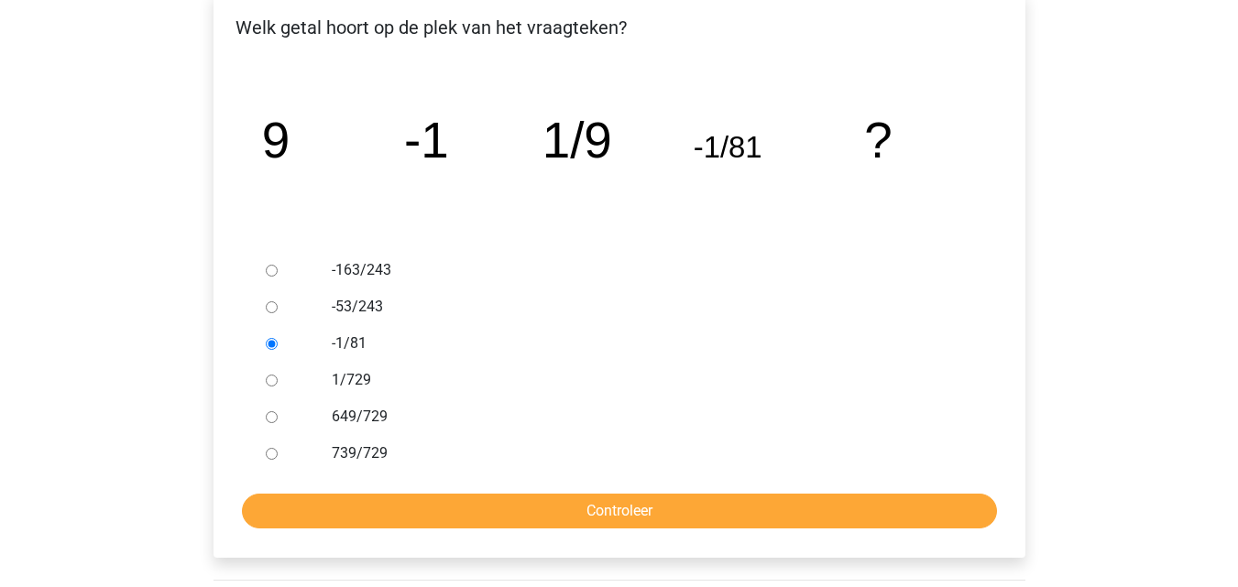
scroll to position [326, 0]
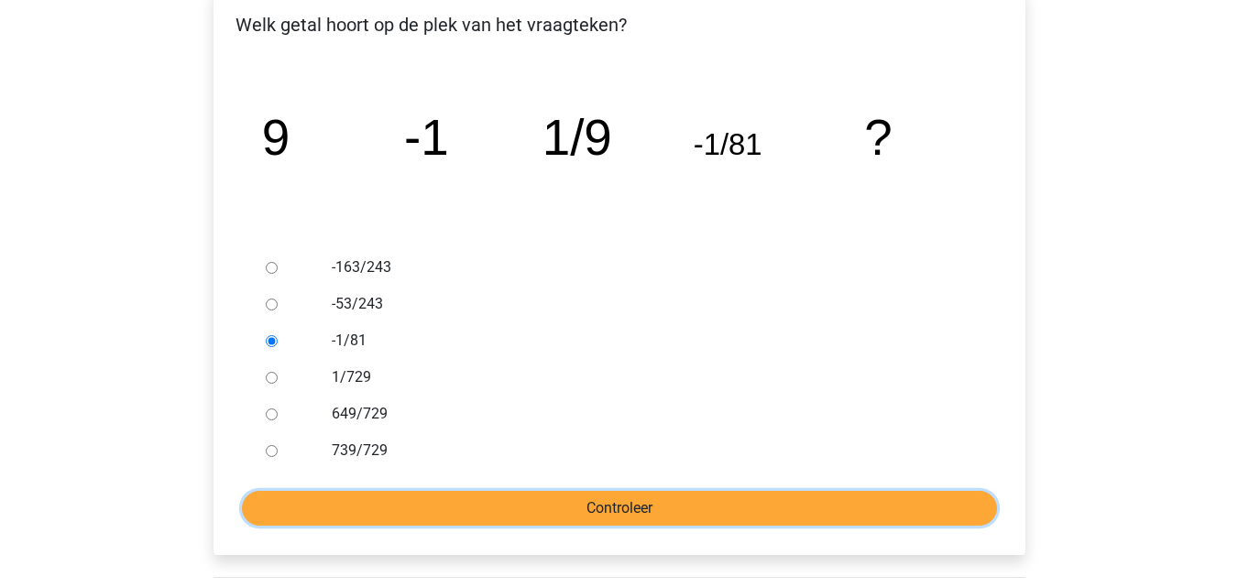
click at [416, 512] on input "Controleer" at bounding box center [619, 508] width 755 height 35
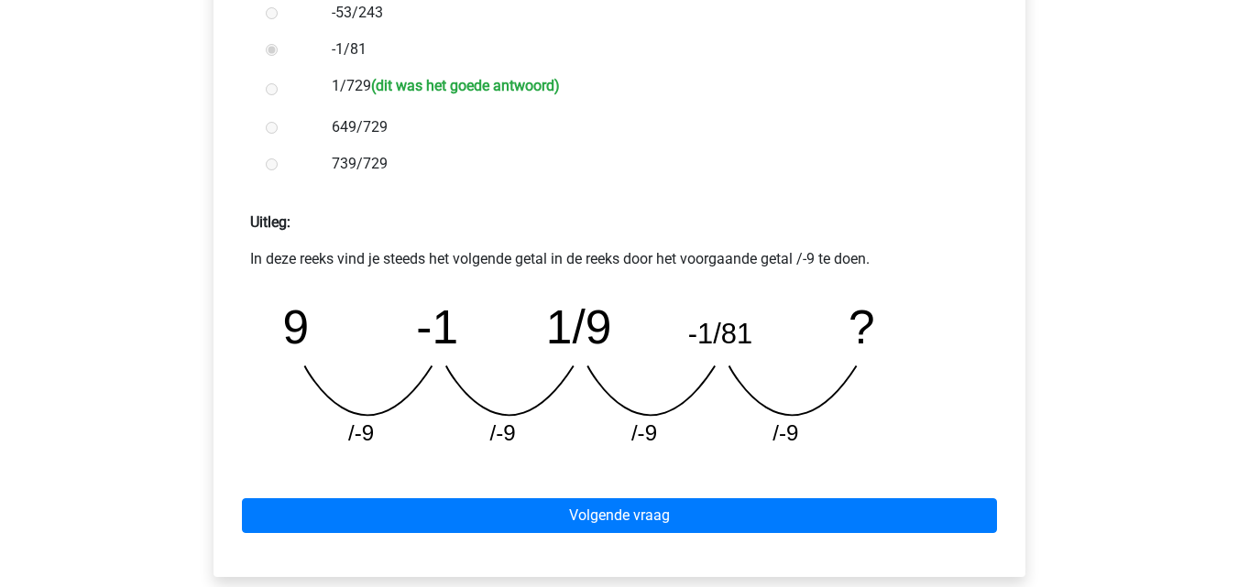
scroll to position [629, 0]
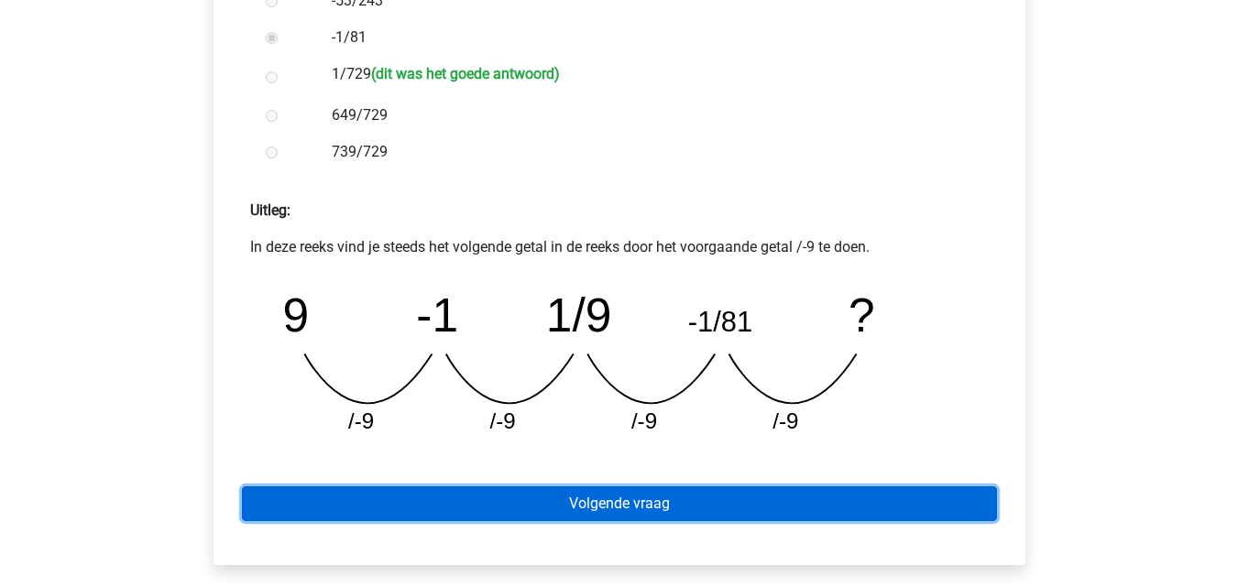
click at [603, 509] on link "Volgende vraag" at bounding box center [619, 504] width 755 height 35
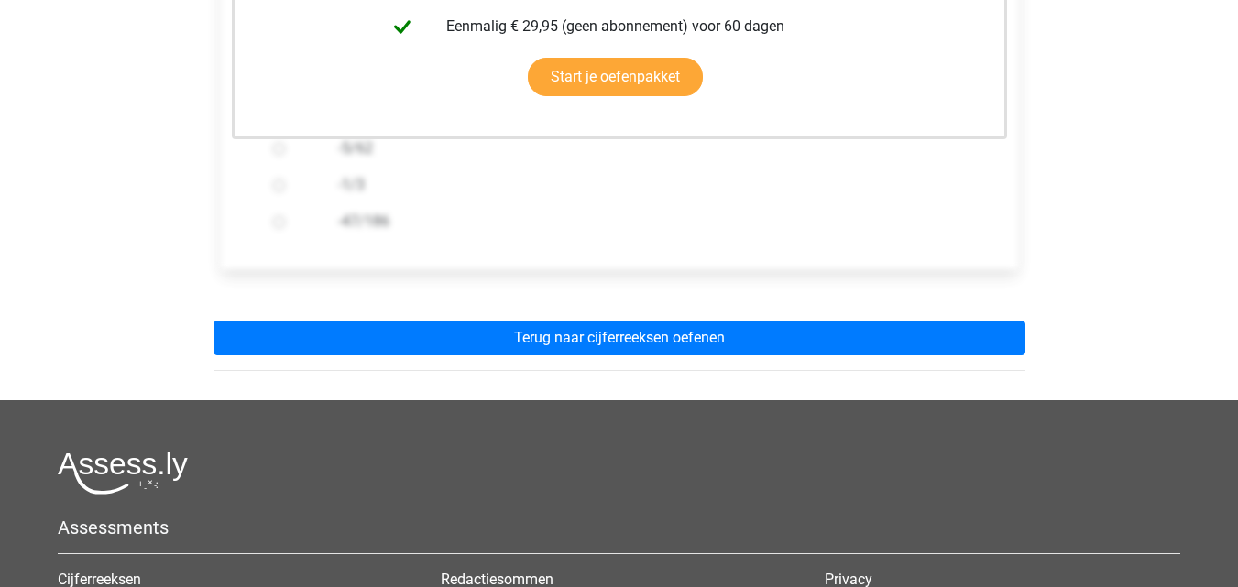
scroll to position [566, 0]
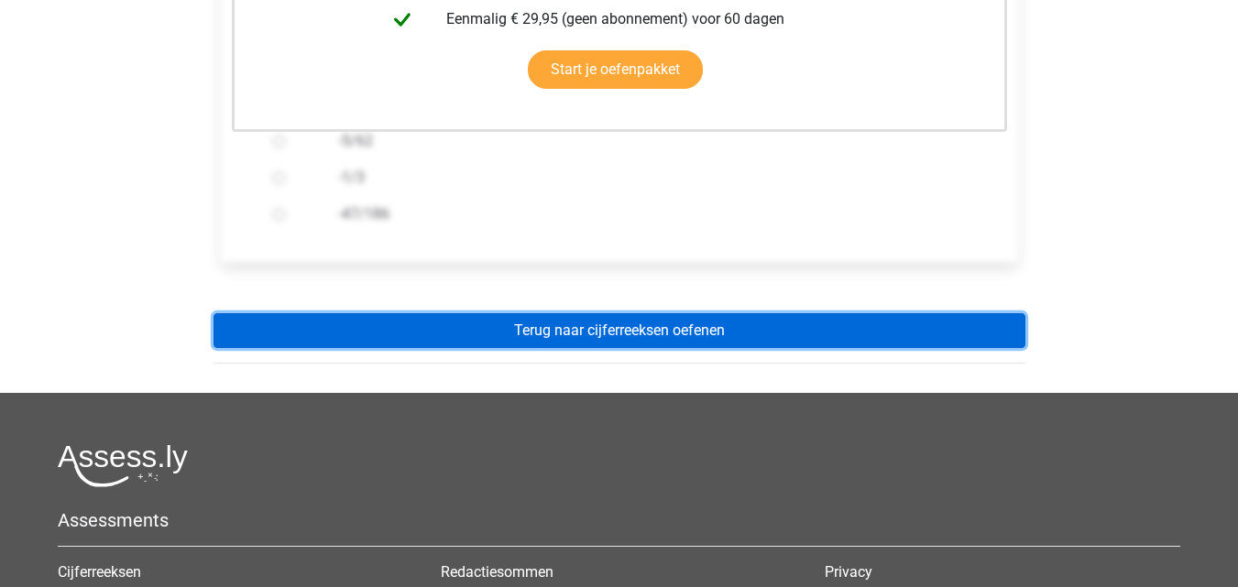
click at [617, 342] on link "Terug naar cijferreeksen oefenen" at bounding box center [619, 330] width 812 height 35
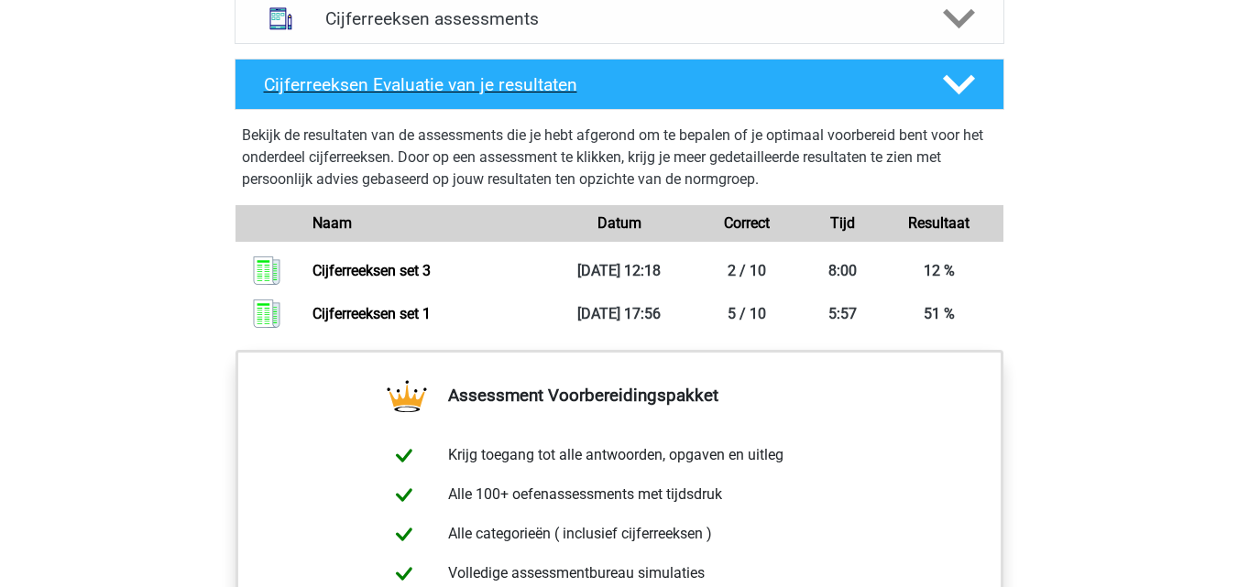
scroll to position [1238, 0]
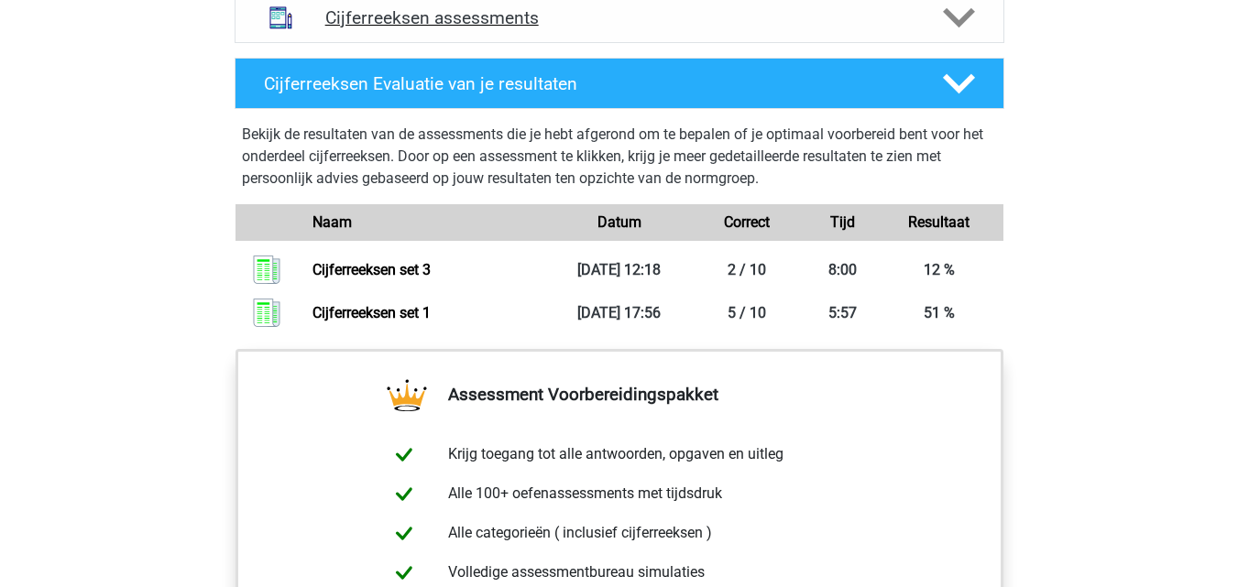
click at [593, 43] on div "Cijferreeksen assessments" at bounding box center [620, 17] width 770 height 51
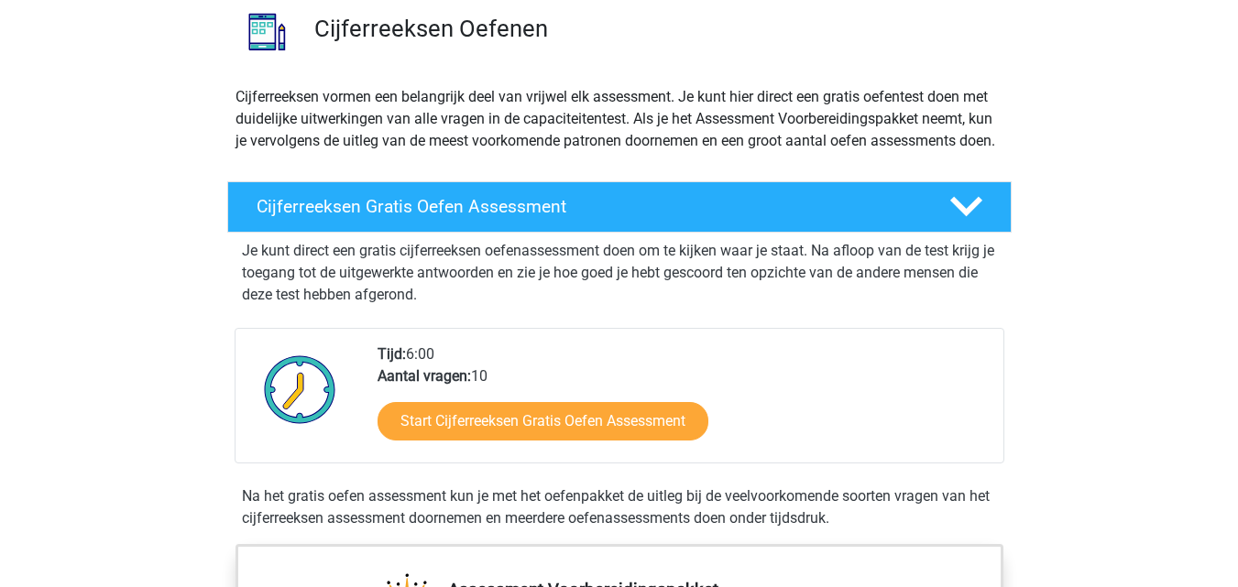
scroll to position [0, 0]
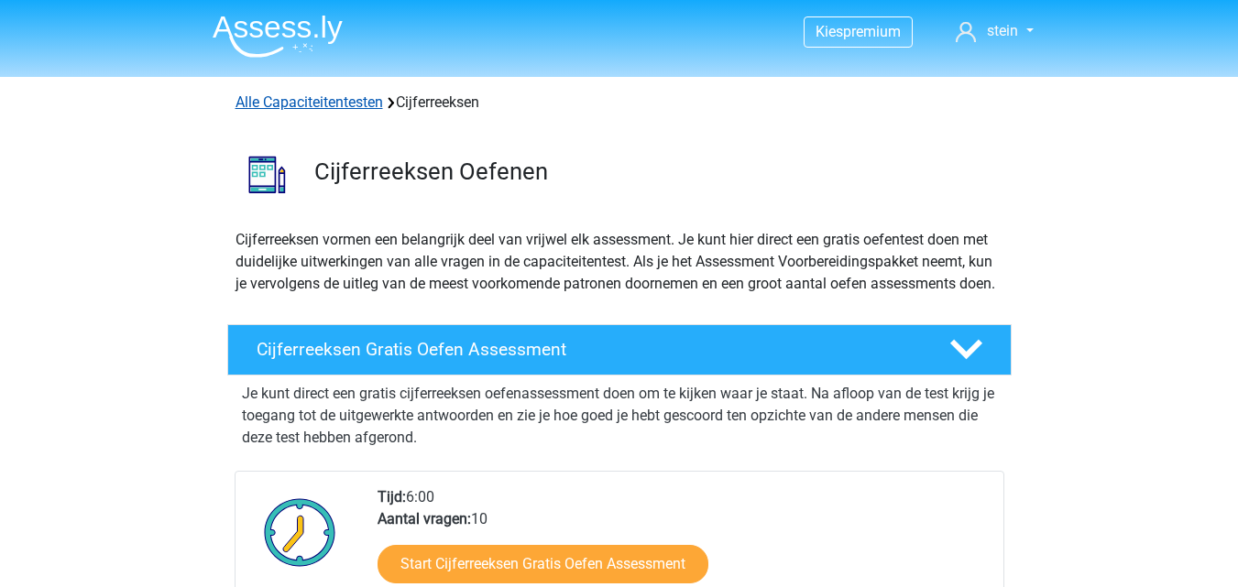
click at [322, 106] on link "Alle Capaciteitentesten" at bounding box center [309, 101] width 148 height 17
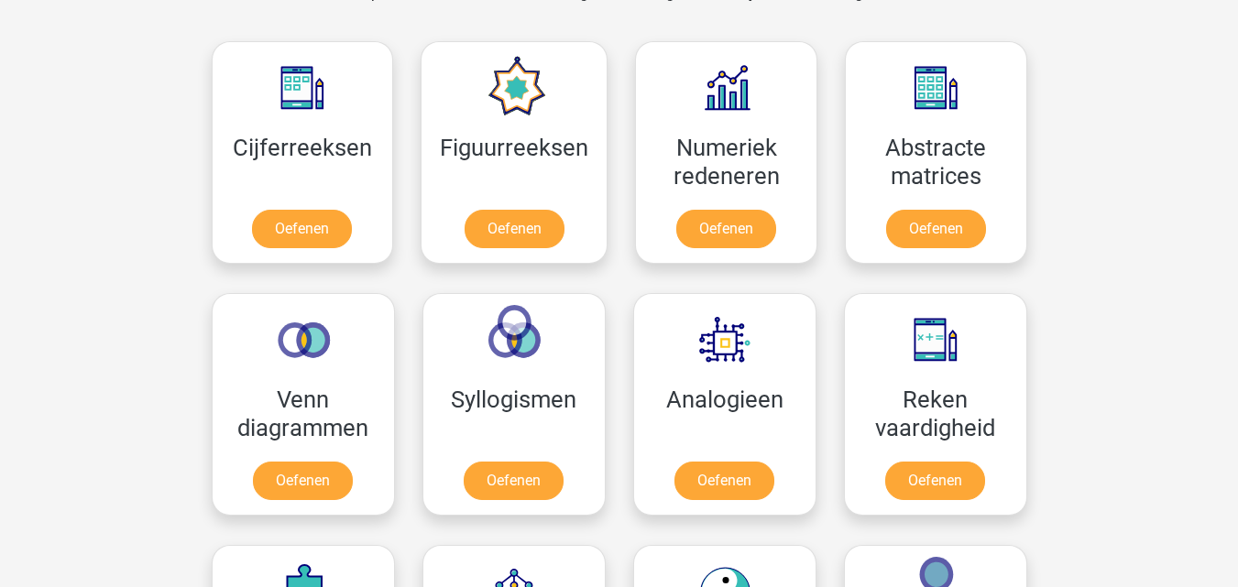
scroll to position [817, 0]
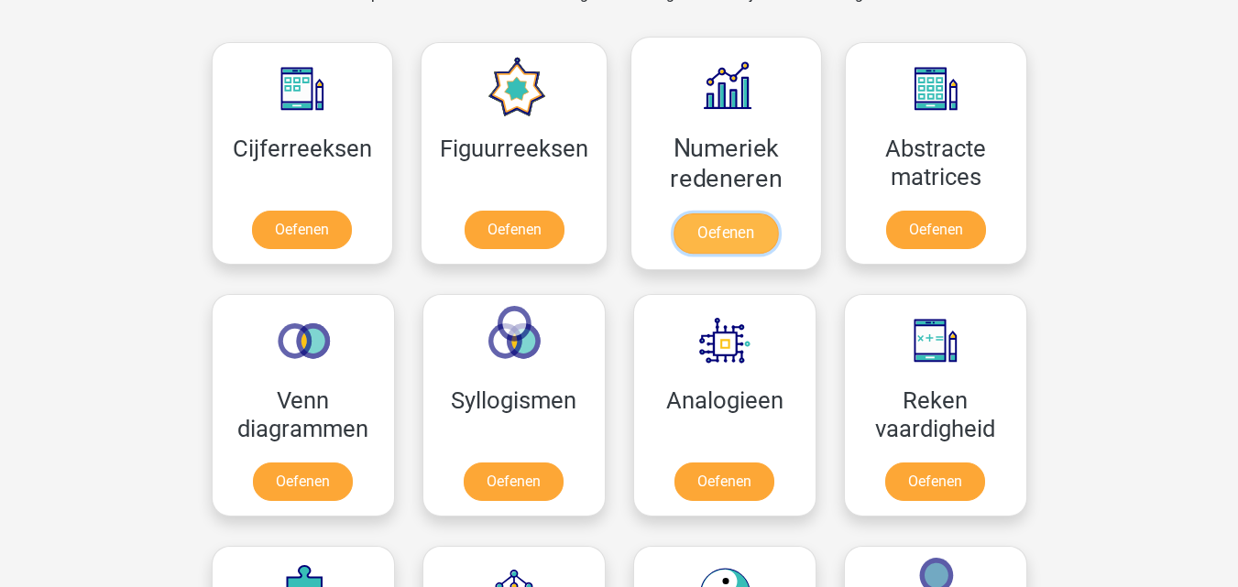
click at [706, 228] on link "Oefenen" at bounding box center [725, 233] width 104 height 40
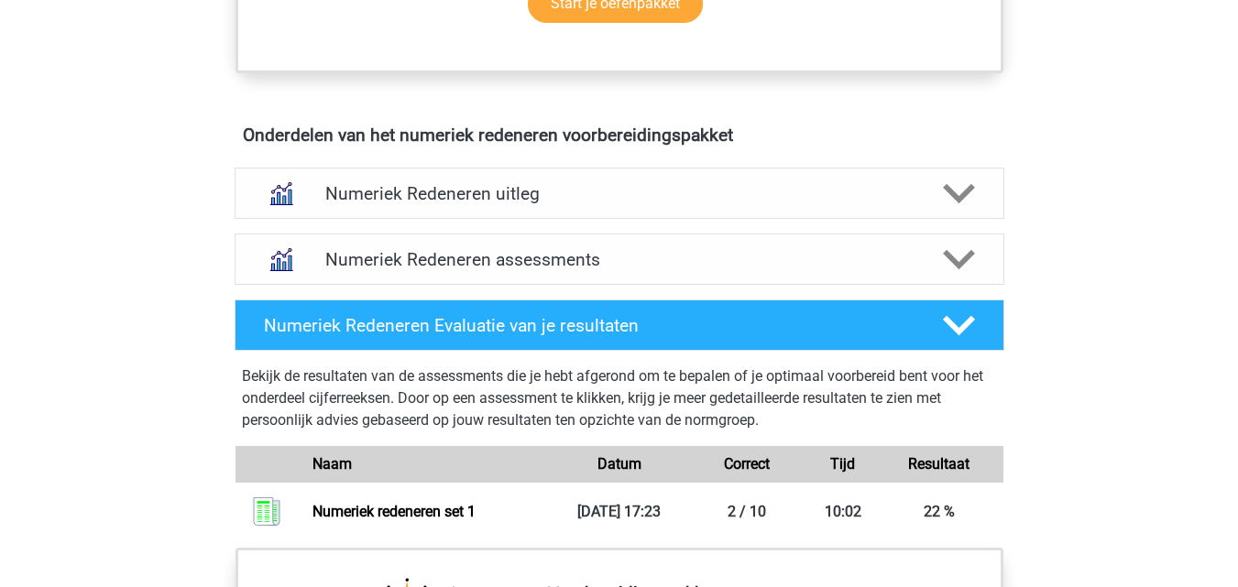
scroll to position [1041, 0]
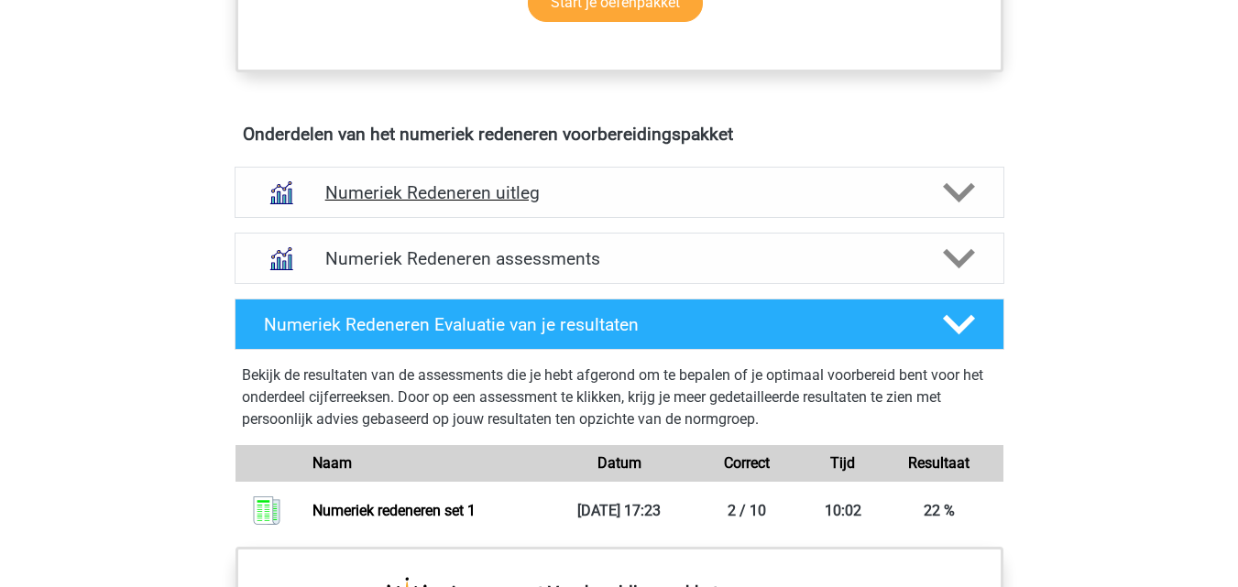
click at [530, 197] on h4 "Numeriek Redeneren uitleg" at bounding box center [619, 192] width 588 height 21
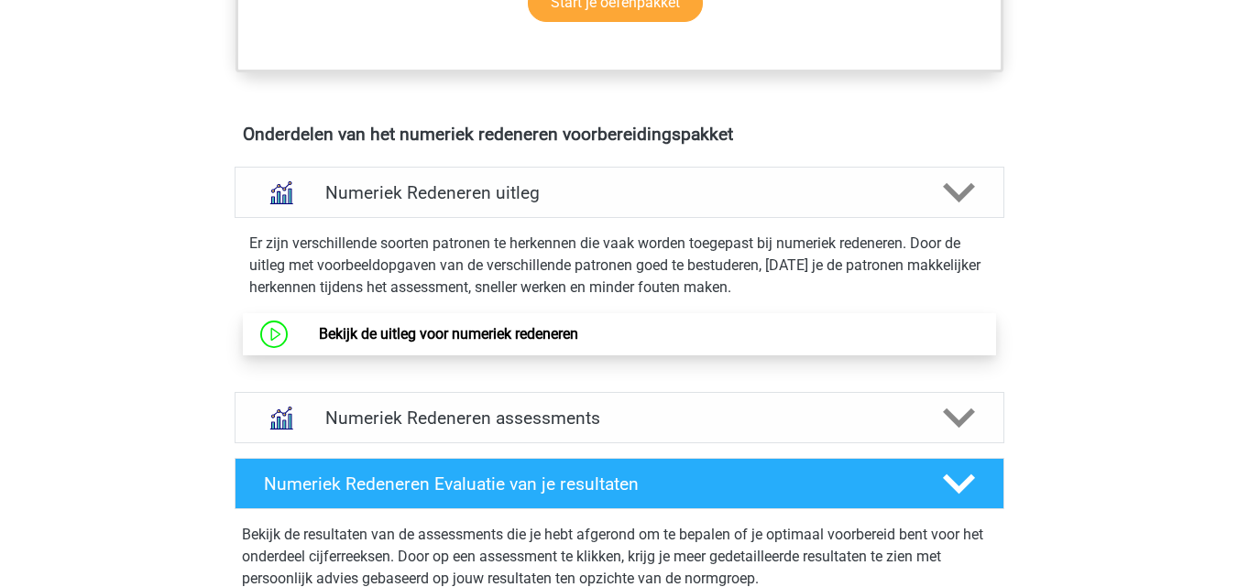
click at [521, 334] on link "Bekijk de uitleg voor numeriek redeneren" at bounding box center [448, 333] width 259 height 17
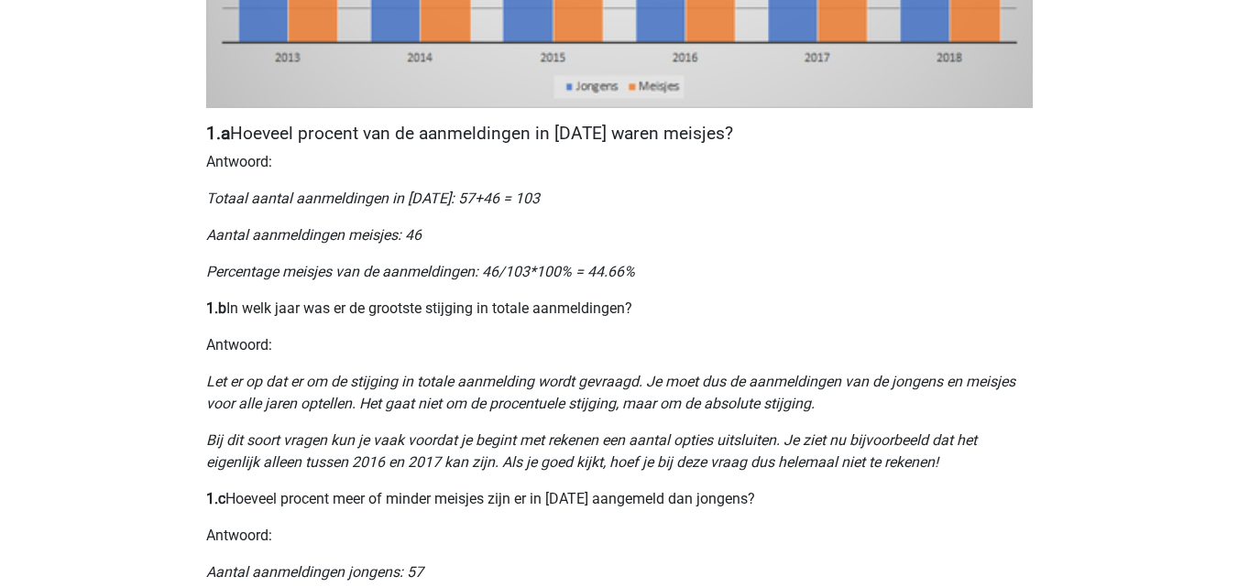
scroll to position [981, 0]
